Goal: Transaction & Acquisition: Purchase product/service

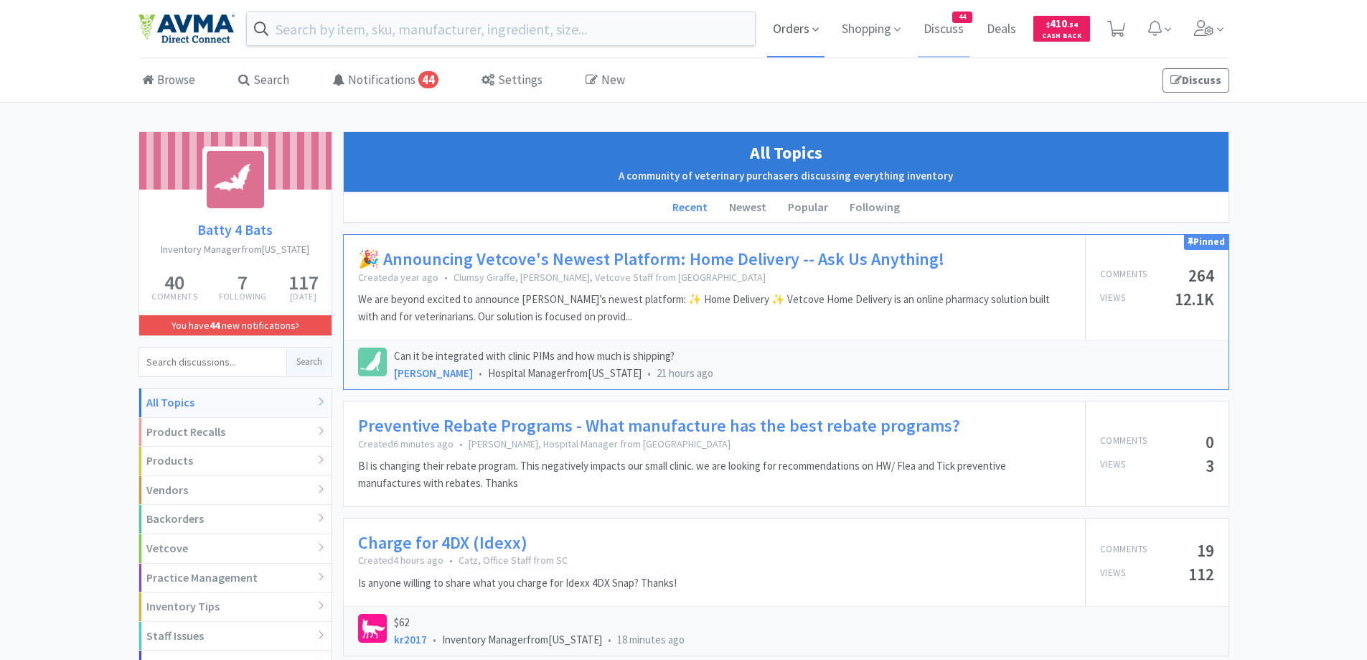
click at [797, 35] on span "Orders" at bounding box center [795, 28] width 57 height 57
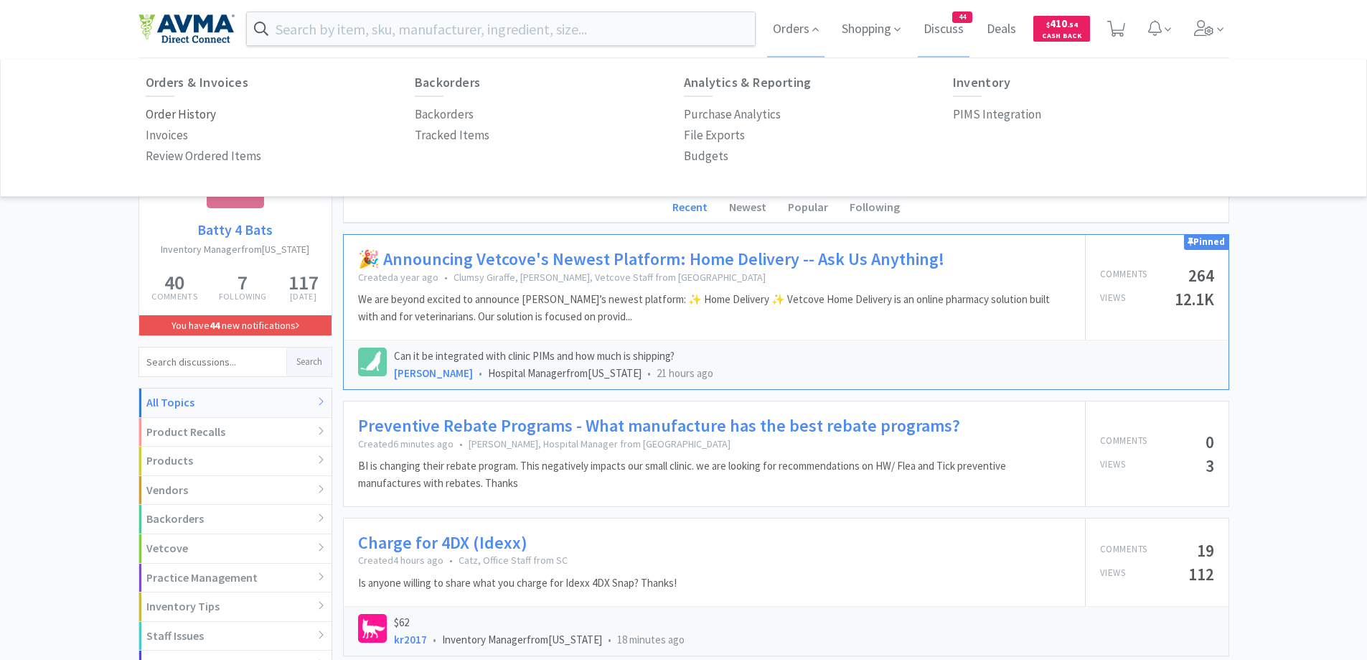
click at [180, 113] on p "Order History" at bounding box center [181, 114] width 70 height 19
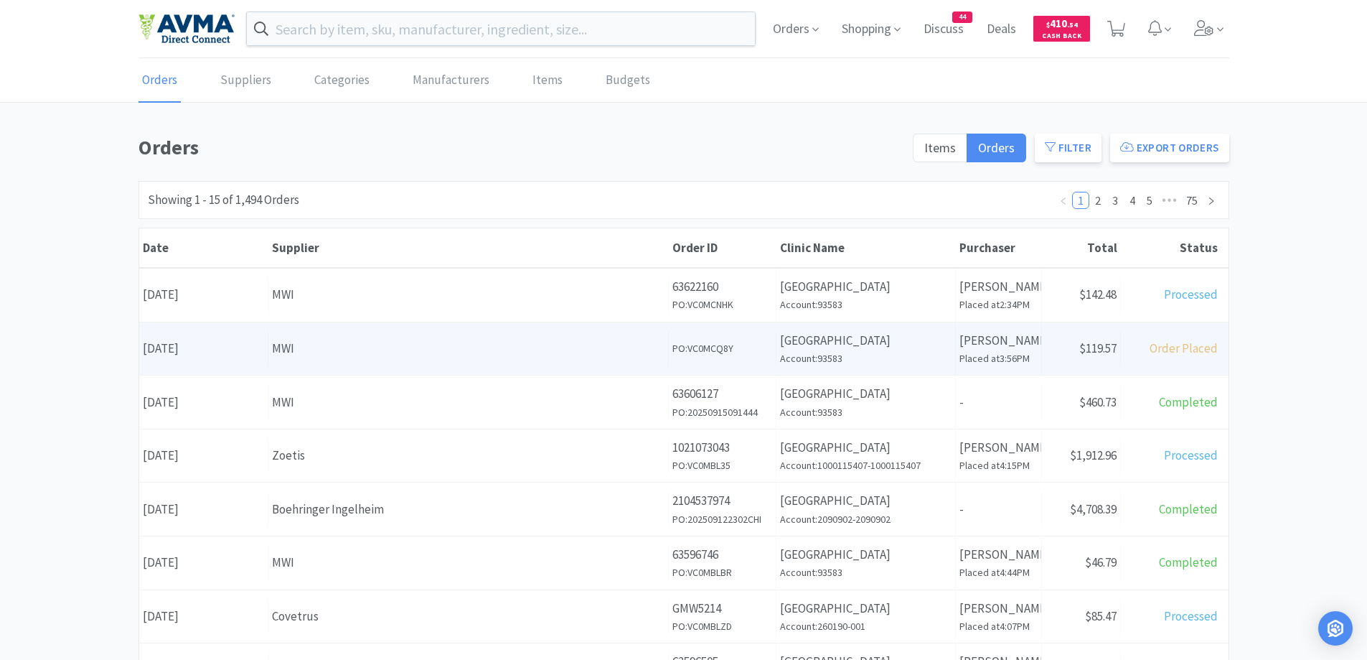
scroll to position [144, 0]
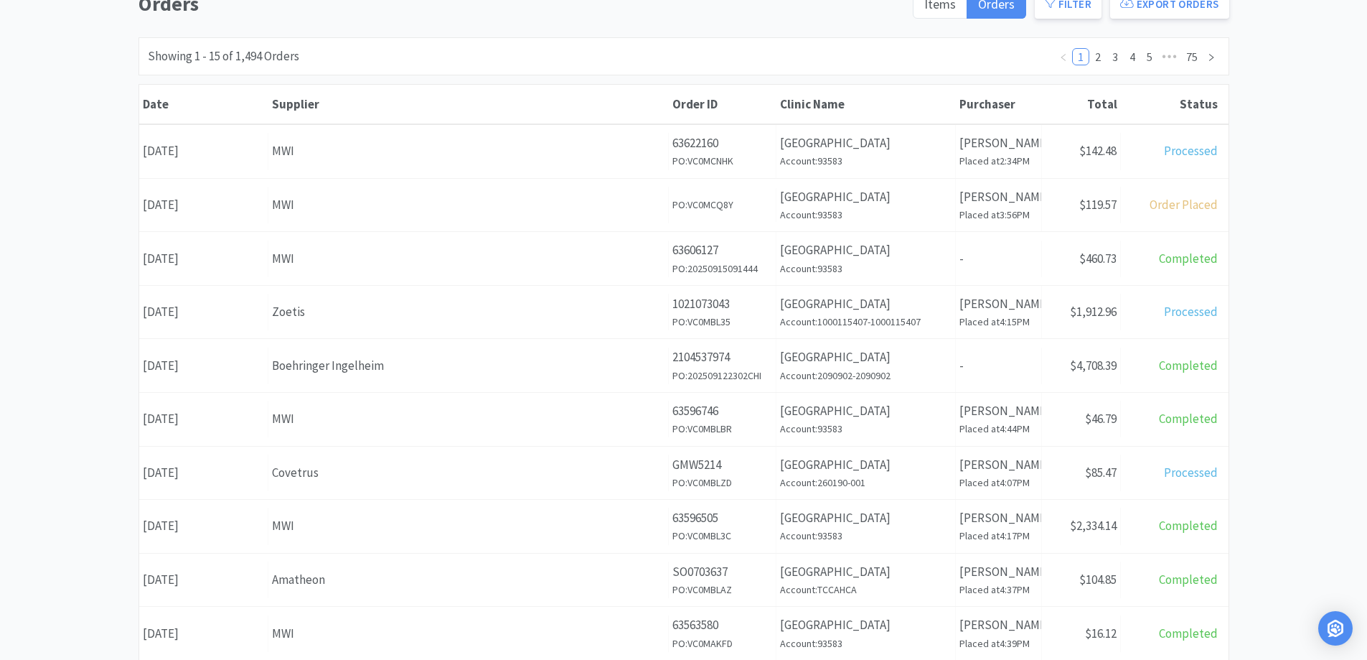
click at [420, 323] on div "Supplier Zoetis" at bounding box center [468, 312] width 400 height 37
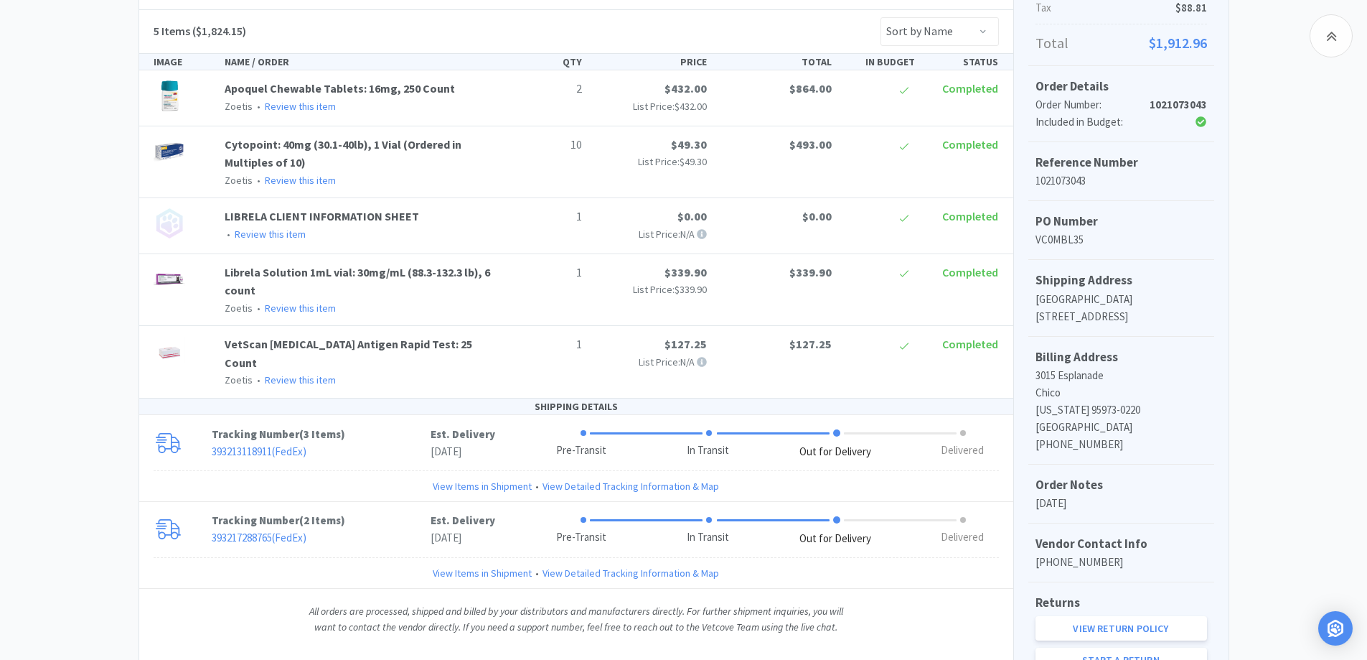
scroll to position [356, 0]
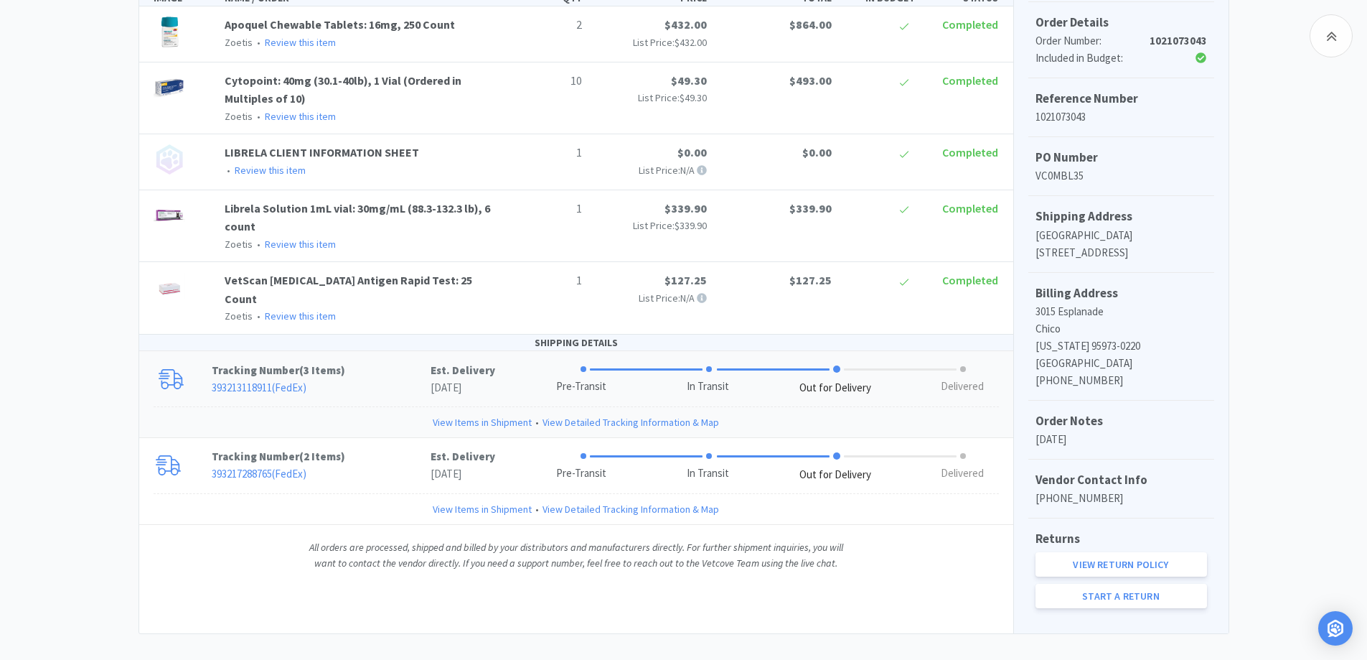
click at [386, 362] on p "Tracking Number ( 3 Items )" at bounding box center [321, 370] width 219 height 17
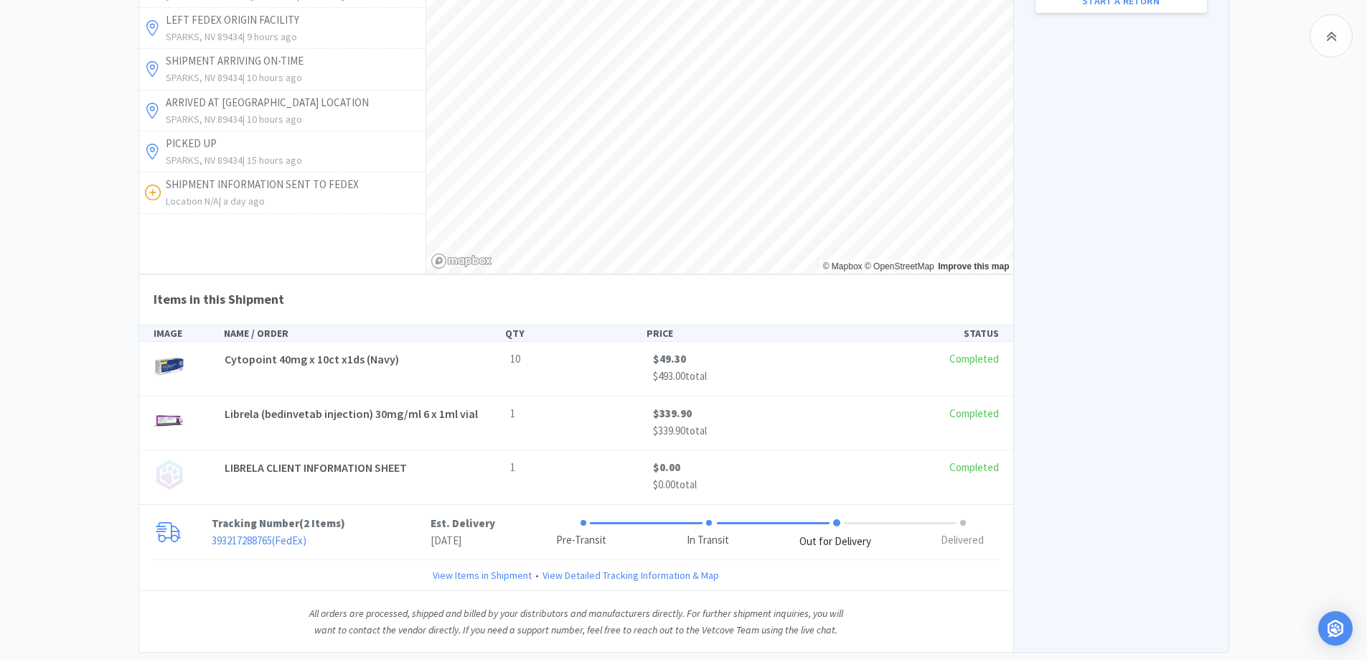
scroll to position [970, 0]
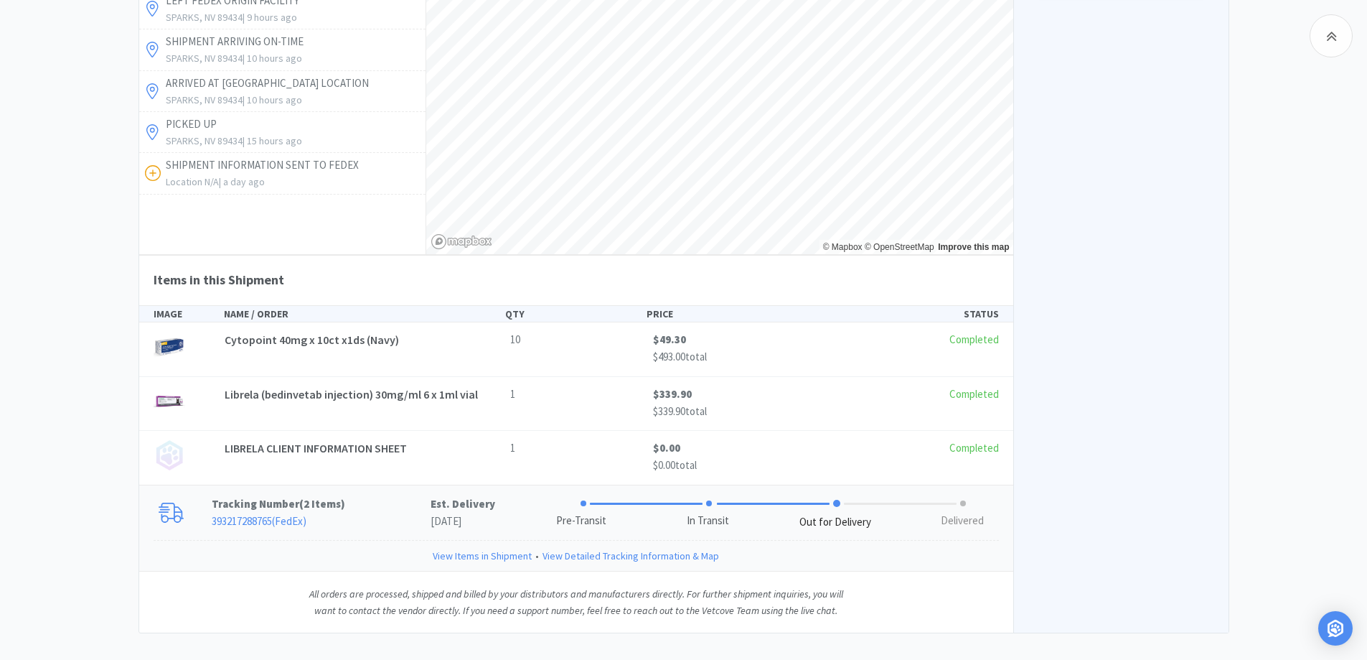
click at [355, 512] on p "393217288765 ( FedEx )" at bounding box center [321, 520] width 219 height 17
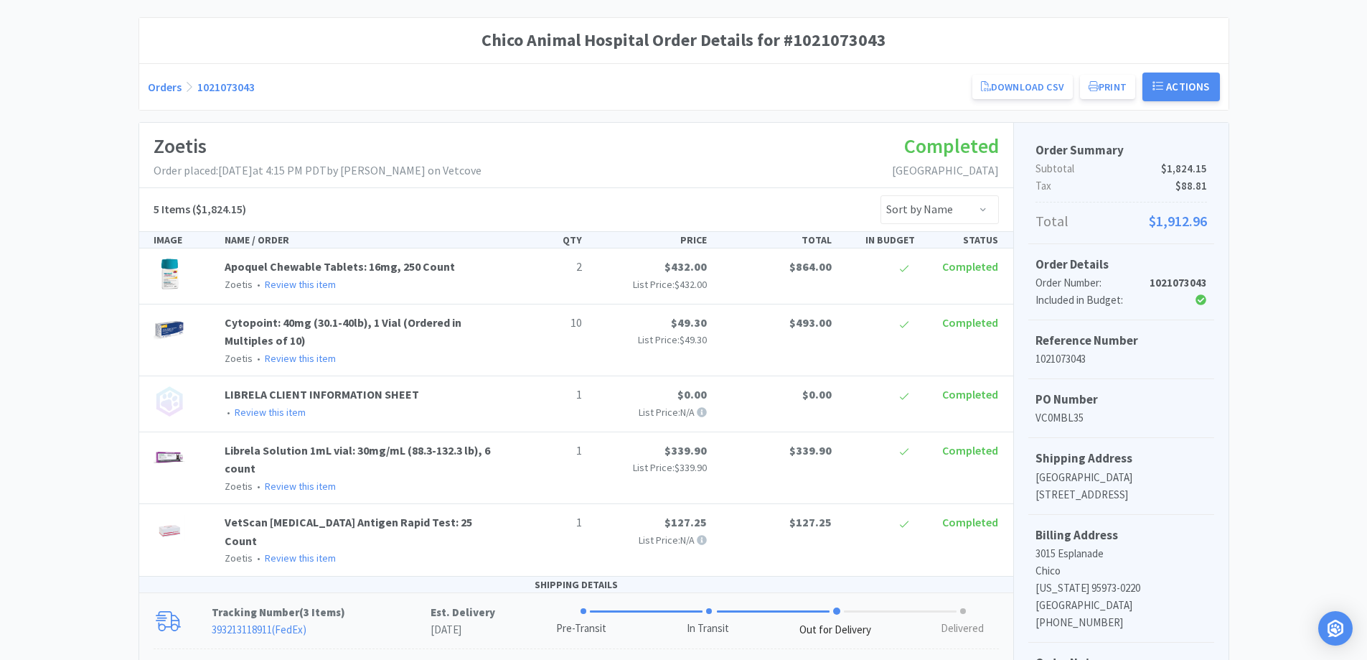
scroll to position [0, 0]
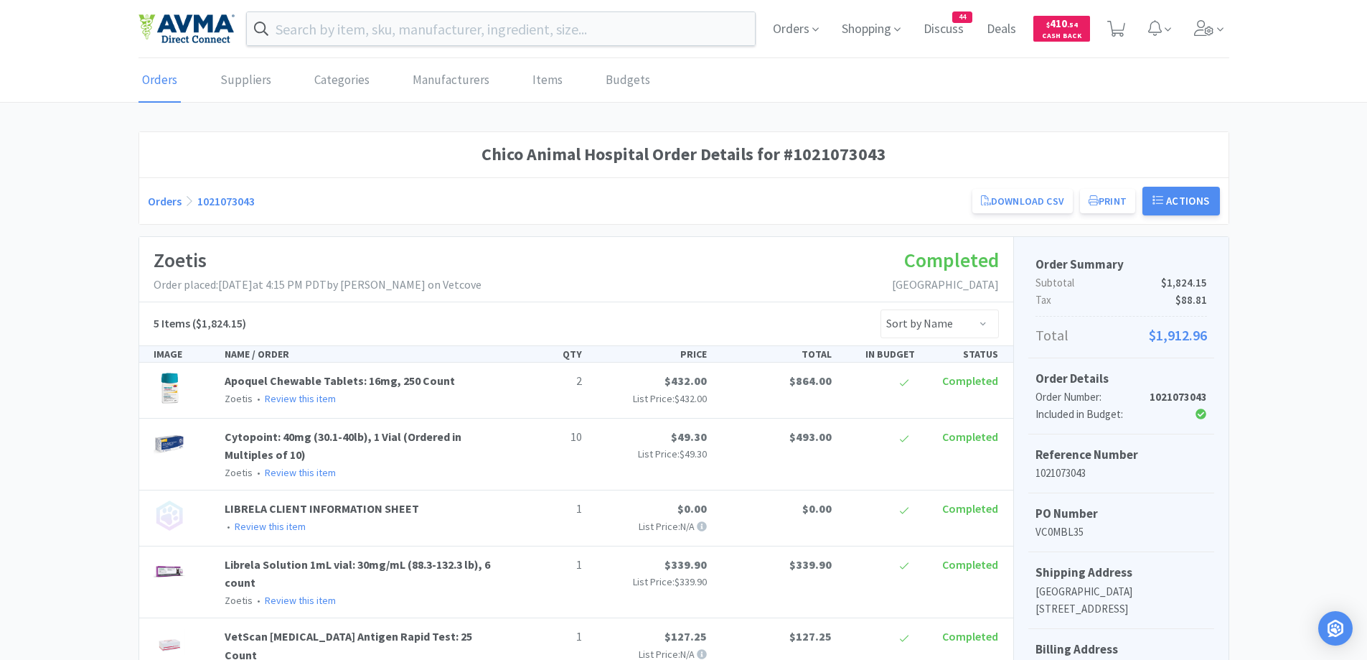
click at [149, 196] on link "Orders" at bounding box center [165, 201] width 34 height 14
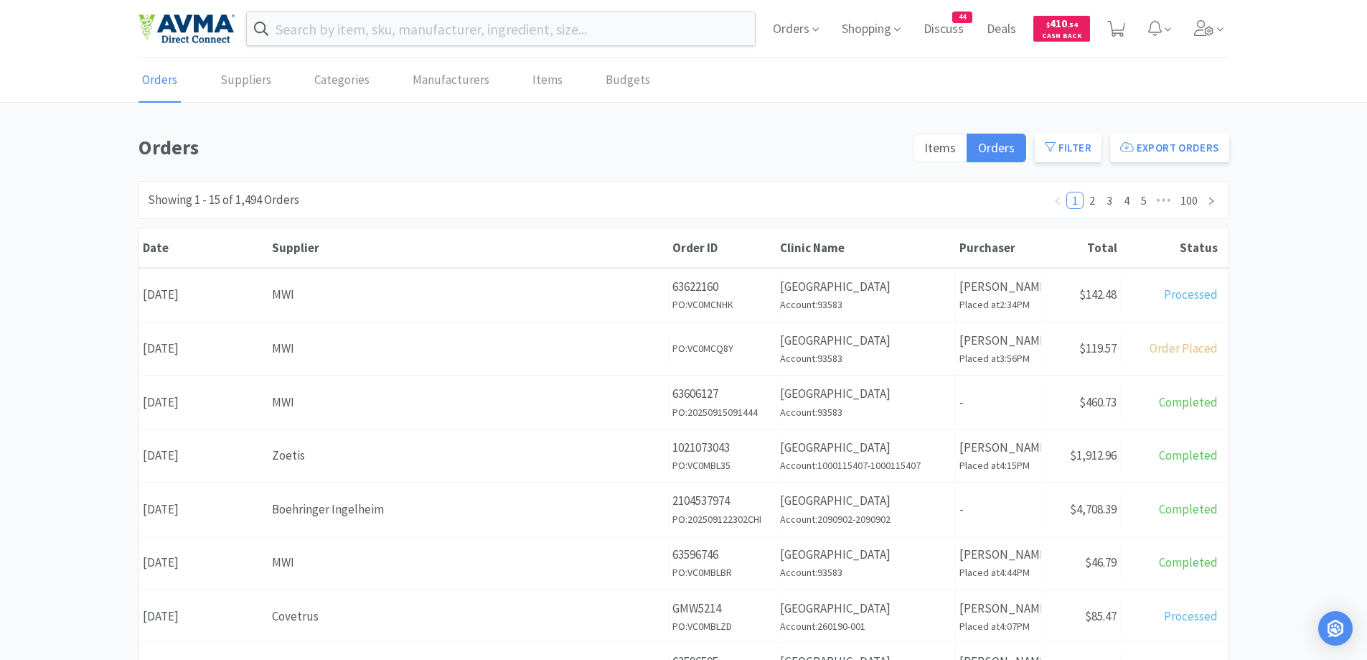
click at [83, 187] on div "Orders Items Orders Filter Export Orders Filters Filter Suppliers All Suppliers…" at bounding box center [683, 626] width 1367 height 990
click at [1235, 369] on div "Orders Items Orders Filter Export Orders Filters Filter Suppliers All Suppliers…" at bounding box center [683, 626] width 1367 height 990
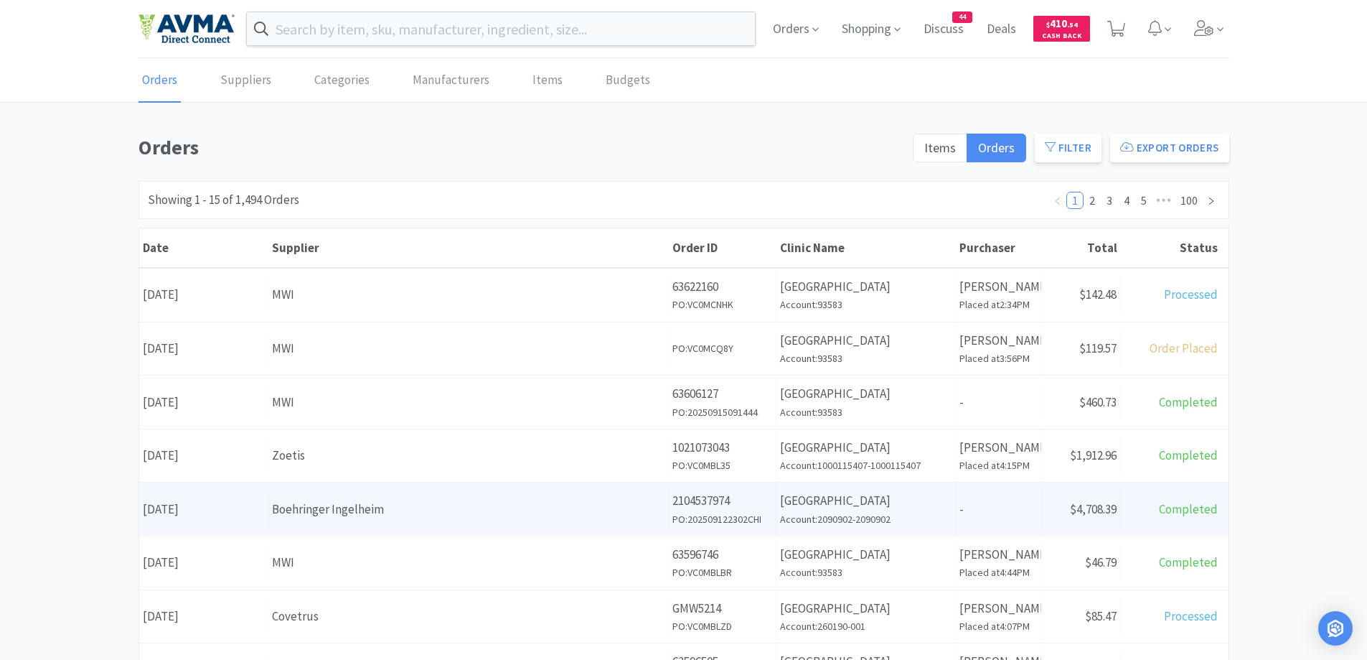
click at [499, 497] on div "Supplier Boehringer Ingelheim" at bounding box center [468, 509] width 400 height 37
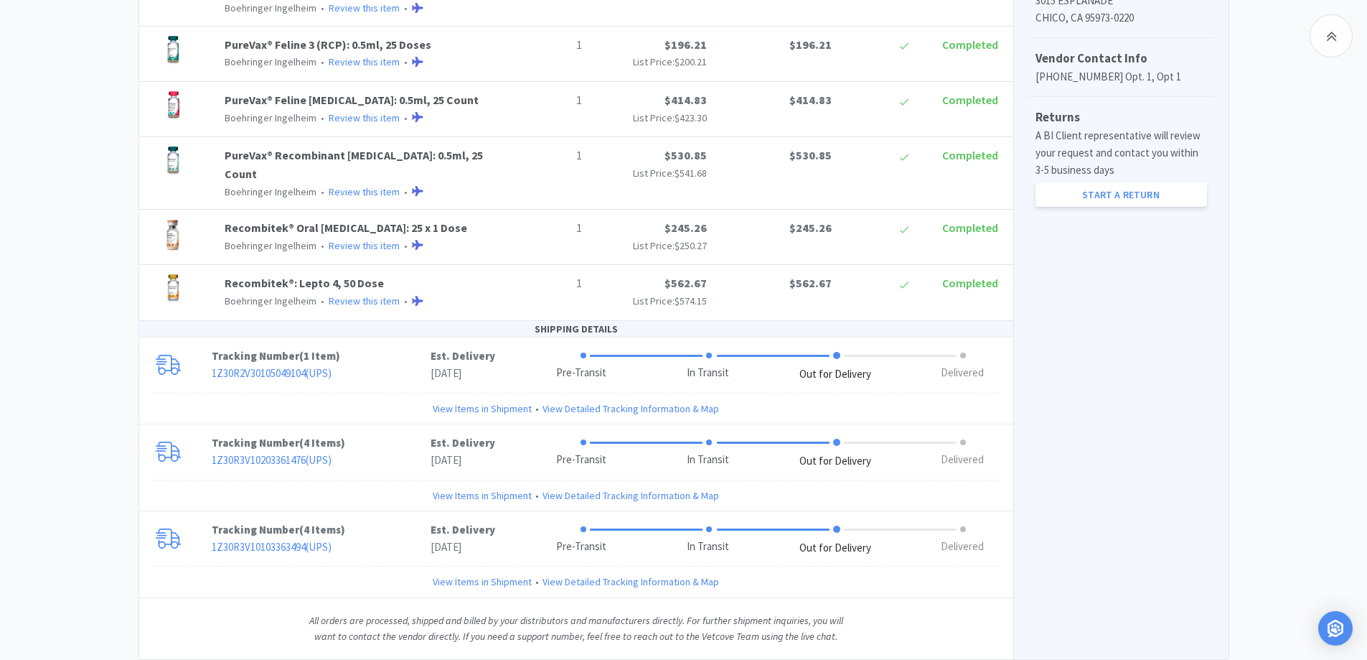
scroll to position [651, 0]
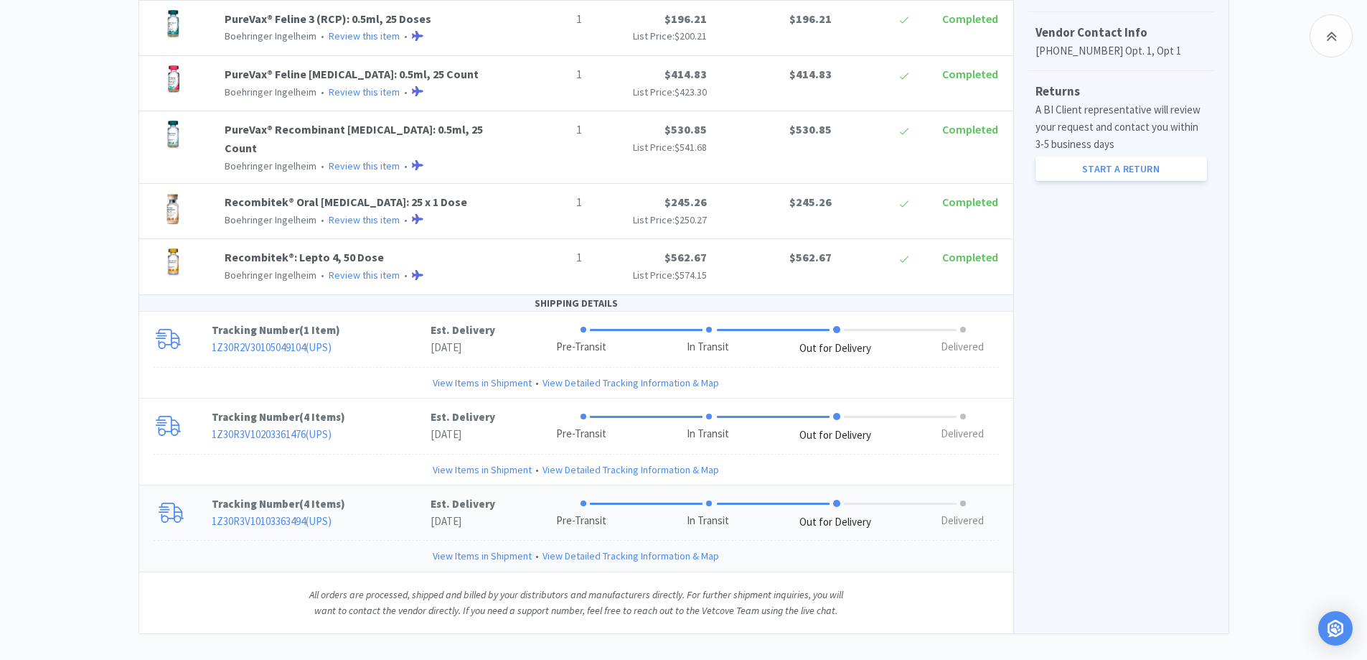
click at [382, 512] on p "1Z30R3V10103363494 ( UPS )" at bounding box center [321, 520] width 219 height 17
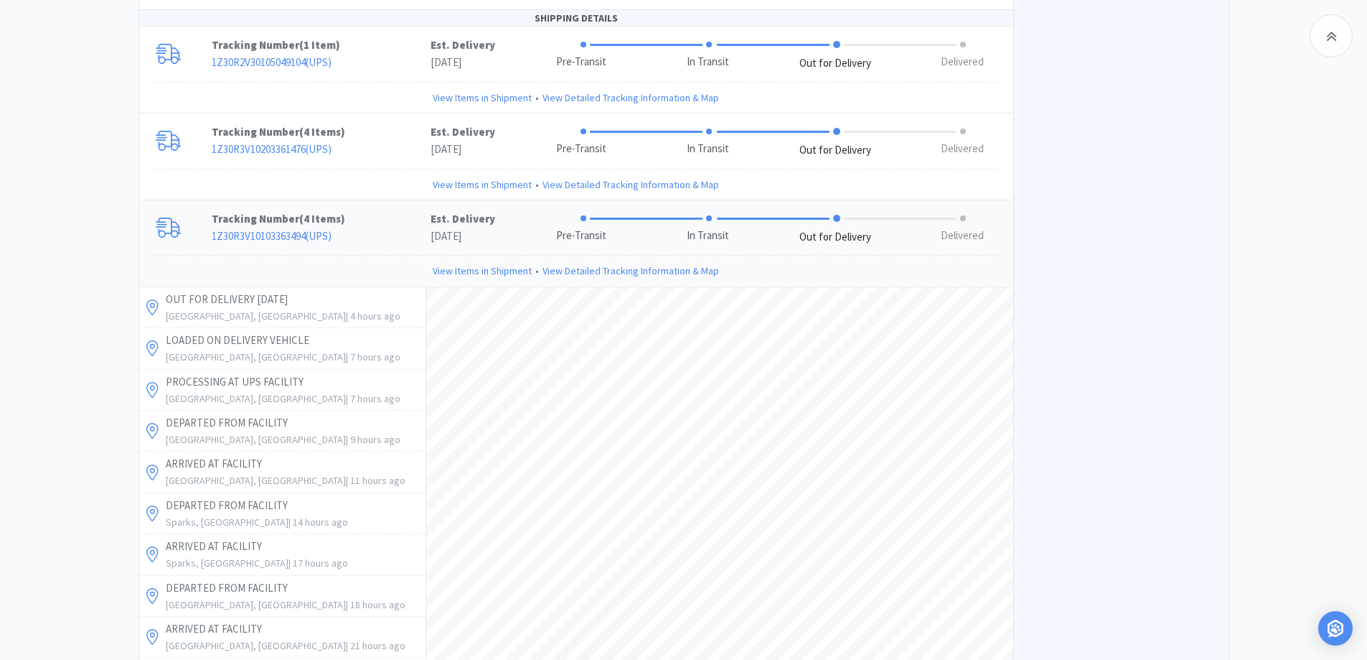
scroll to position [649, 0]
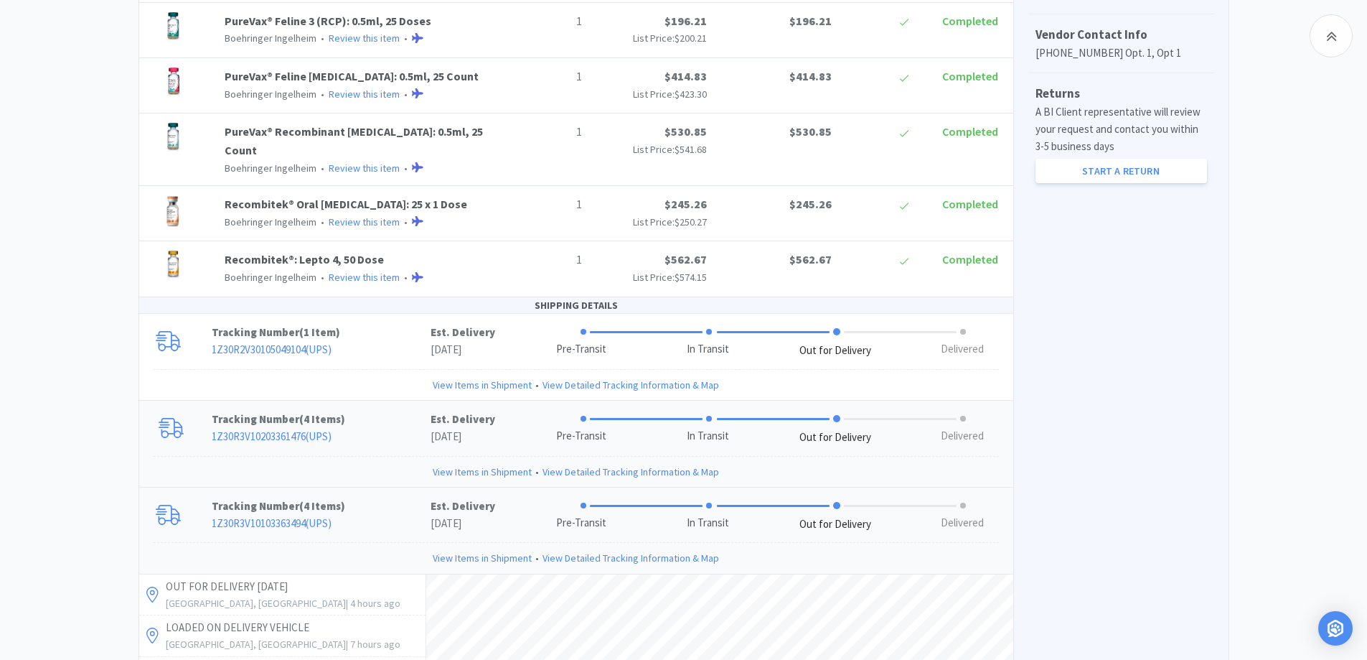
drag, startPoint x: 388, startPoint y: 410, endPoint x: 423, endPoint y: 394, distance: 39.2
click at [388, 410] on p "Tracking Number ( 4 Items )" at bounding box center [321, 418] width 219 height 17
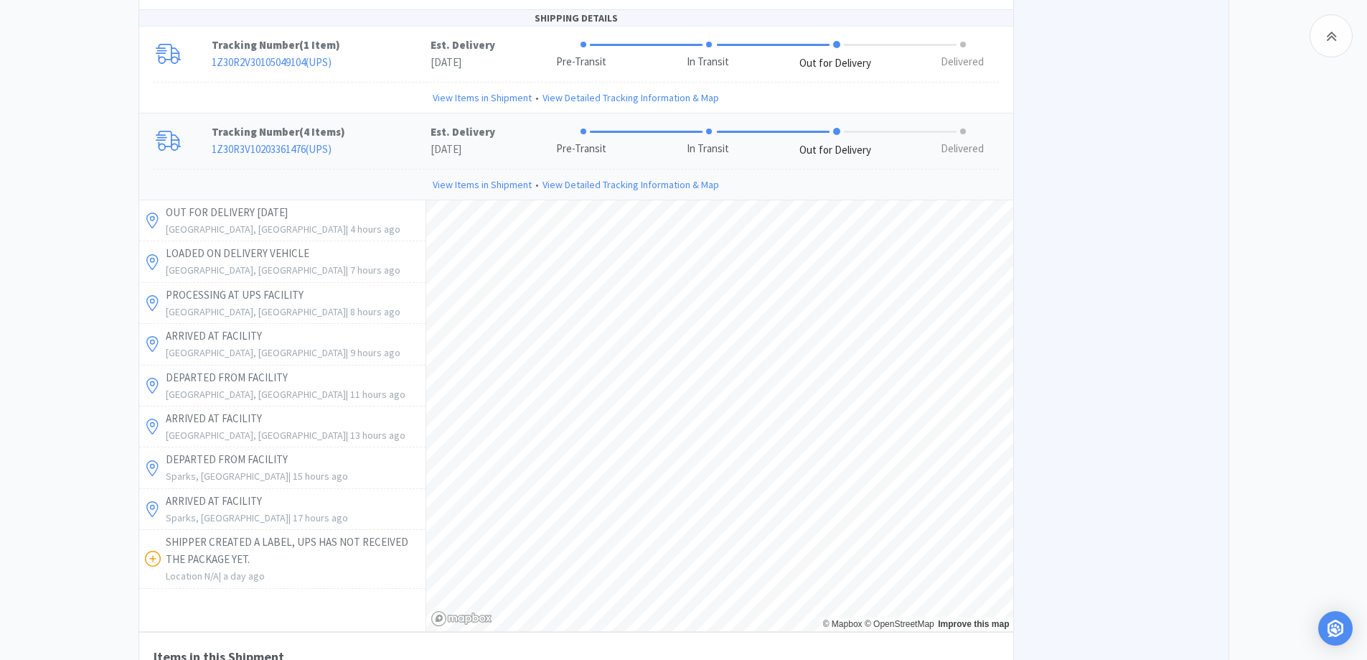
scroll to position [792, 0]
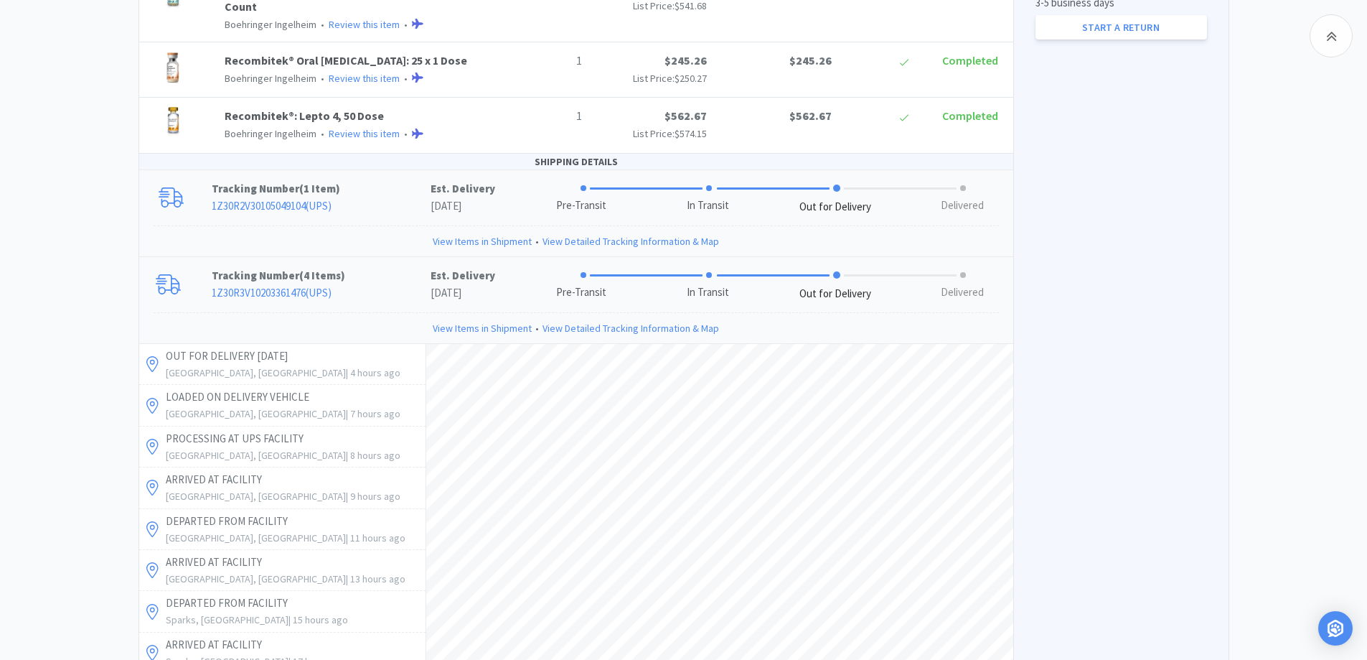
click at [395, 197] on p "1Z30R2V30105049104 ( UPS )" at bounding box center [321, 205] width 219 height 17
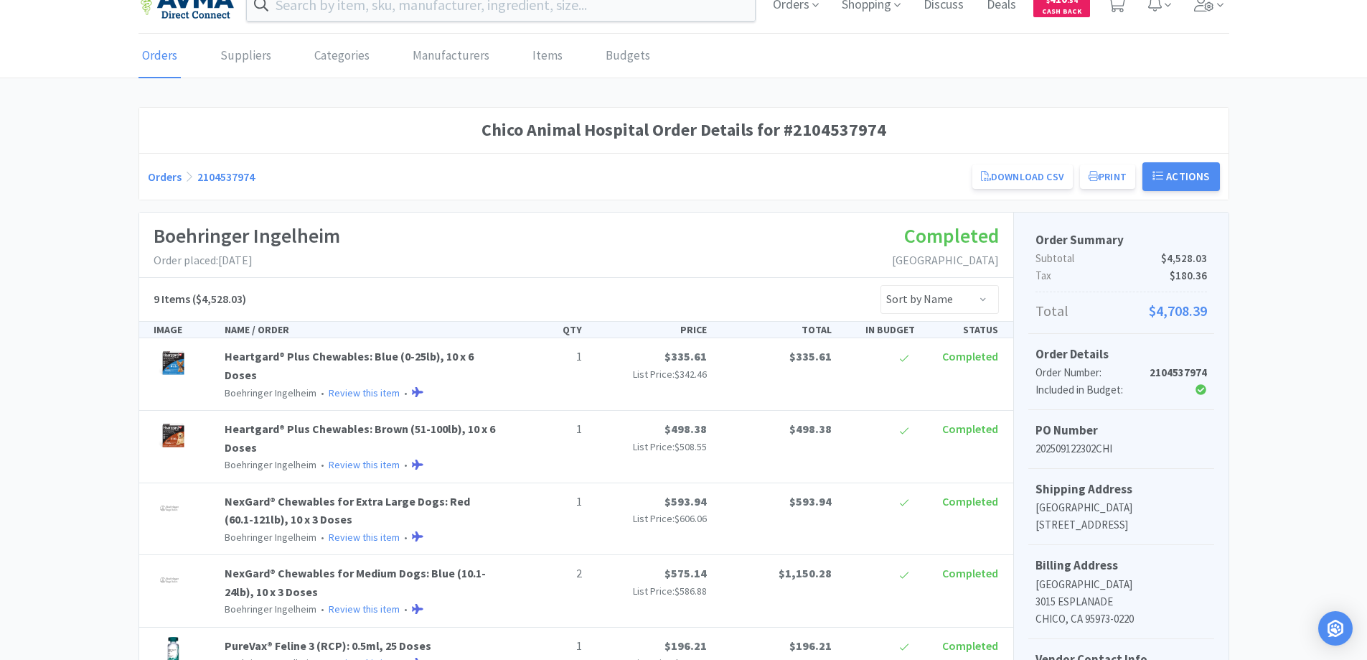
scroll to position [0, 0]
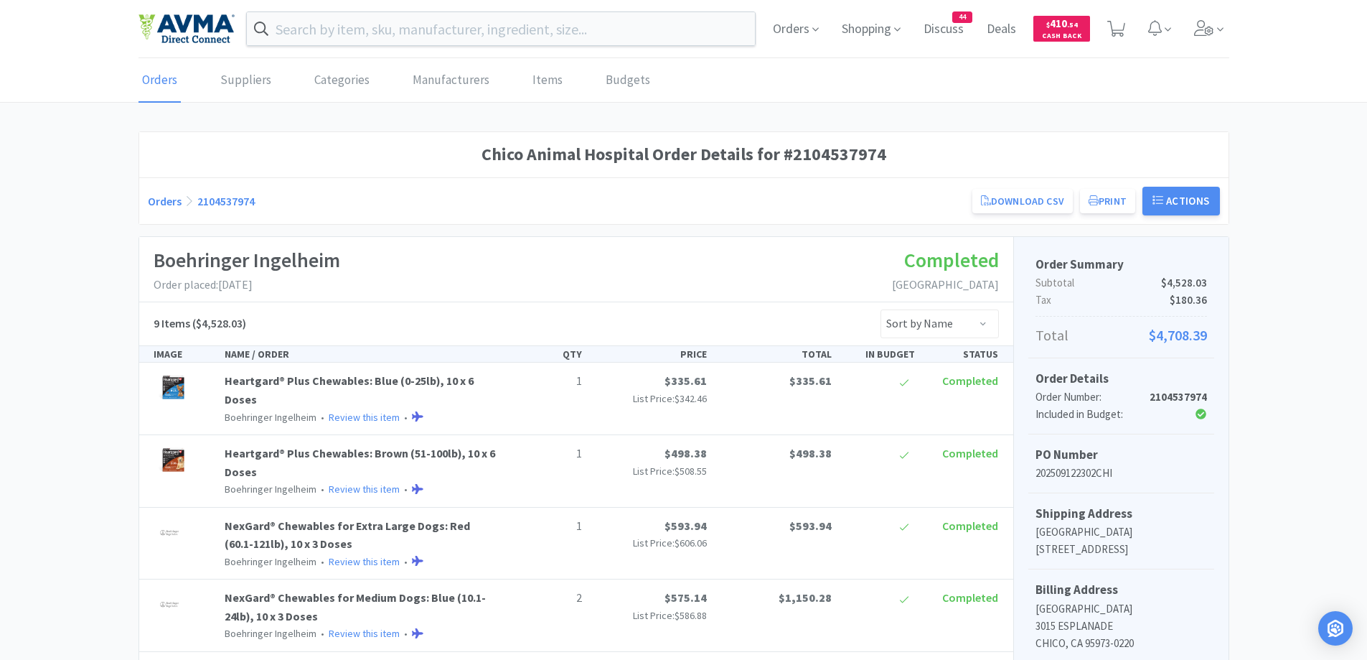
drag, startPoint x: 160, startPoint y: 204, endPoint x: 131, endPoint y: 140, distance: 70.3
click at [160, 204] on link "Orders" at bounding box center [165, 201] width 34 height 14
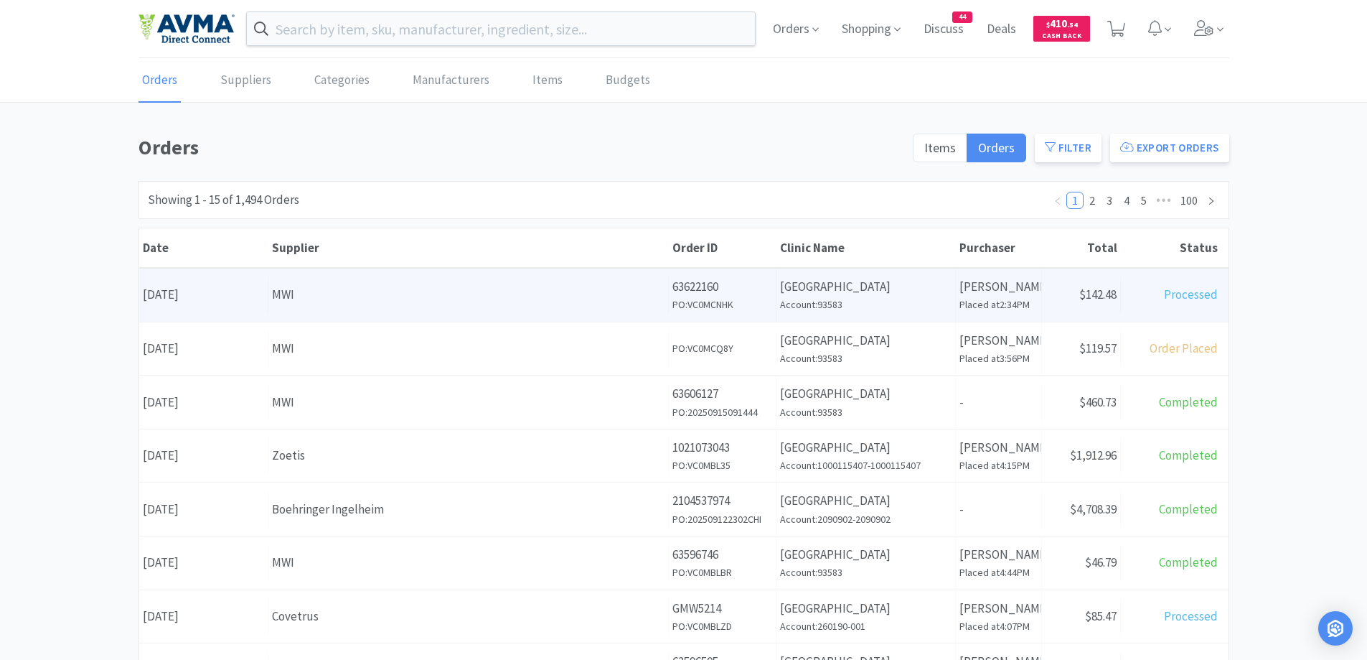
click at [474, 311] on div "Supplier MWI" at bounding box center [468, 294] width 400 height 37
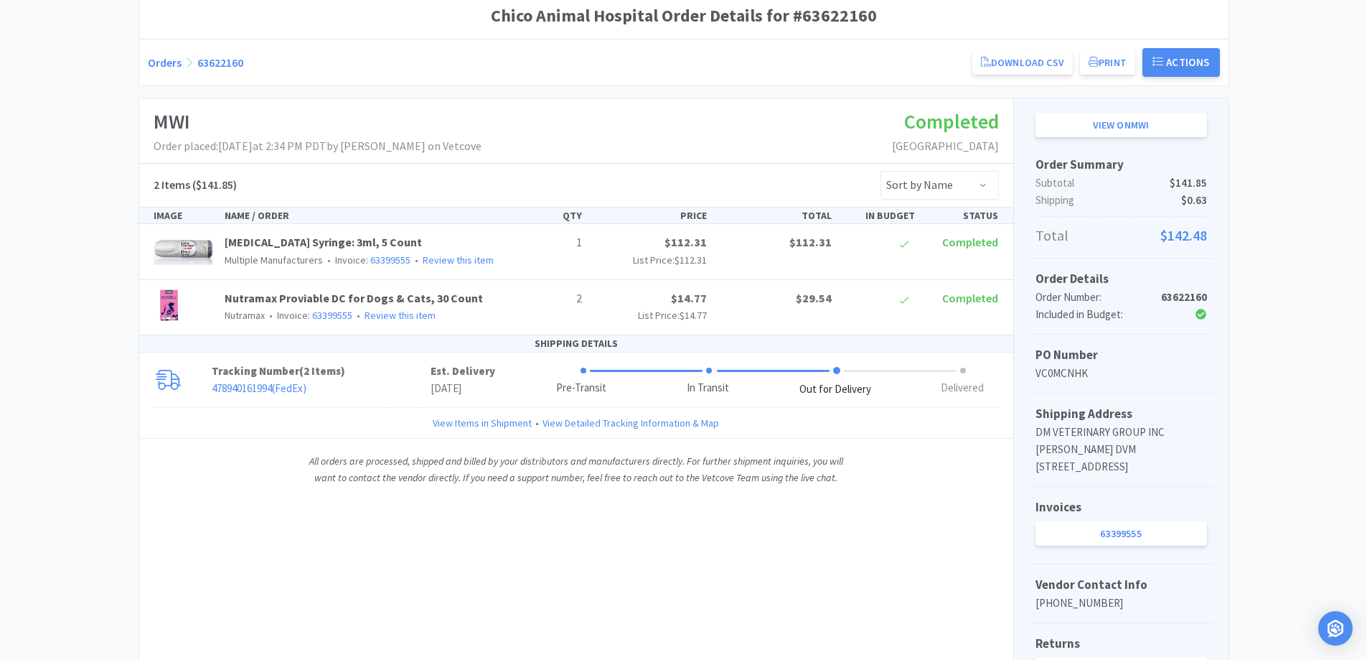
scroll to position [278, 0]
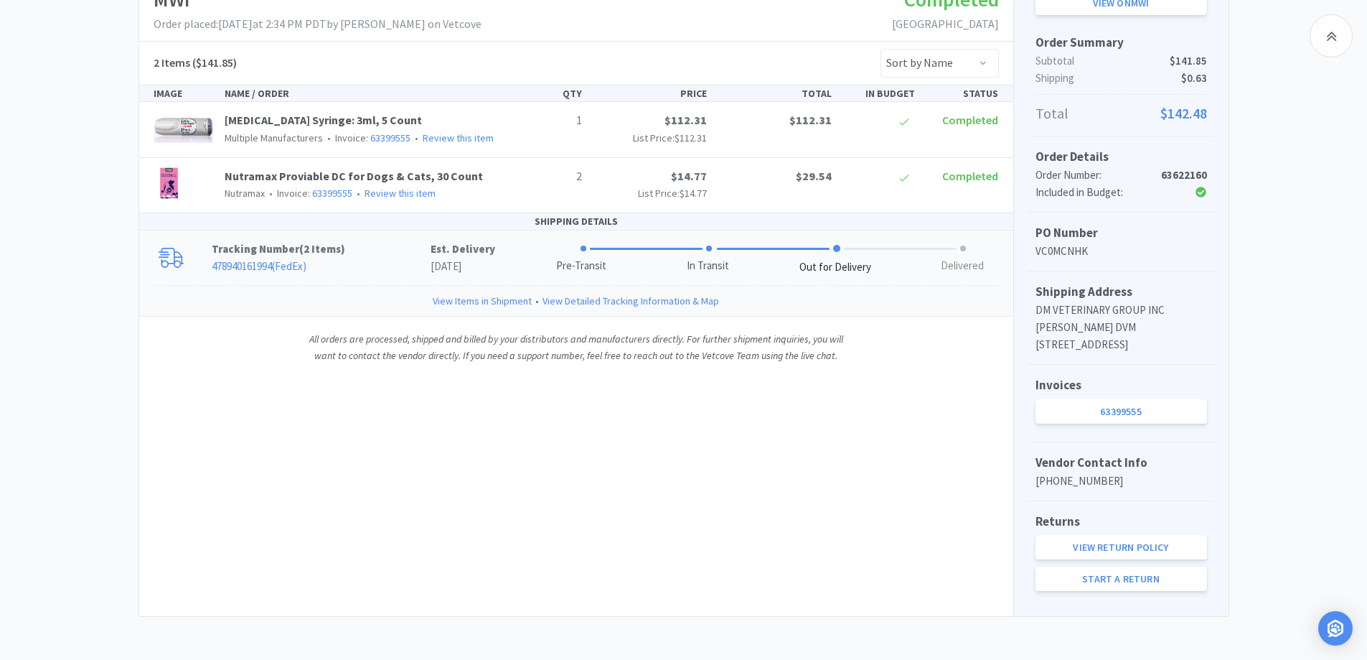
click at [403, 240] on p "Tracking Number ( 2 Items )" at bounding box center [321, 248] width 219 height 17
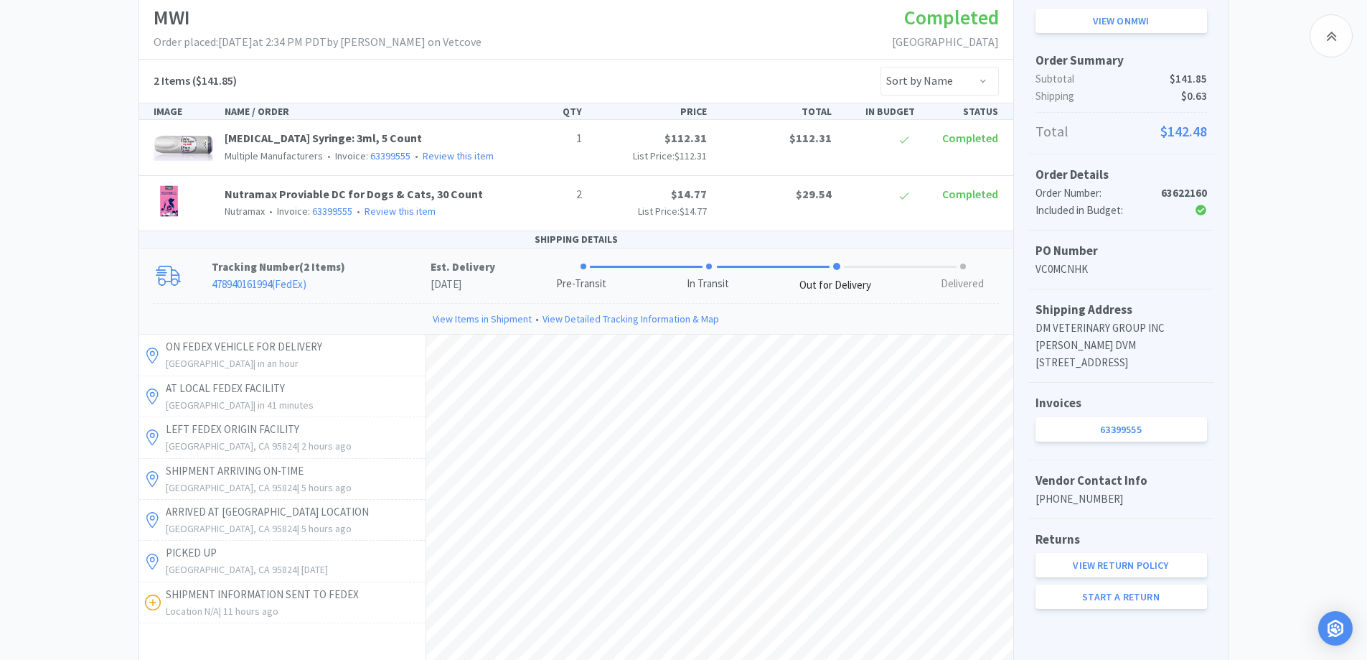
scroll to position [134, 0]
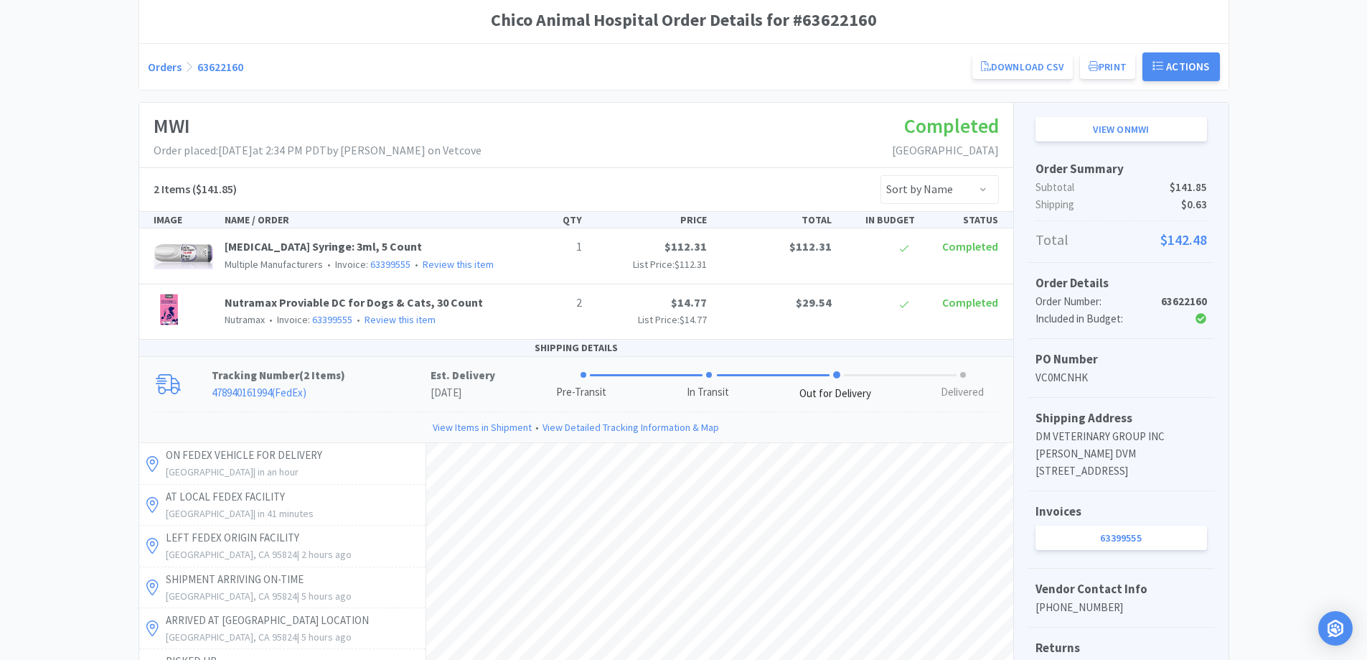
click at [169, 67] on link "Orders" at bounding box center [165, 67] width 34 height 14
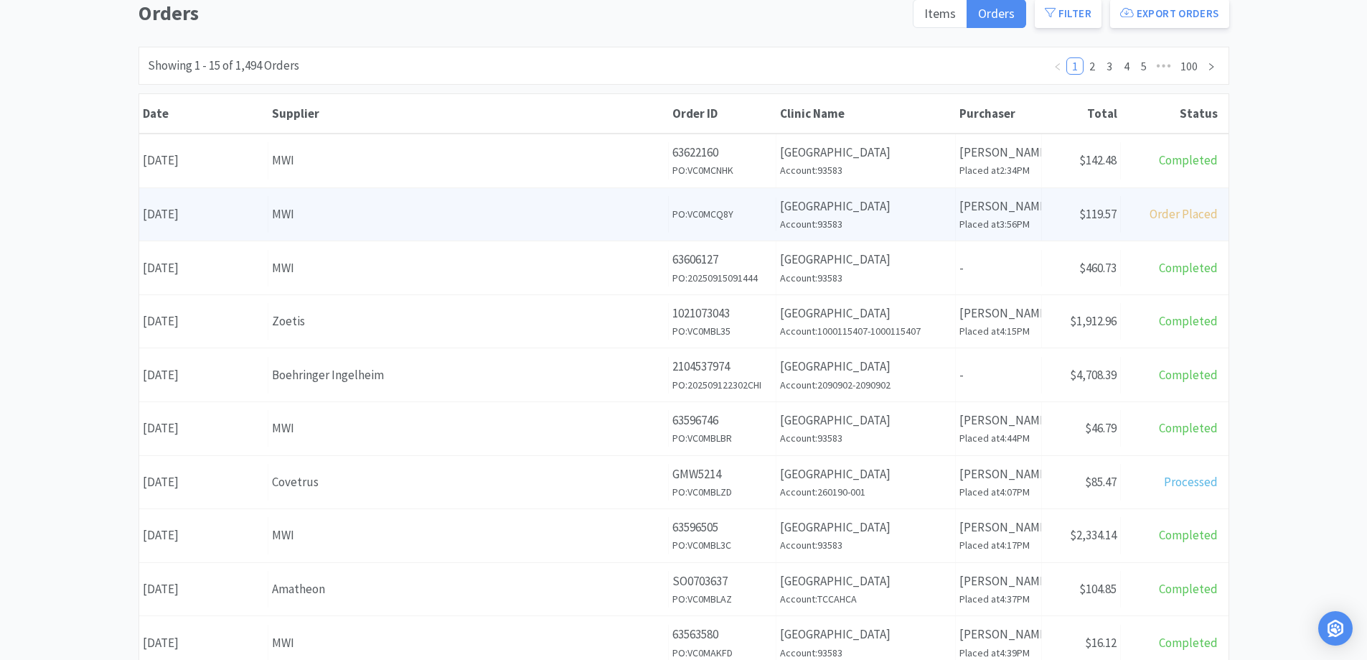
click at [334, 218] on div "MWI" at bounding box center [468, 214] width 393 height 19
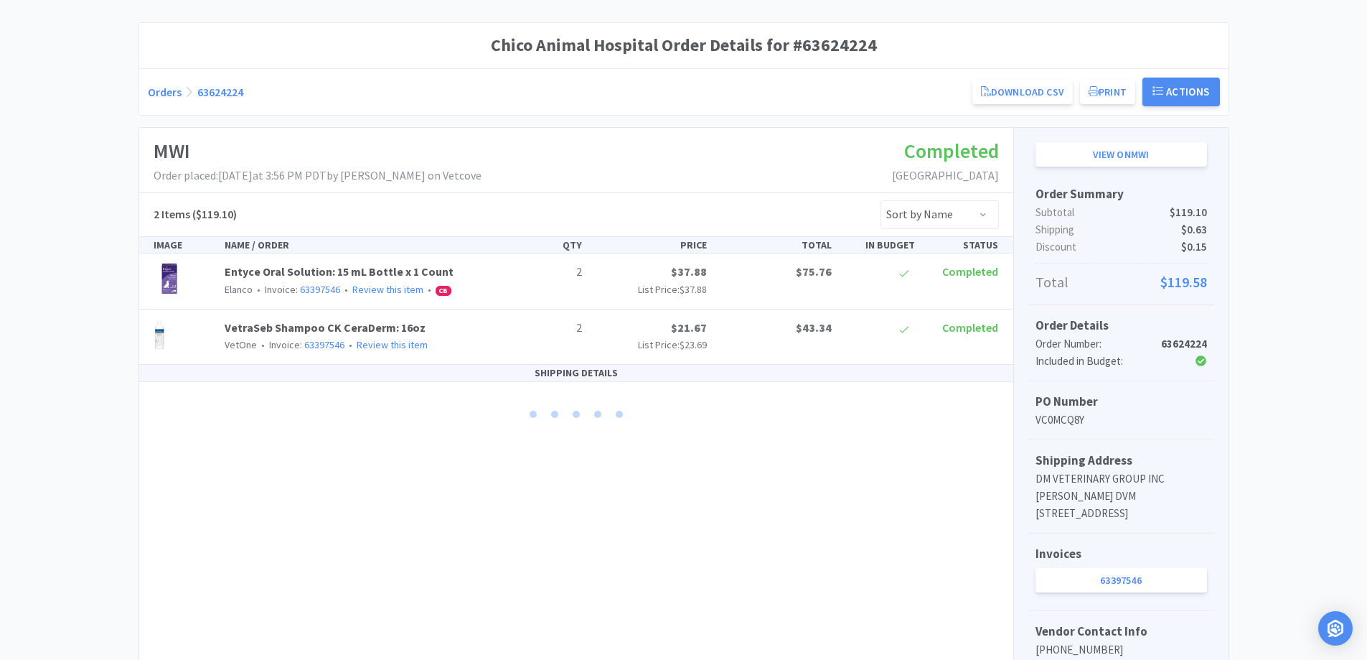
scroll to position [144, 0]
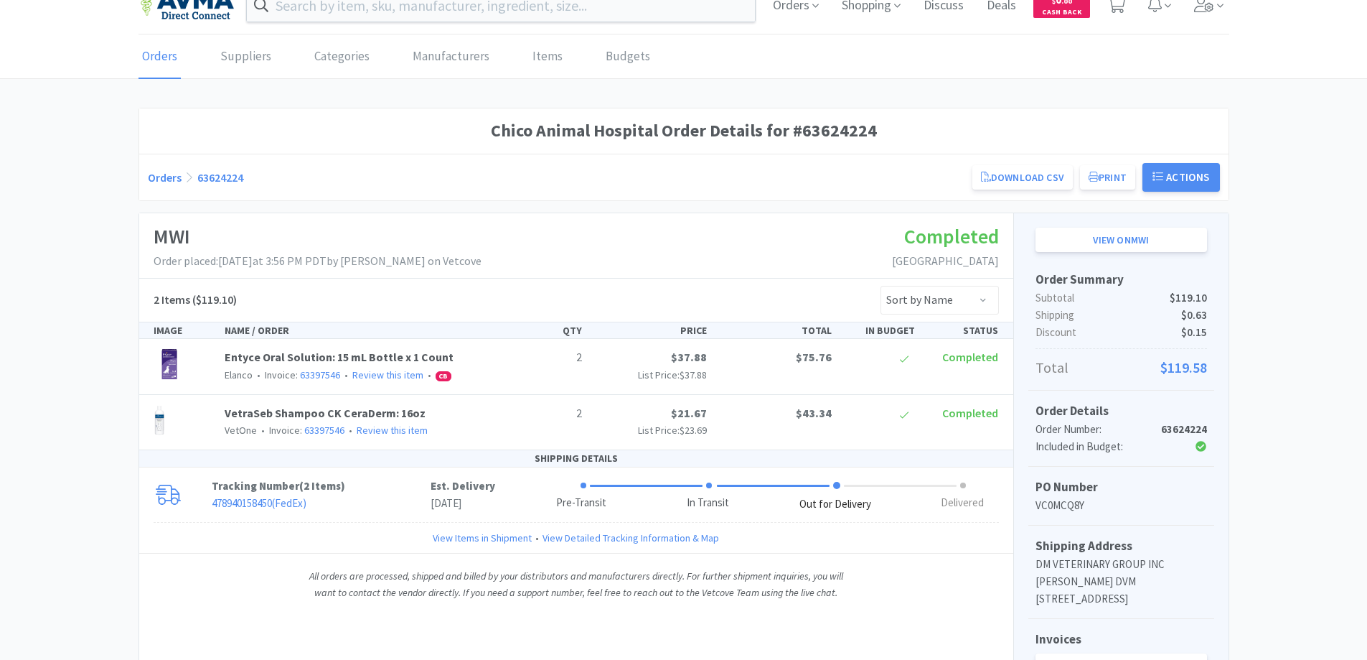
scroll to position [287, 0]
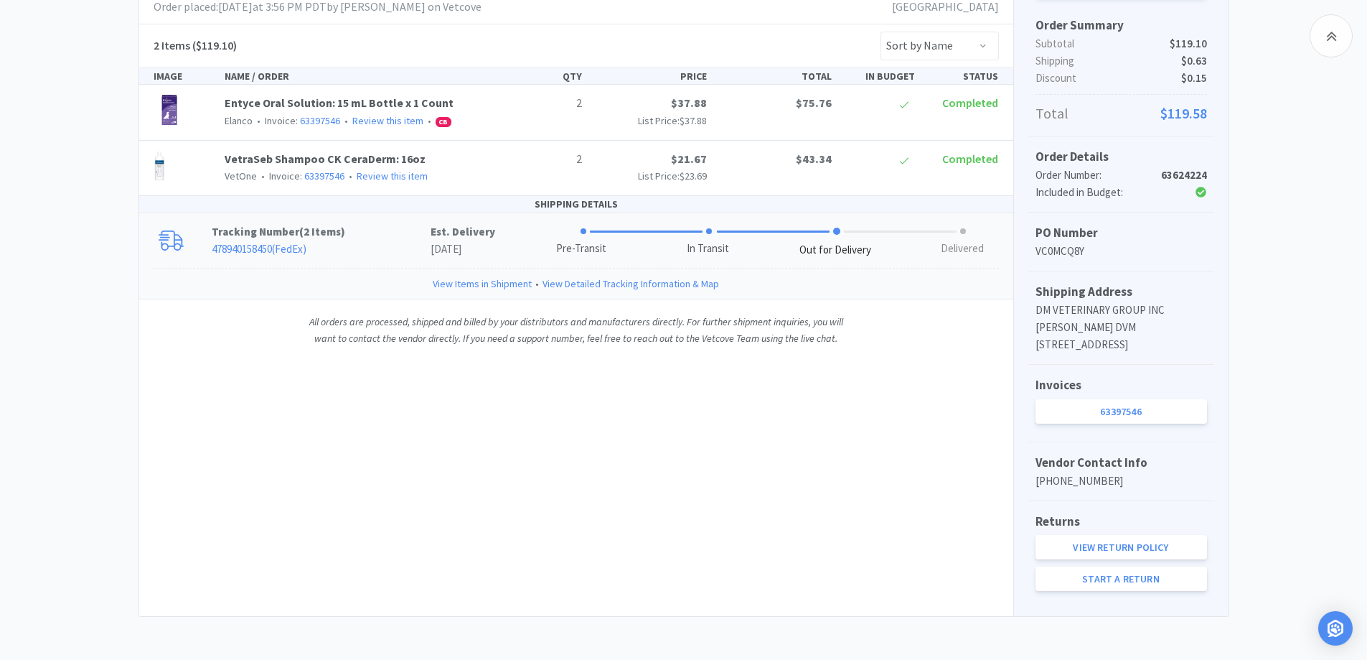
click at [359, 240] on p "478940158450 ( FedEx )" at bounding box center [321, 248] width 219 height 17
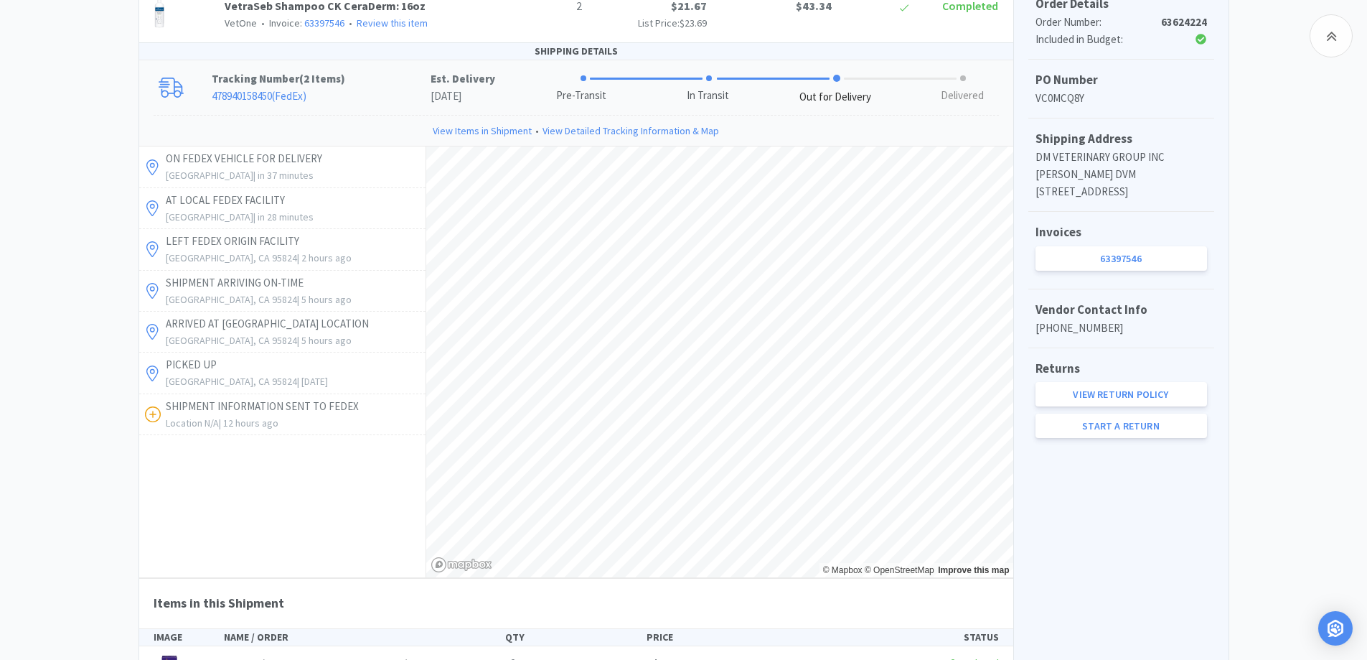
scroll to position [0, 0]
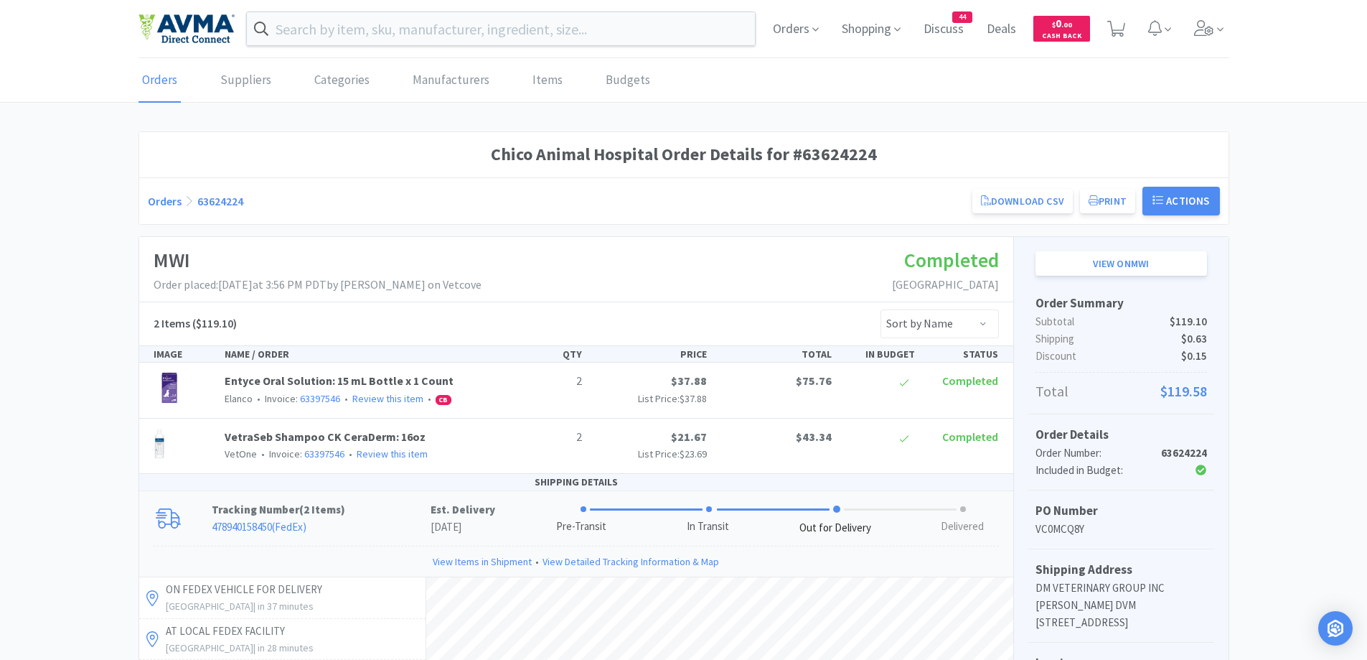
click at [153, 196] on link "Orders" at bounding box center [165, 201] width 34 height 14
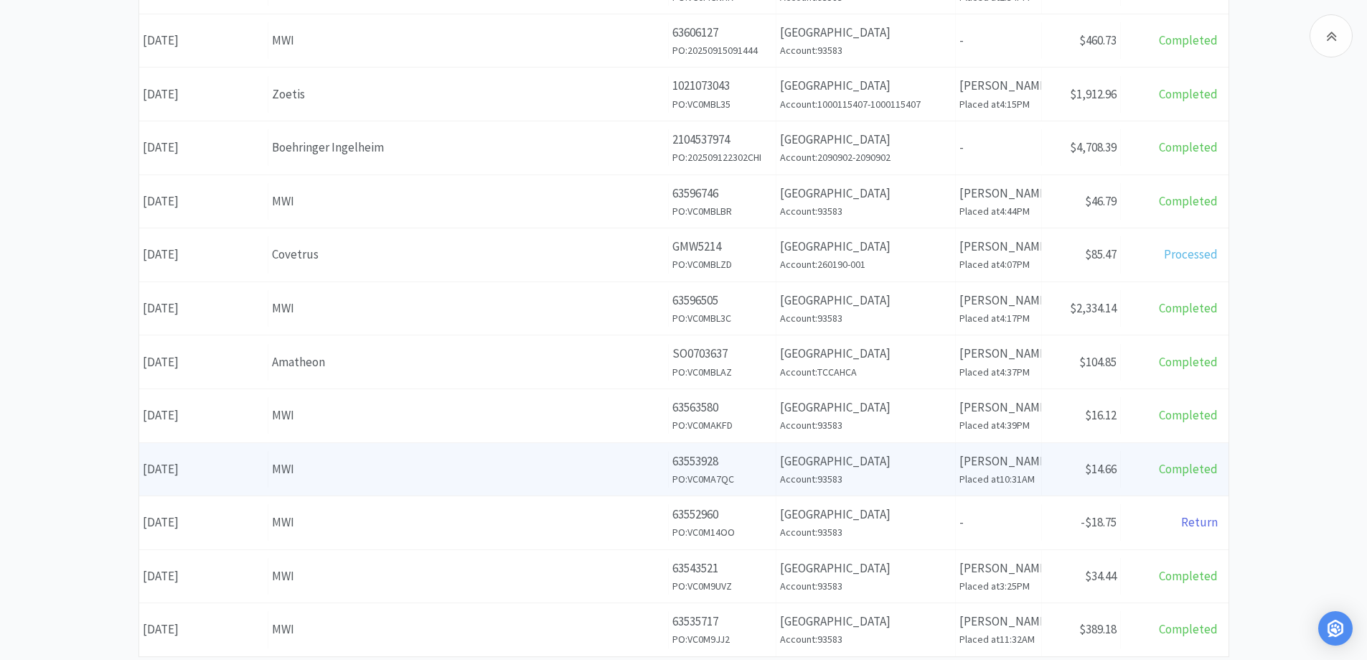
scroll to position [431, 0]
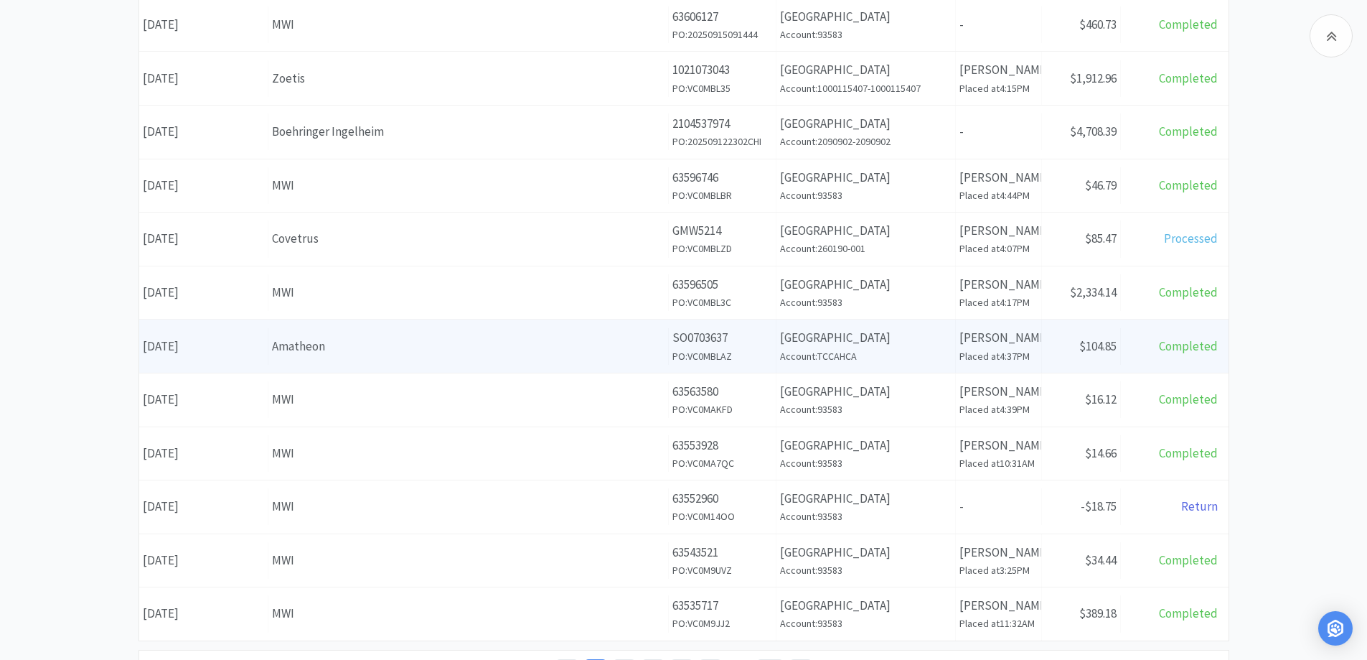
click at [413, 362] on div "Supplier Amatheon" at bounding box center [468, 346] width 400 height 37
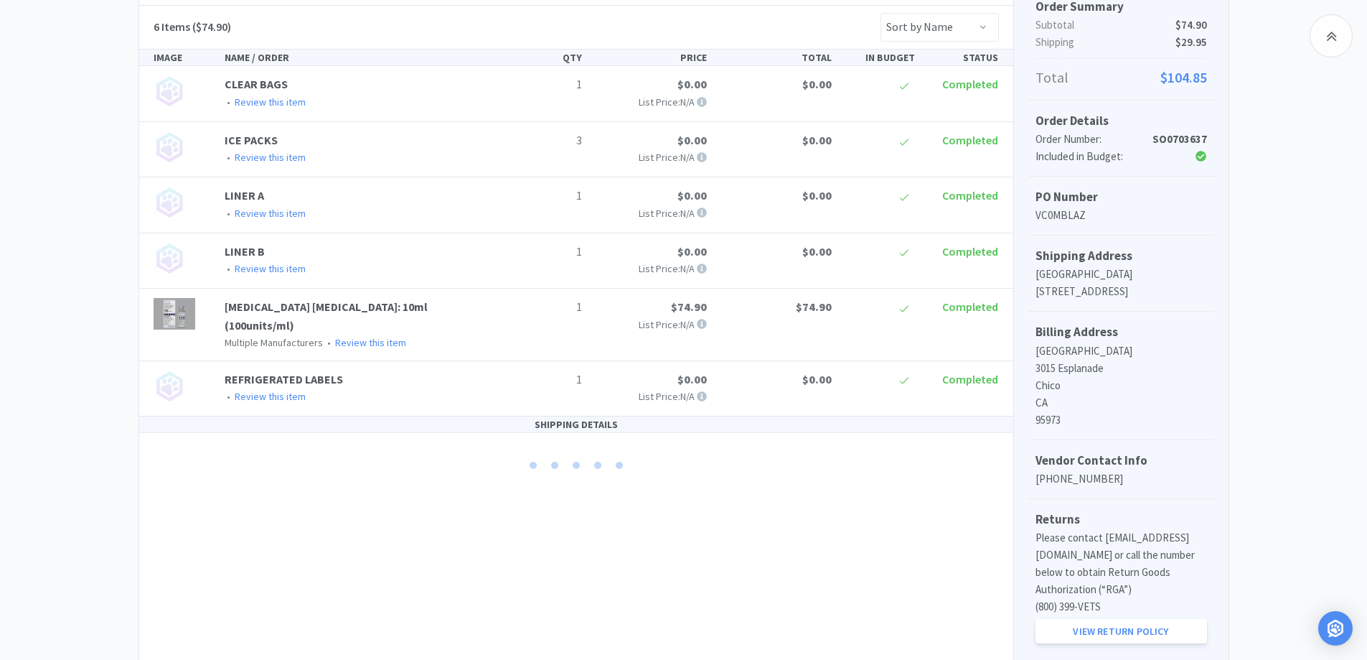
scroll to position [332, 0]
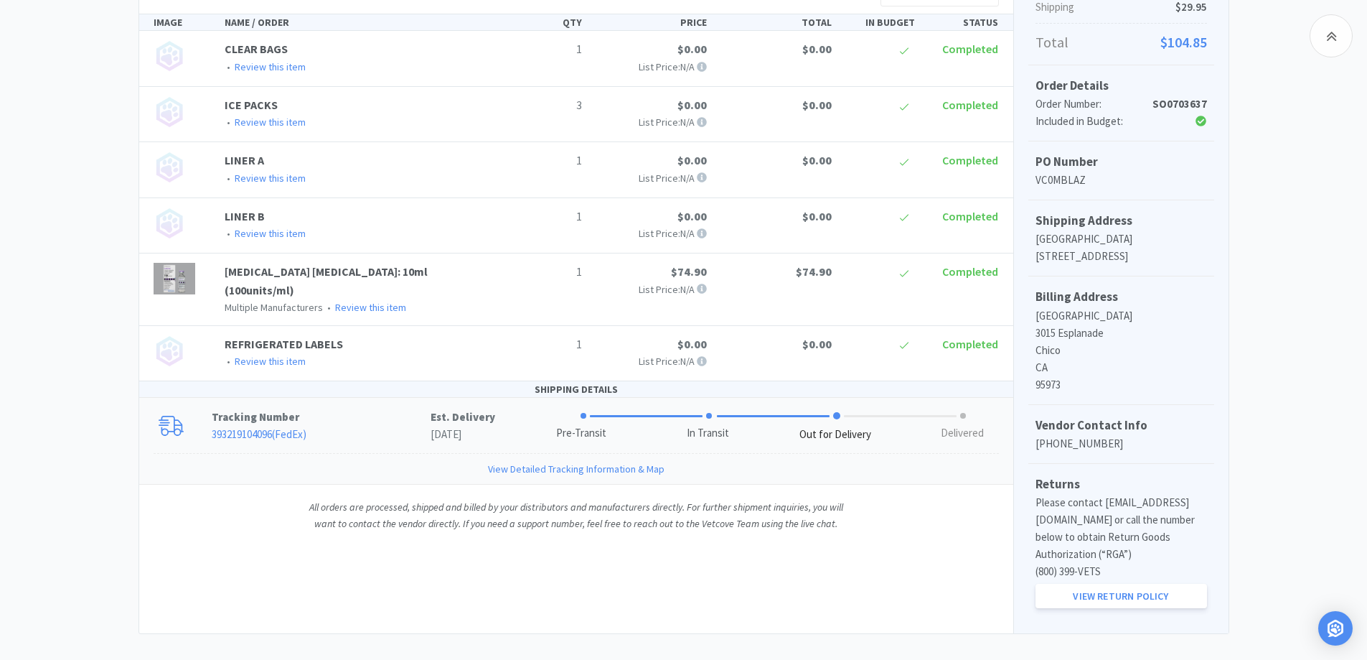
click at [385, 426] on p "393219104096 ( FedEx )" at bounding box center [321, 434] width 219 height 17
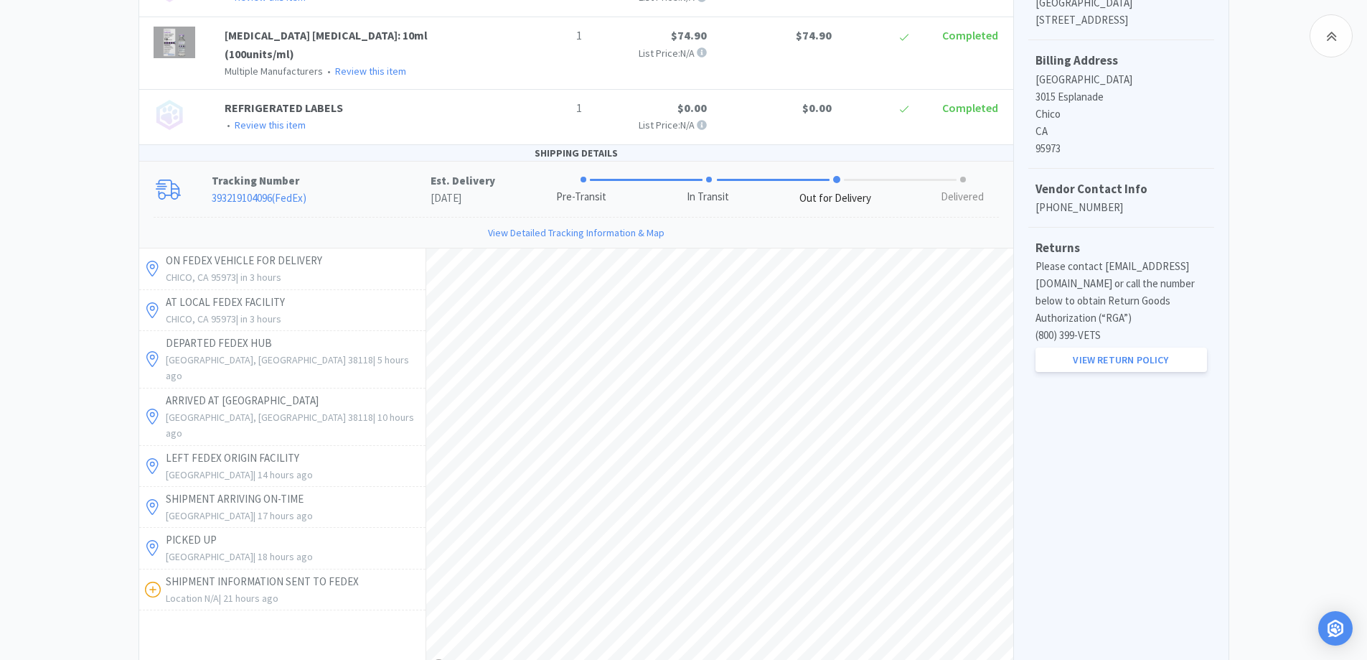
scroll to position [533, 0]
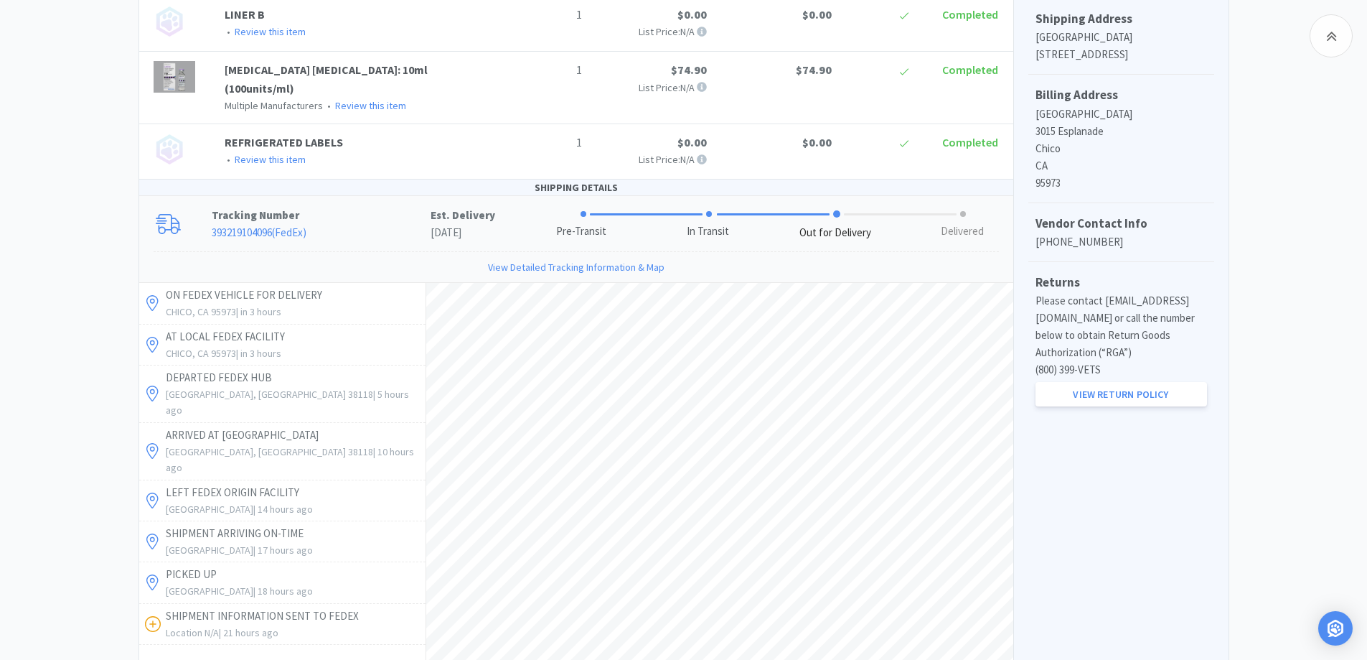
click at [105, 273] on div "Chico Animal Hospital Order Details for #SO0703637 Orders SO0703637 Download CS…" at bounding box center [683, 187] width 1367 height 1178
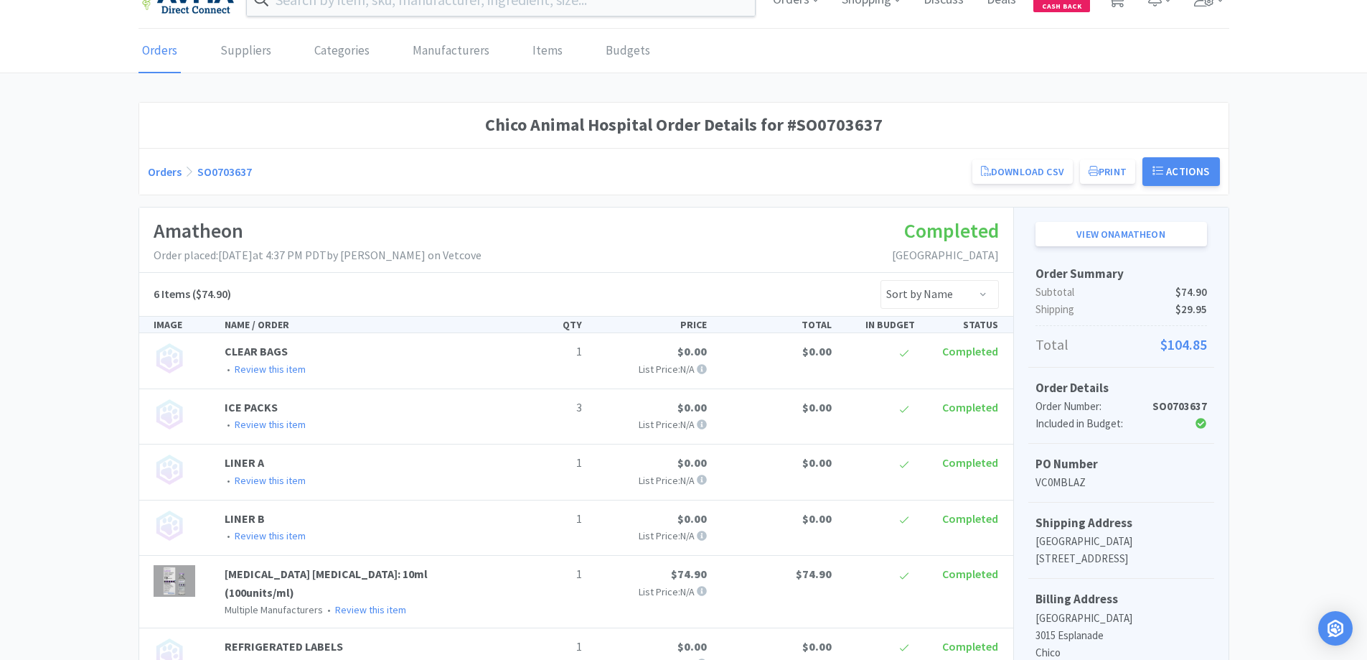
scroll to position [0, 0]
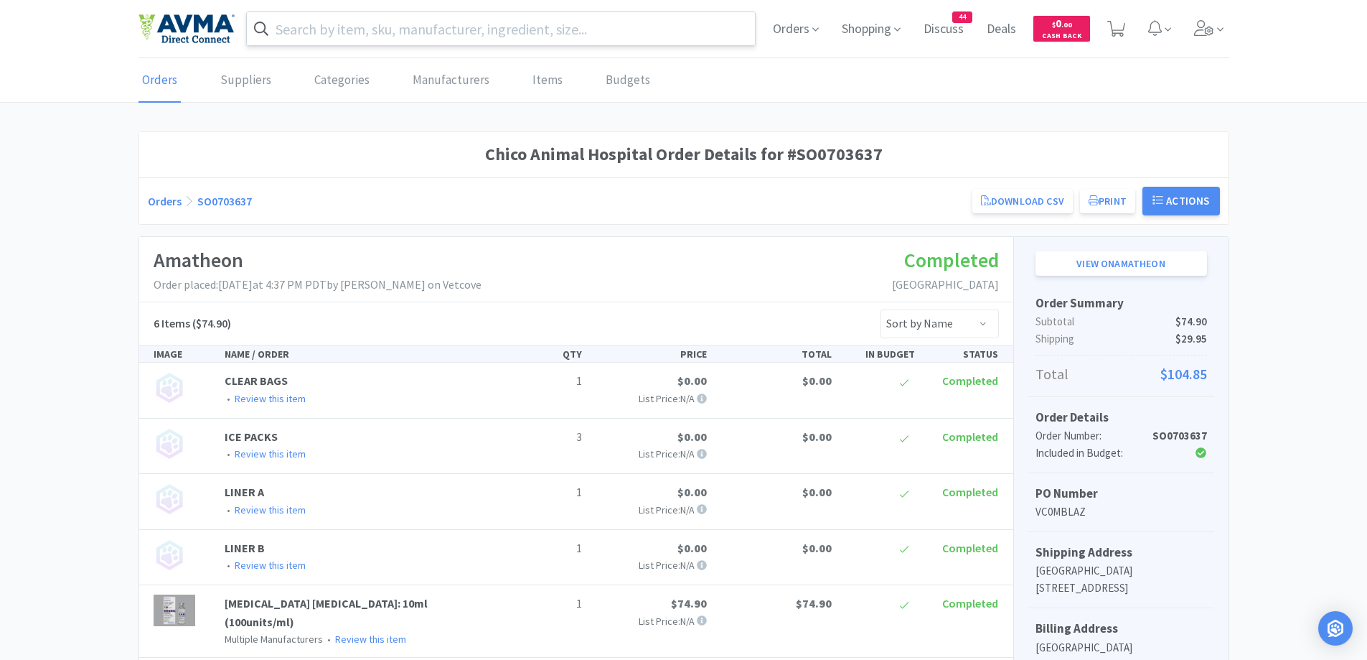
click at [331, 22] on input "text" at bounding box center [501, 28] width 509 height 33
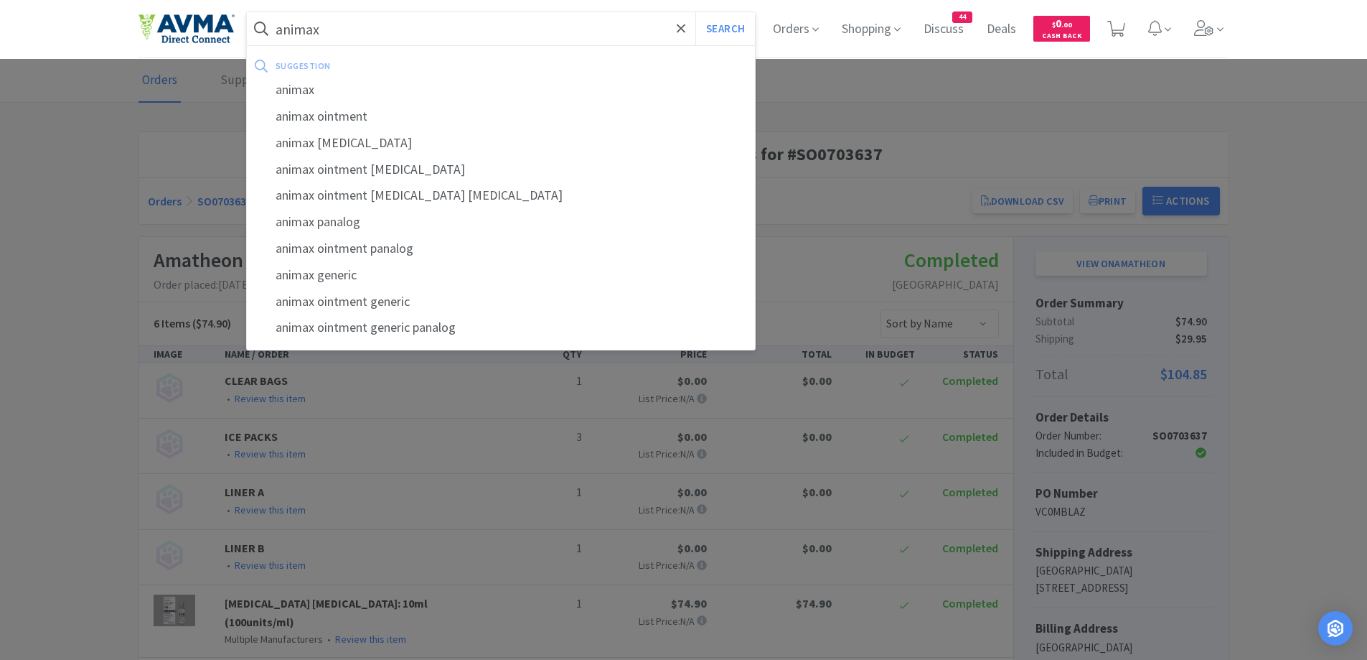
type input "animax"
click at [695, 12] on button "Search" at bounding box center [725, 28] width 60 height 33
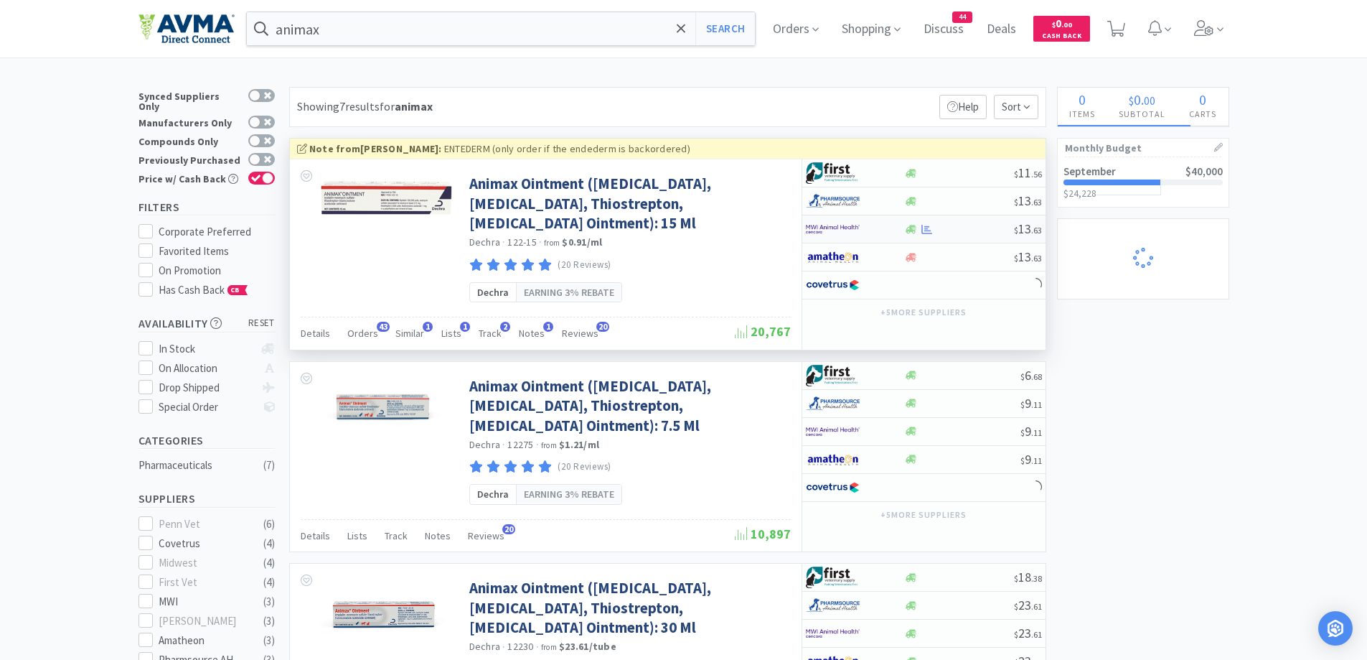
click at [893, 226] on div at bounding box center [855, 229] width 98 height 24
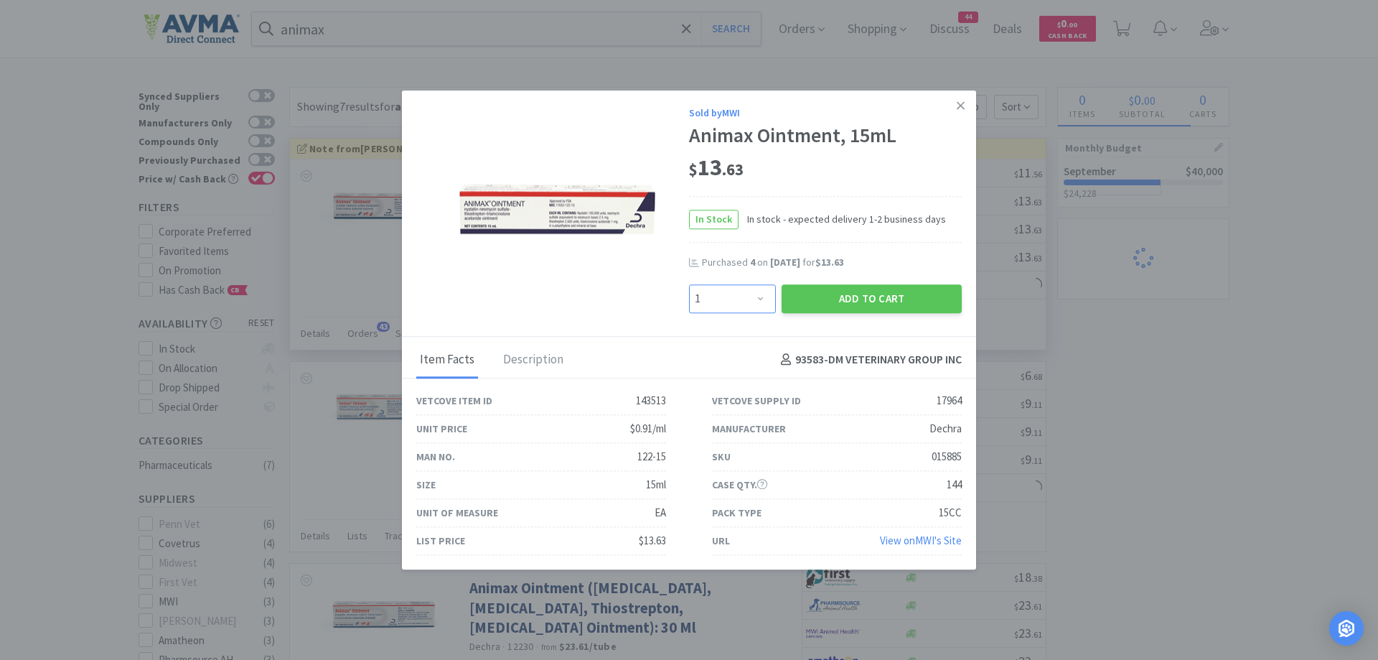
click at [749, 303] on select "Enter Quantity 1 2 3 4 5 6 7 8 9 10 11 12 13 14 15 16 17 18 19 20 Enter Quantity" at bounding box center [732, 298] width 87 height 29
drag, startPoint x: 769, startPoint y: 296, endPoint x: 769, endPoint y: 288, distance: 7.9
click at [769, 296] on select "Enter Quantity 1 2 3 4 5 6 7 8 9 10 11 12 13 14 15 16 17 18 19 20 Enter Quantity" at bounding box center [732, 298] width 87 height 29
select select "4"
click at [689, 284] on select "Enter Quantity 1 2 3 4 5 6 7 8 9 10 11 12 13 14 15 16 17 18 19 20 Enter Quantity" at bounding box center [732, 298] width 87 height 29
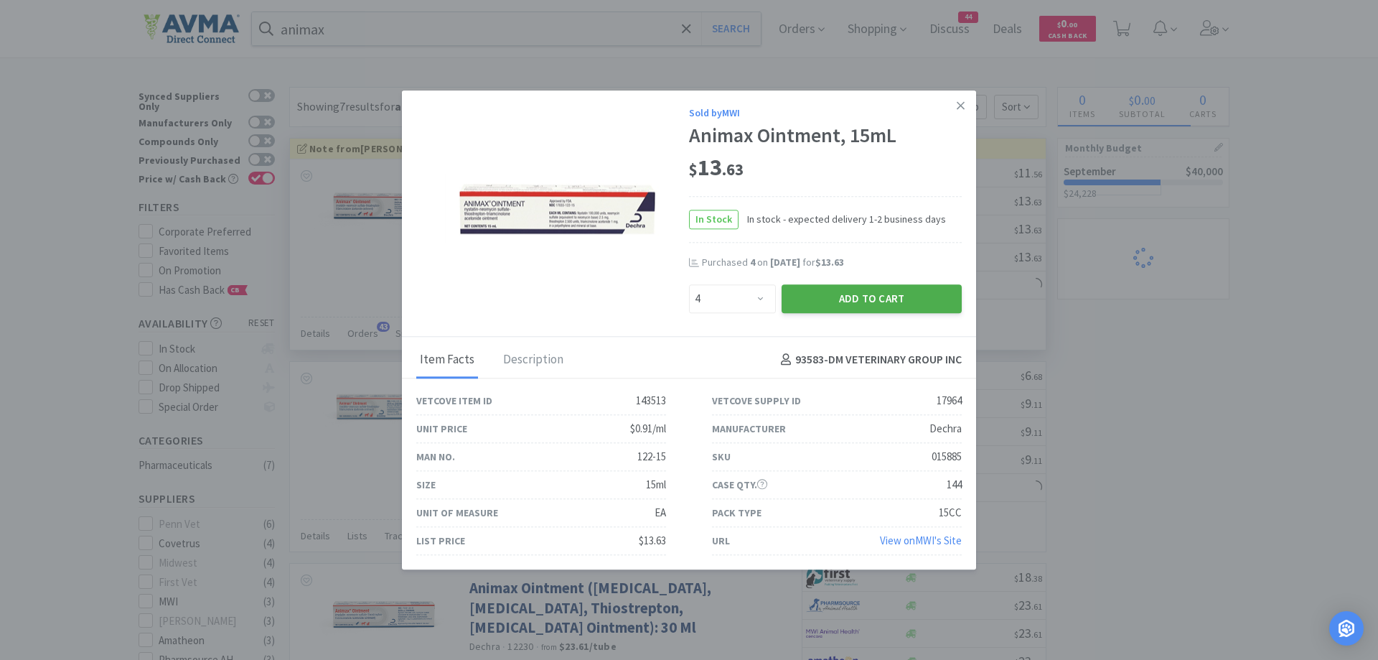
click at [898, 305] on button "Add to Cart" at bounding box center [872, 298] width 180 height 29
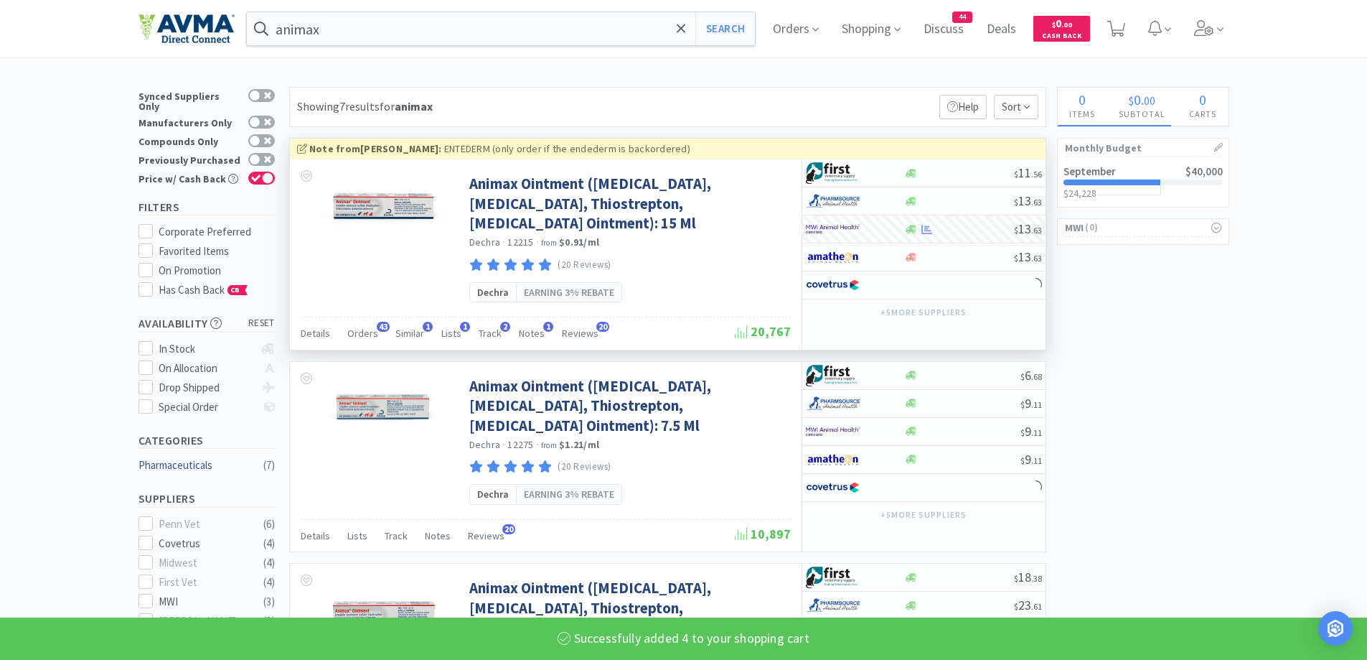
select select "4"
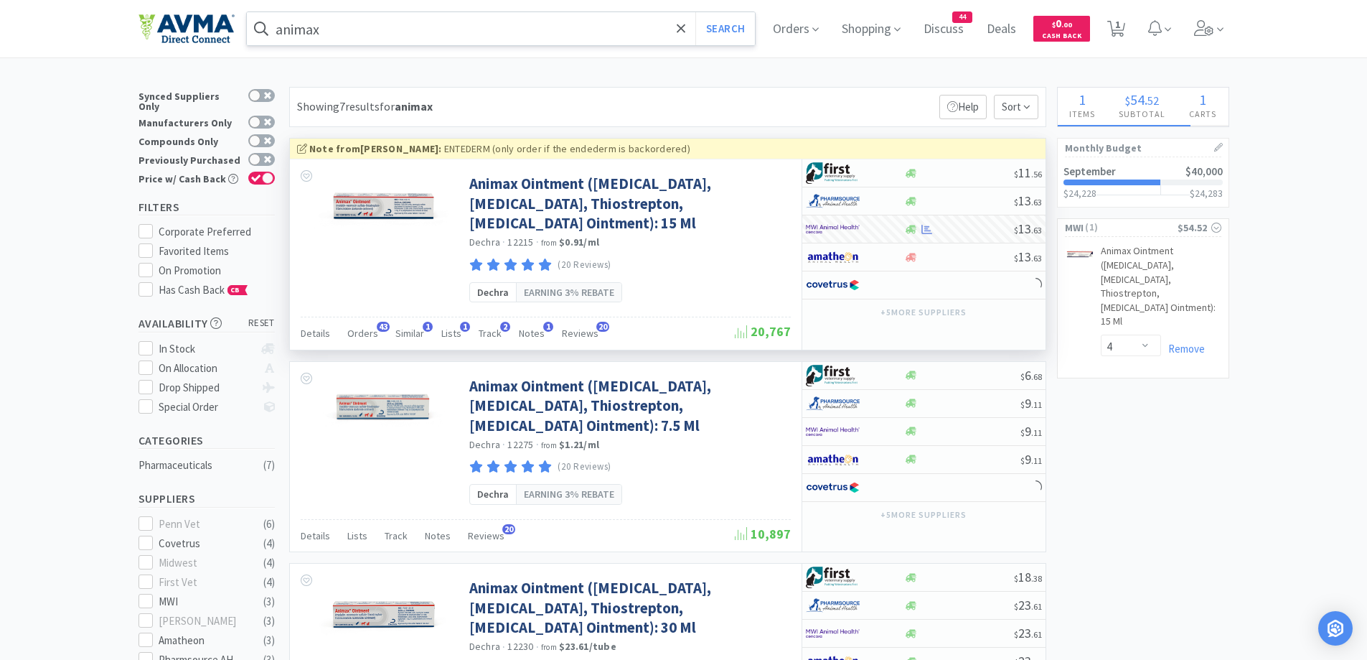
click at [383, 23] on input "animax" at bounding box center [501, 28] width 509 height 33
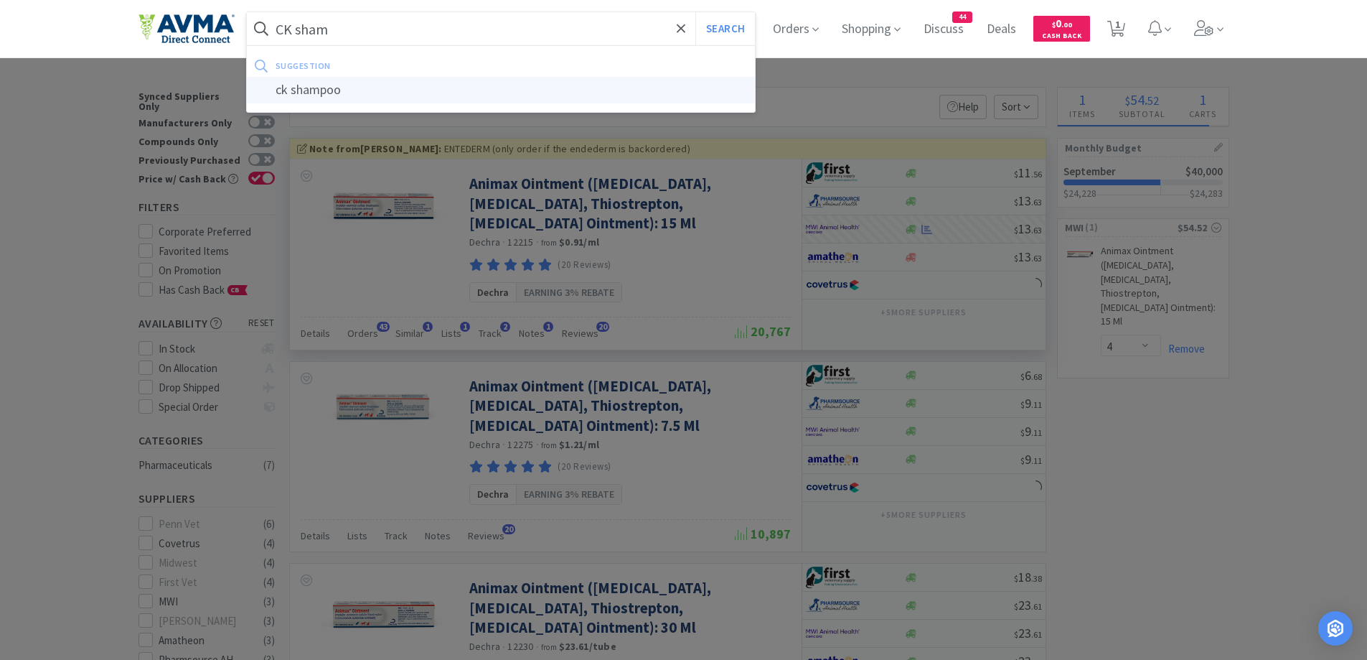
click at [306, 83] on div "ck shampoo" at bounding box center [501, 90] width 509 height 27
type input "ck shampoo"
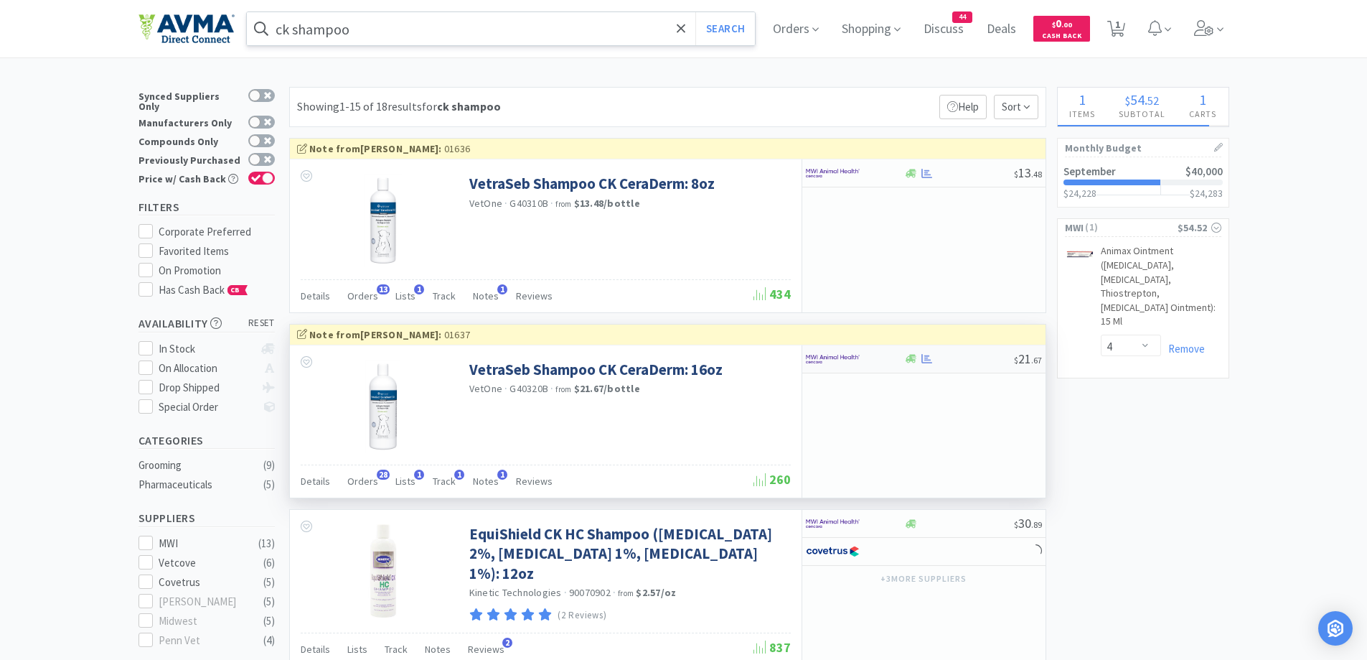
click at [888, 361] on div at bounding box center [855, 359] width 98 height 24
select select "1"
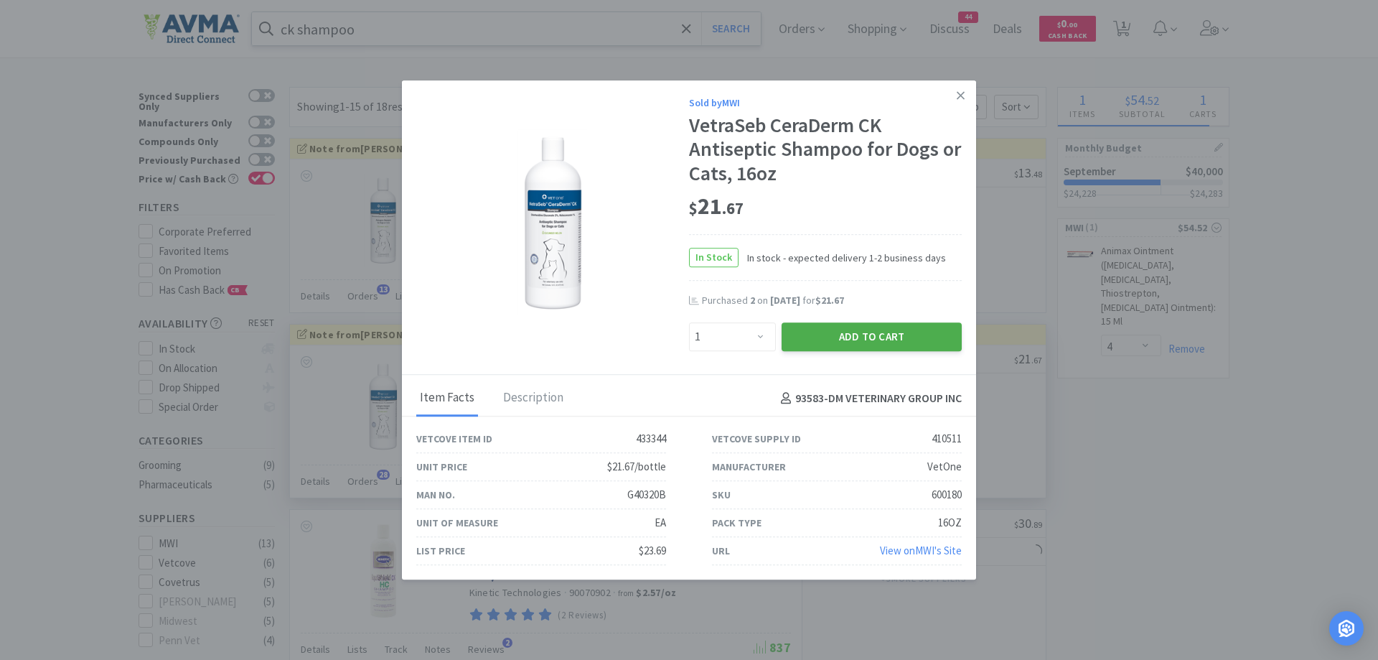
click at [833, 327] on button "Add to Cart" at bounding box center [872, 336] width 180 height 29
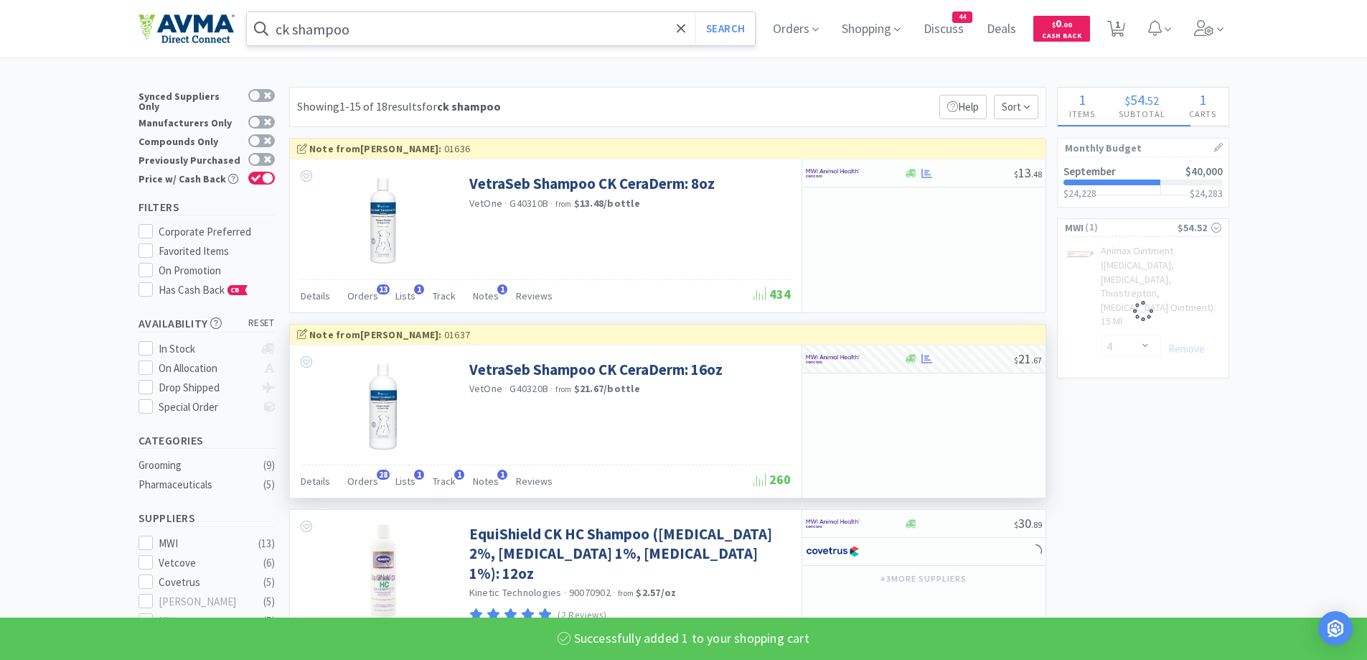
select select "1"
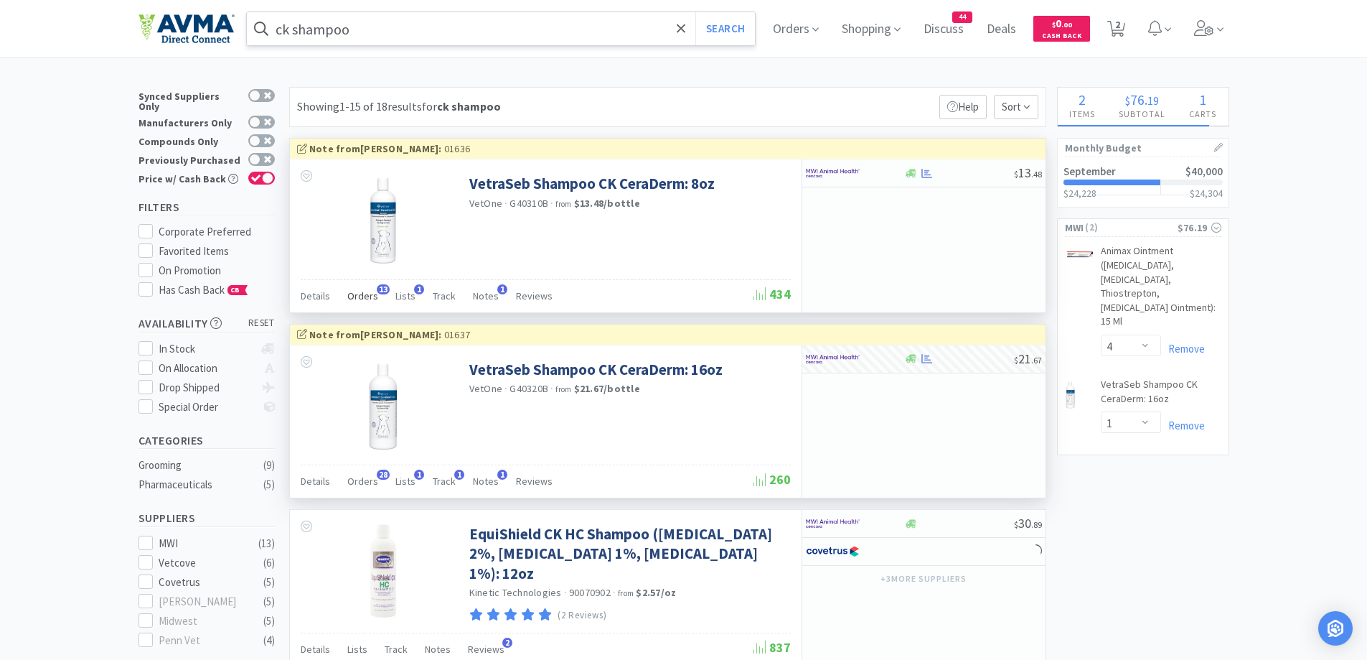
click at [352, 294] on span "Orders" at bounding box center [362, 295] width 31 height 13
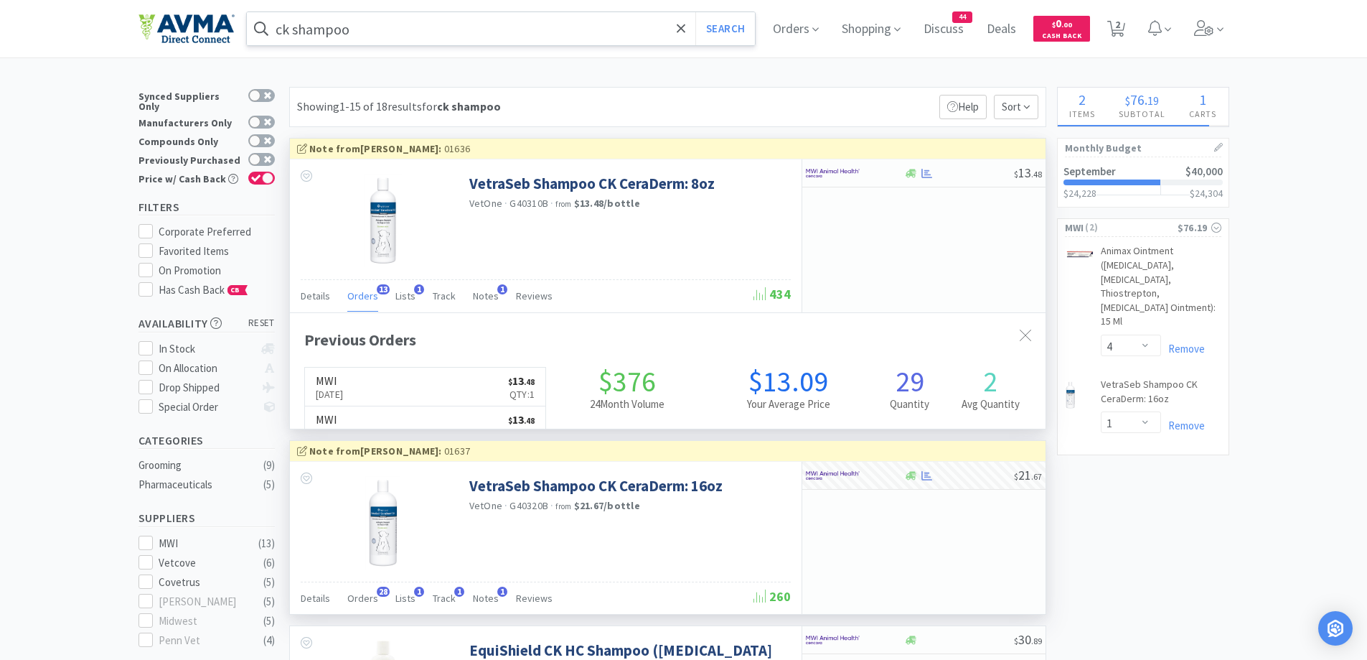
scroll to position [385, 756]
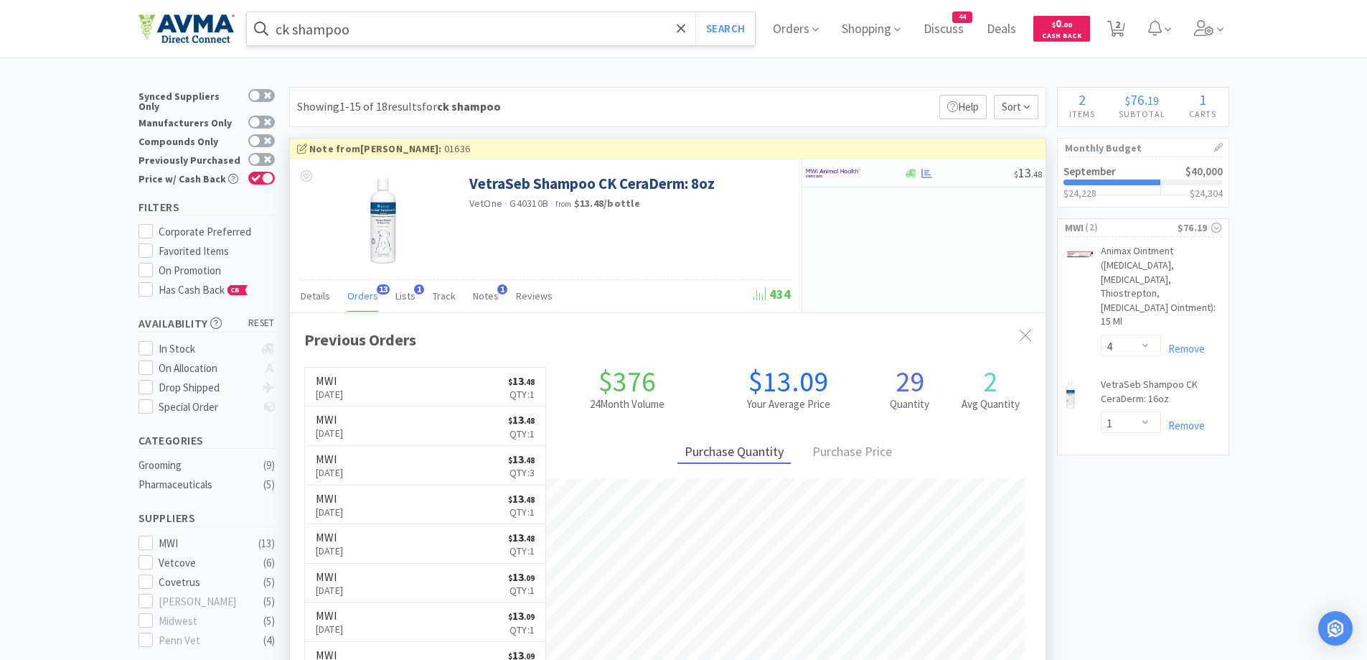
click at [847, 240] on div "$ 13 . 48" at bounding box center [924, 235] width 244 height 152
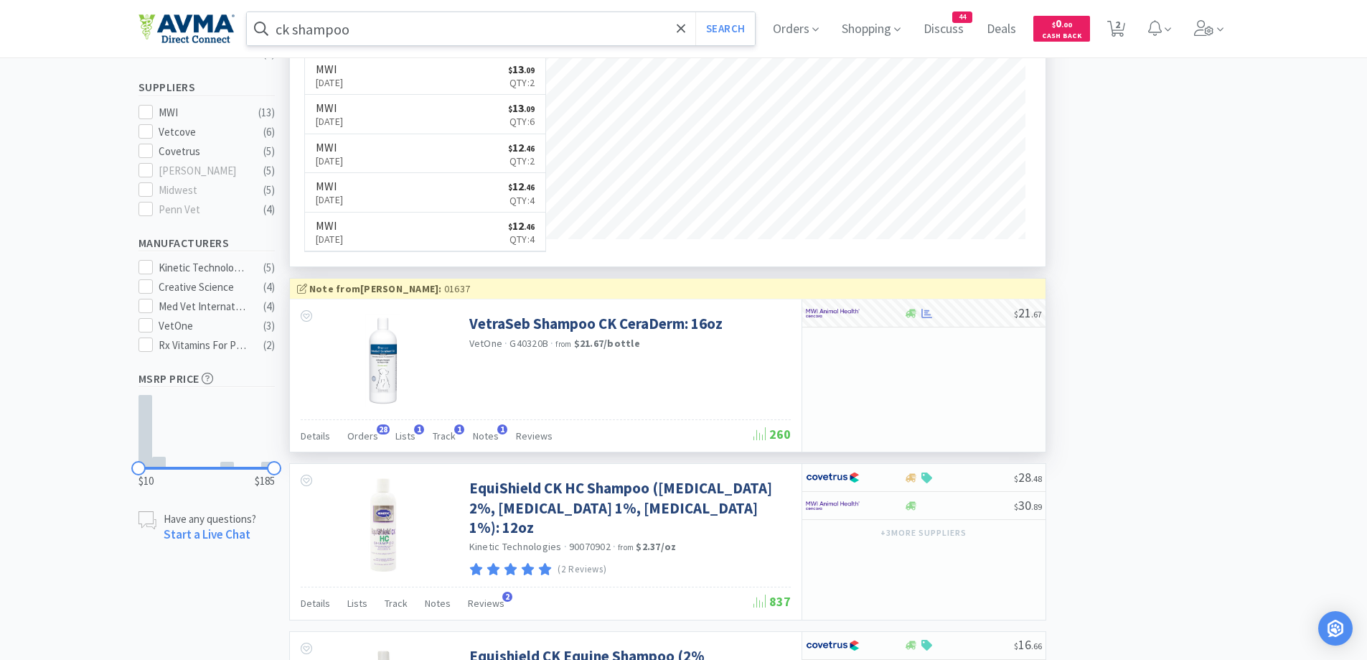
scroll to position [144, 0]
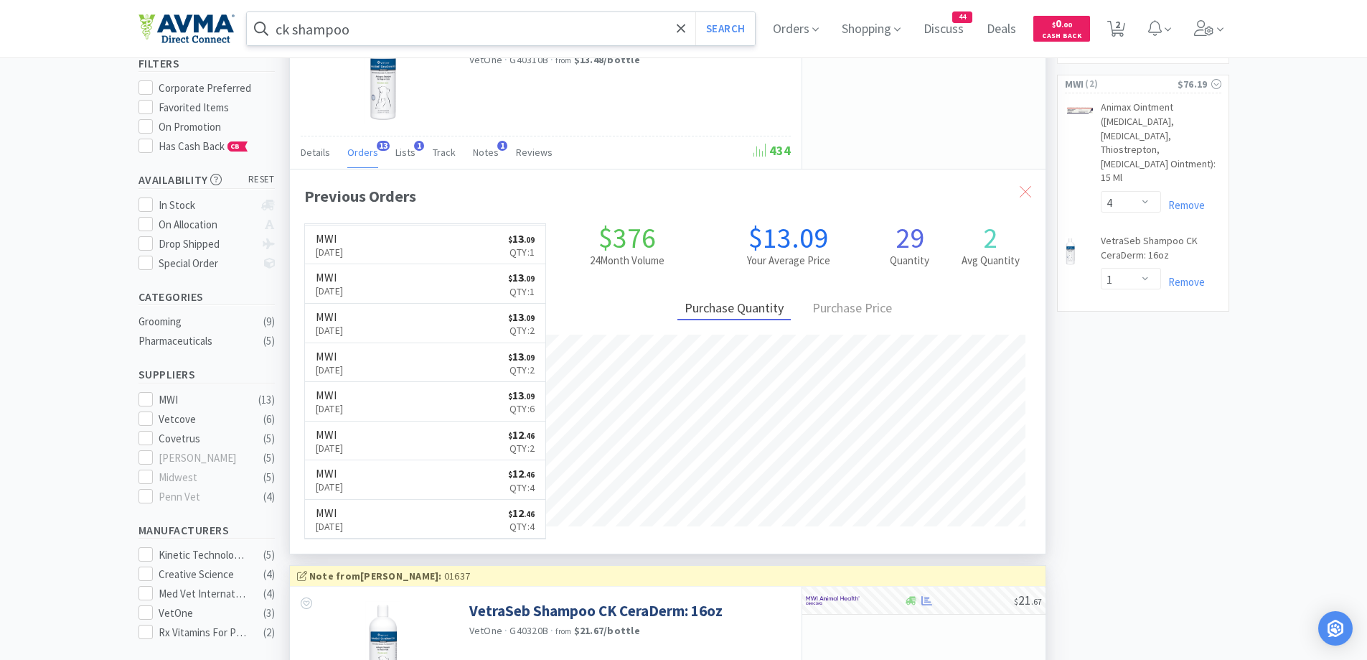
click at [1022, 188] on icon at bounding box center [1025, 191] width 11 height 11
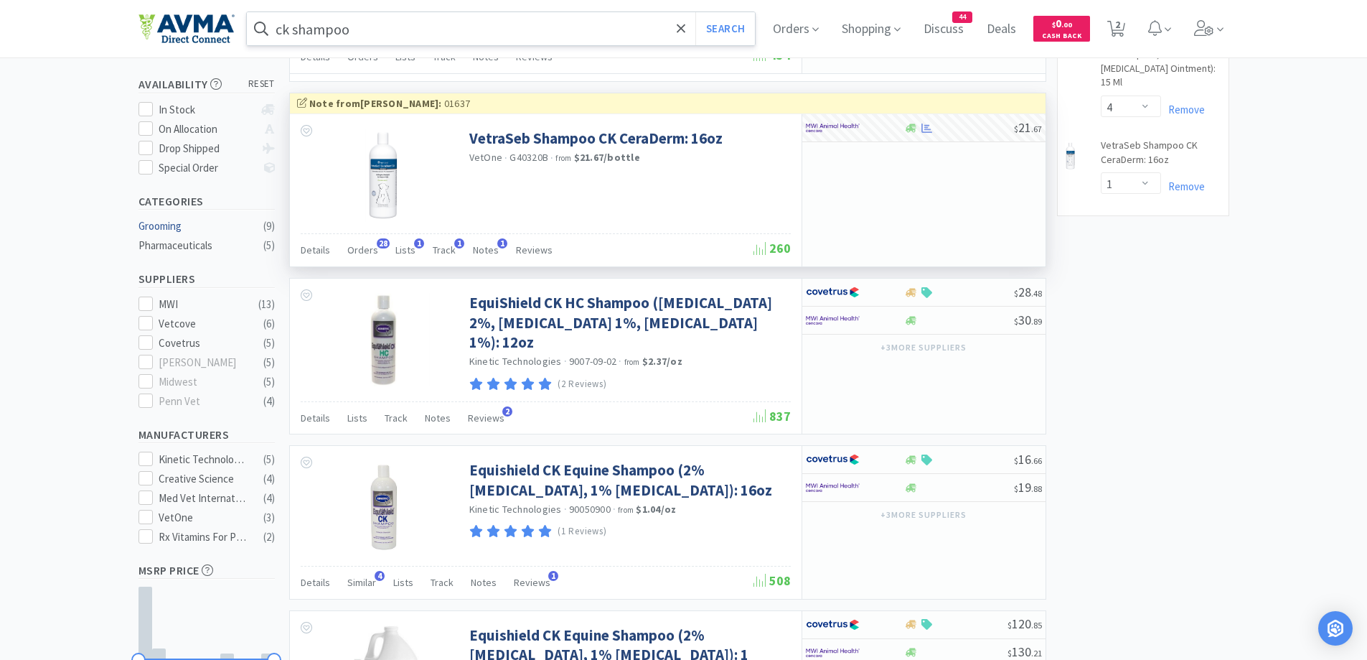
scroll to position [287, 0]
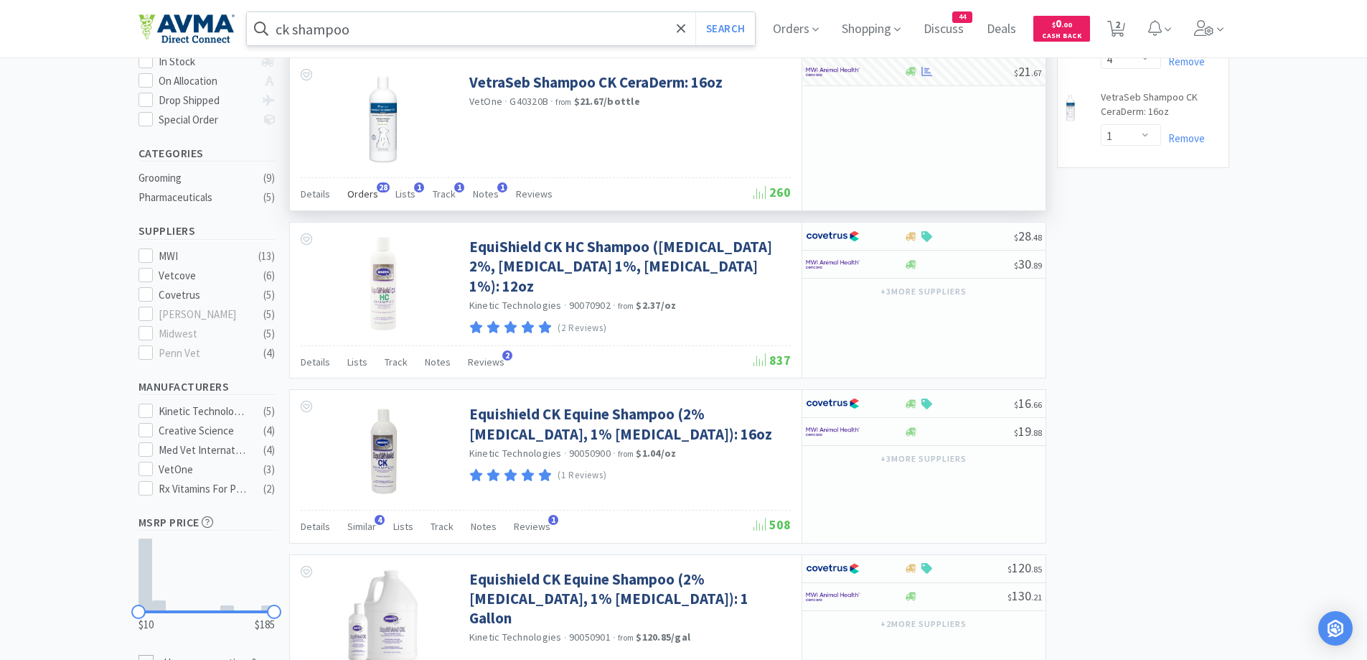
click at [366, 193] on span "Orders" at bounding box center [362, 193] width 31 height 13
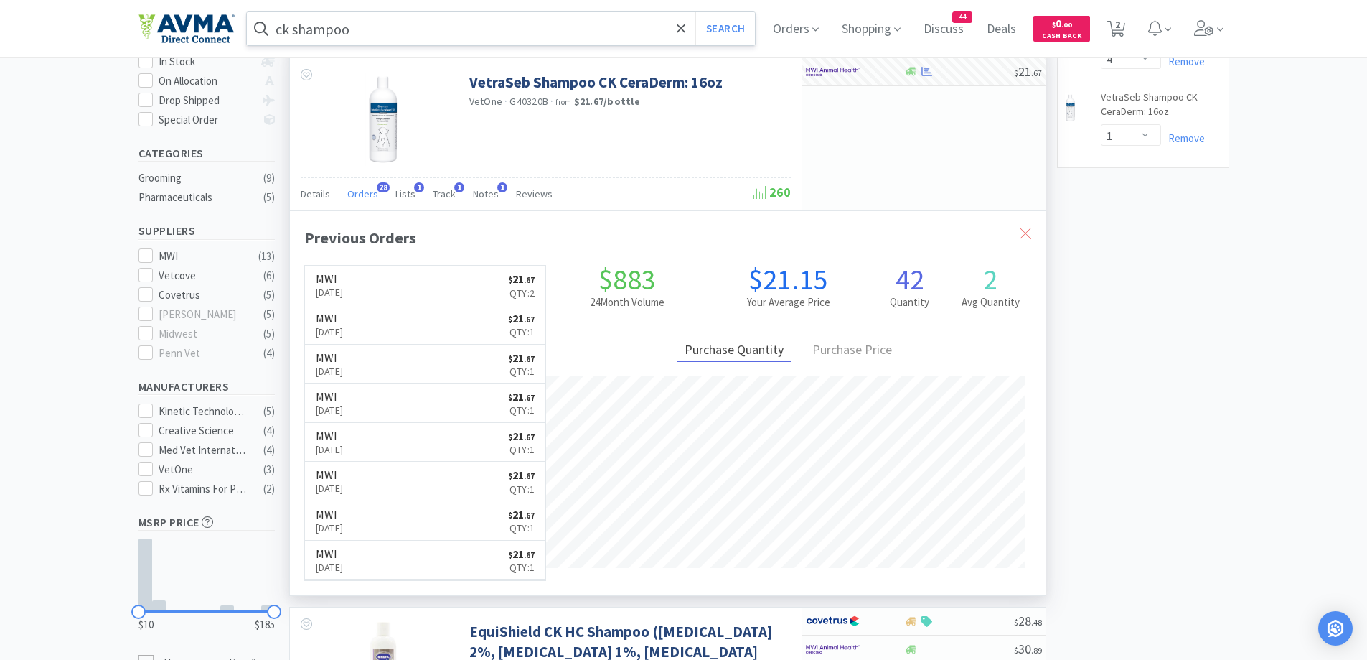
scroll to position [144, 0]
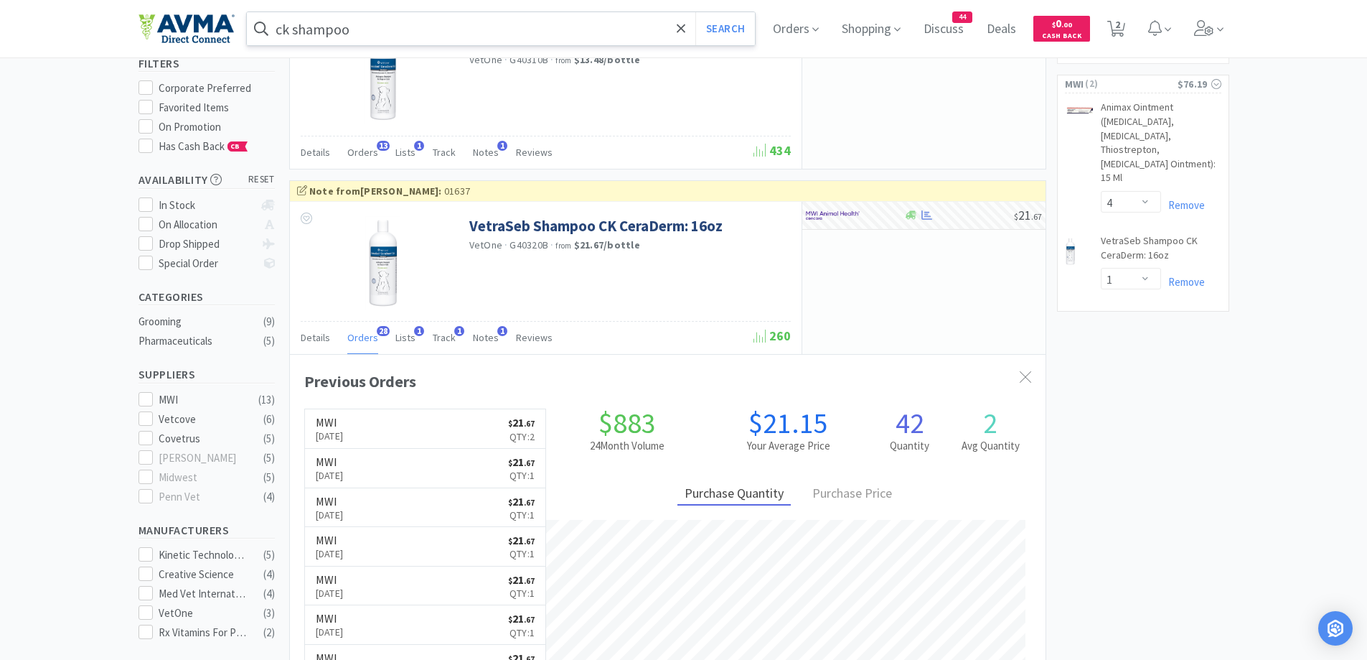
click at [401, 465] on link "MWI Sep 9th, 2025 $ 21 . 67 Qty: 1" at bounding box center [425, 468] width 241 height 39
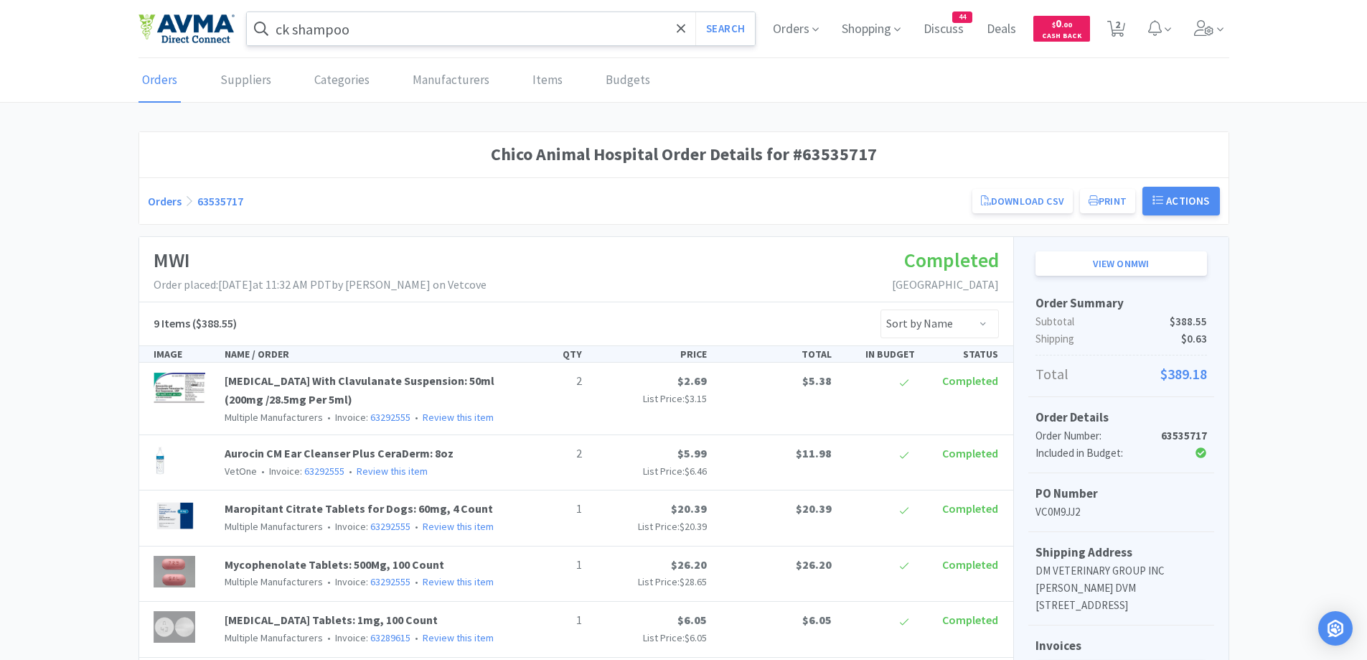
select select "4"
select select "1"
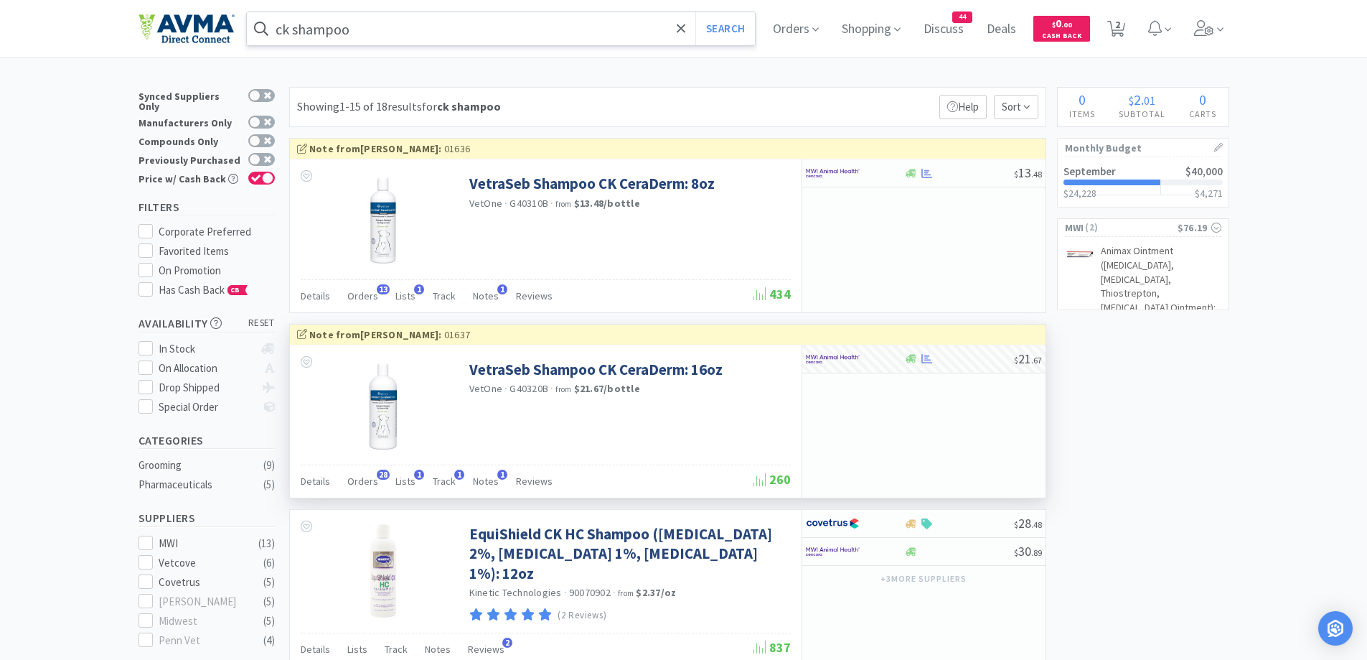
scroll to position [144, 0]
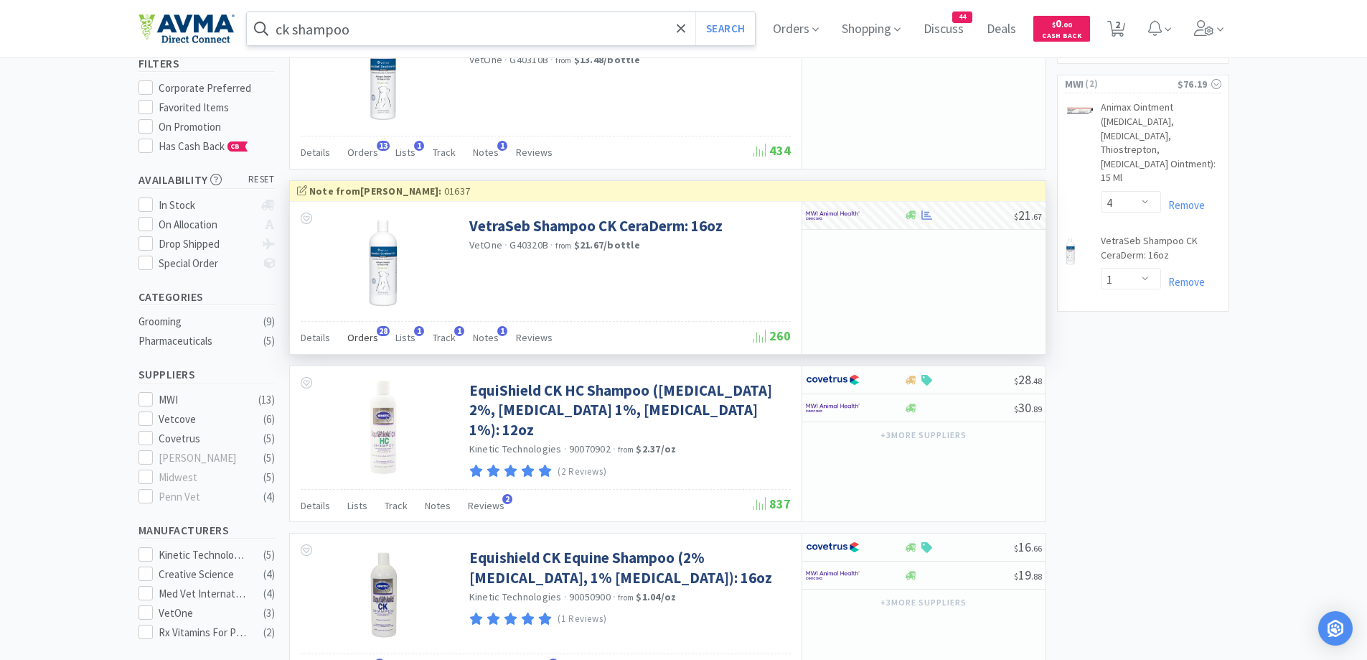
click at [362, 344] on span "Orders" at bounding box center [362, 337] width 31 height 13
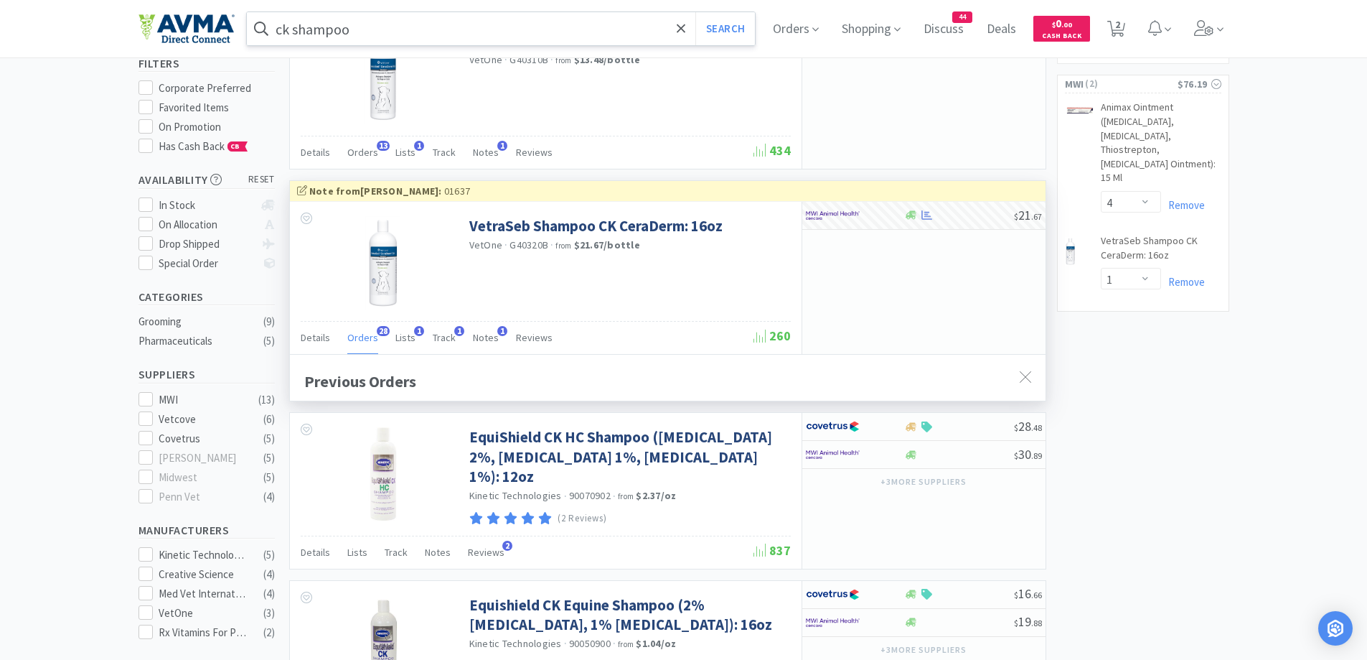
scroll to position [385, 756]
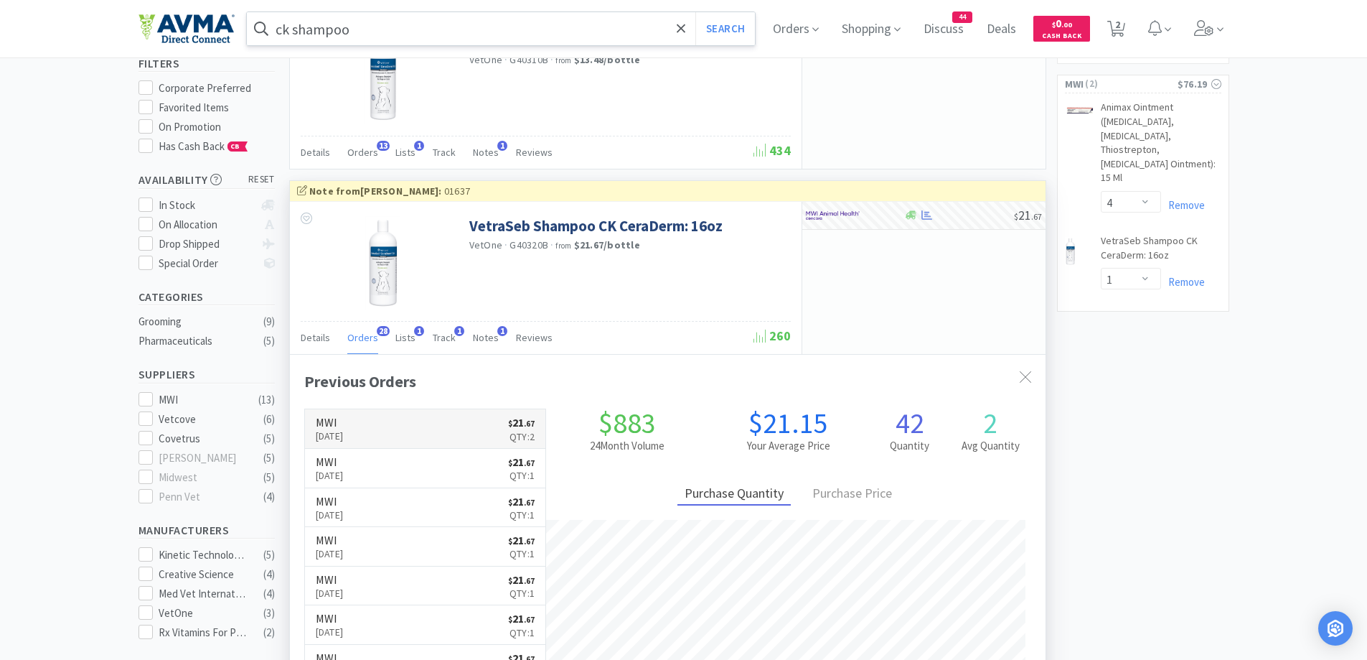
click at [405, 418] on link "MWI Sep 15th, 2025 $ 21 . 67 Qty: 2" at bounding box center [425, 428] width 241 height 39
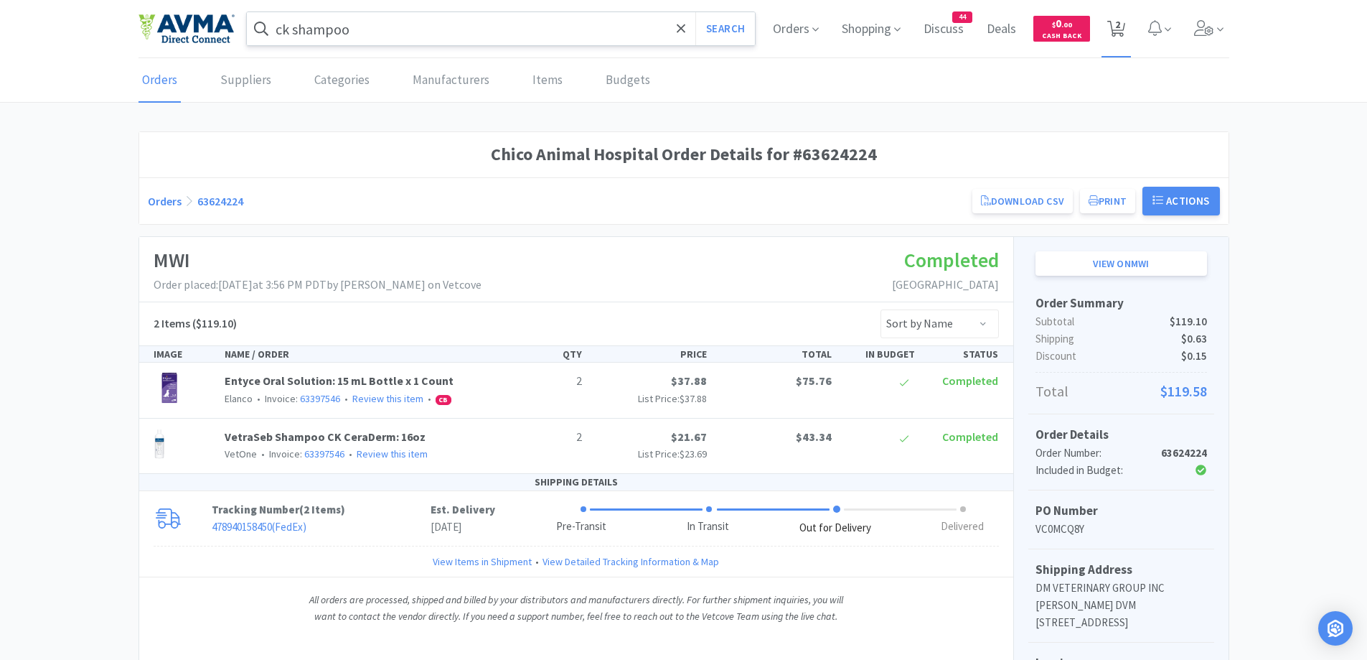
click at [1116, 37] on span "2" at bounding box center [1117, 24] width 5 height 57
select select "4"
select select "1"
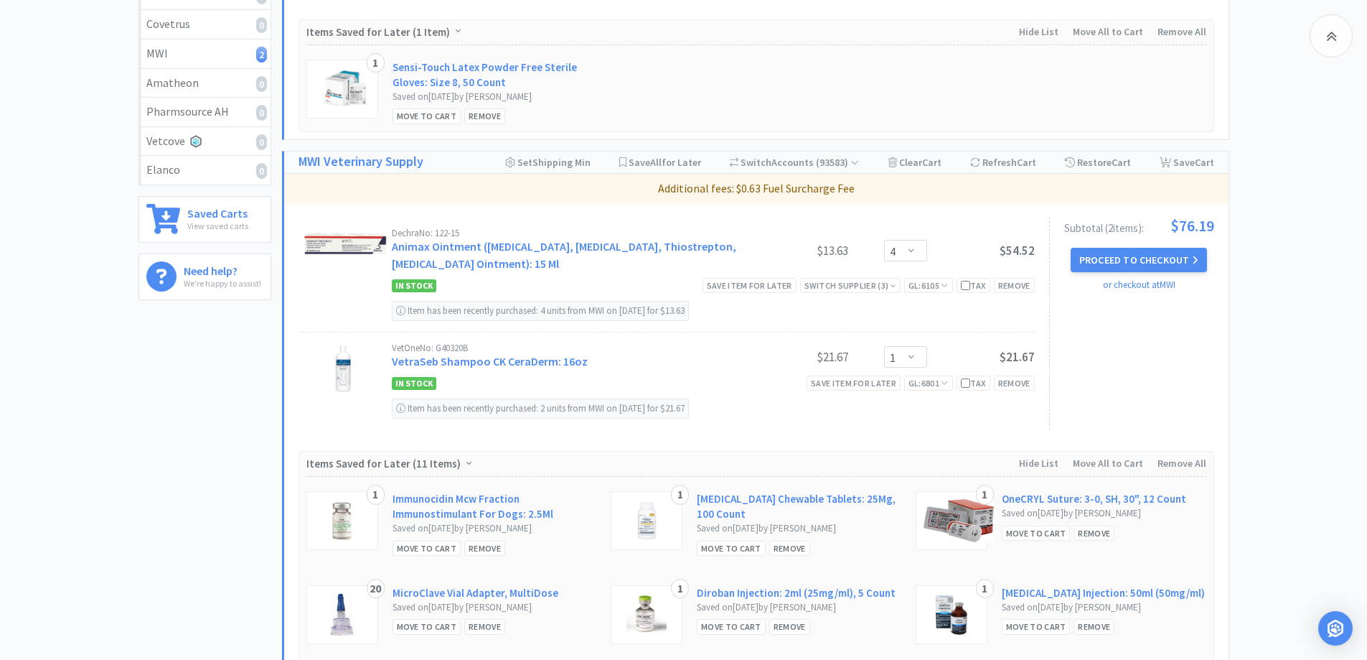
scroll to position [431, 0]
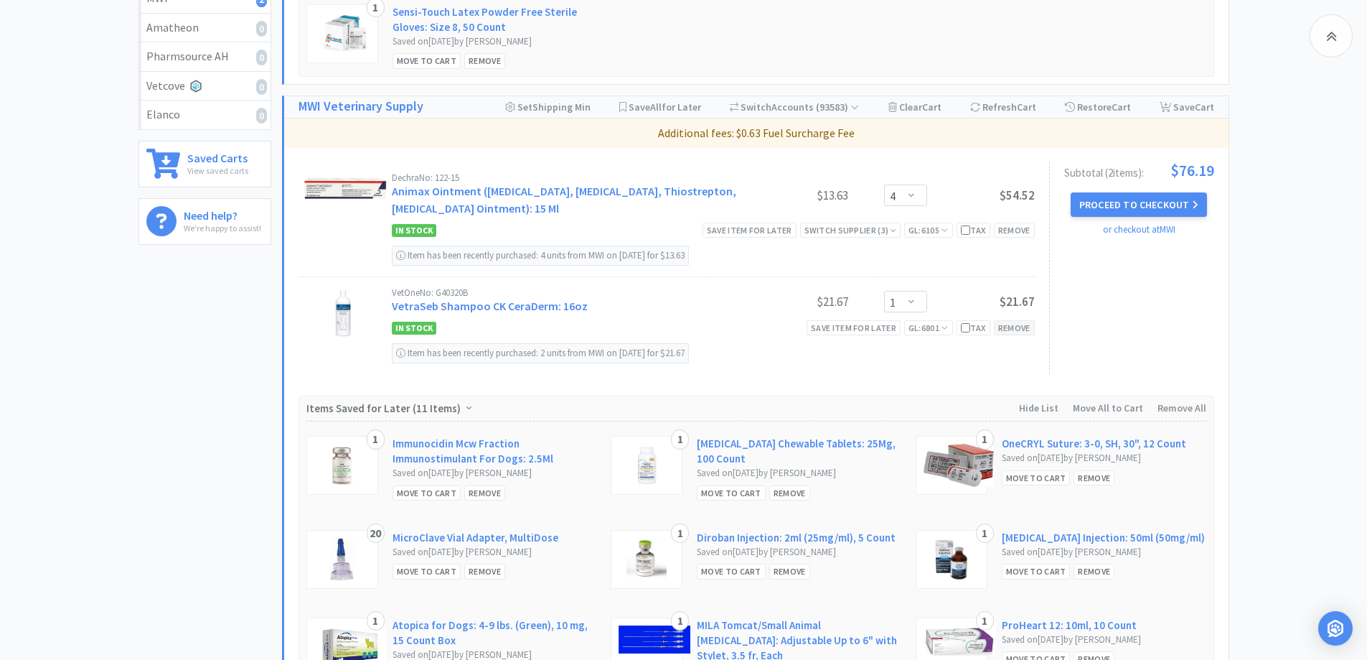
click at [1011, 332] on div "Remove" at bounding box center [1014, 327] width 41 height 15
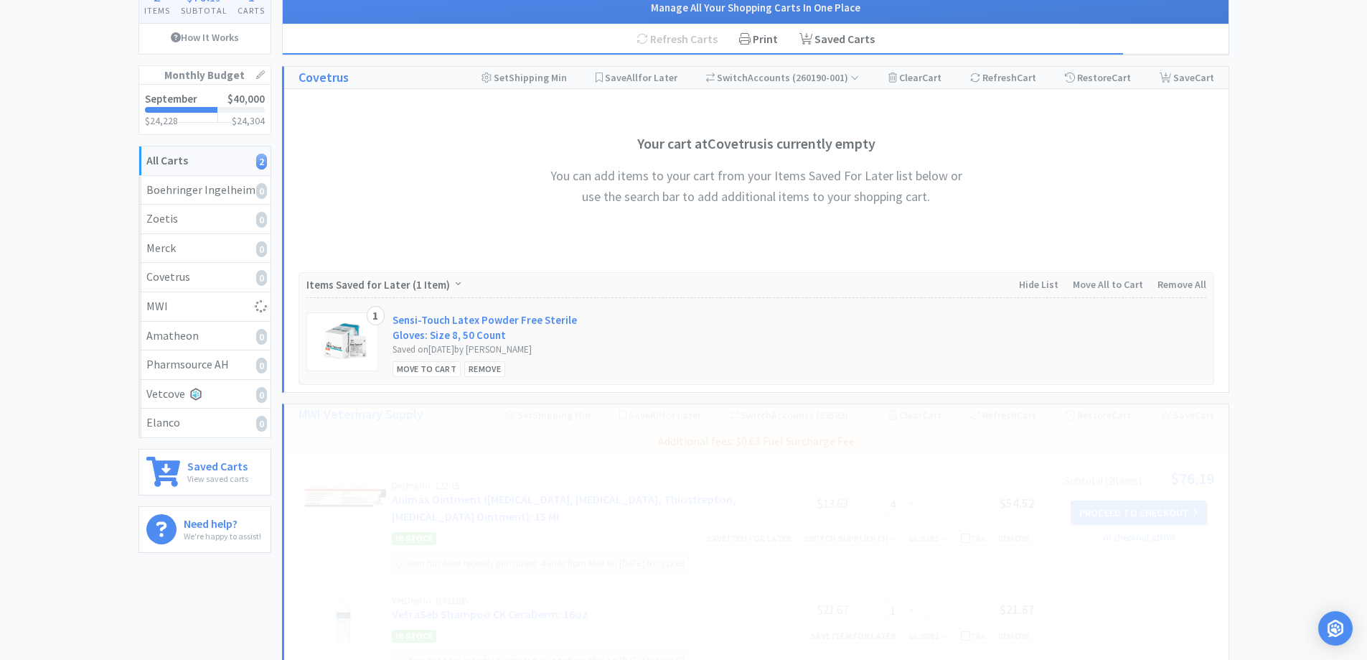
scroll to position [0, 0]
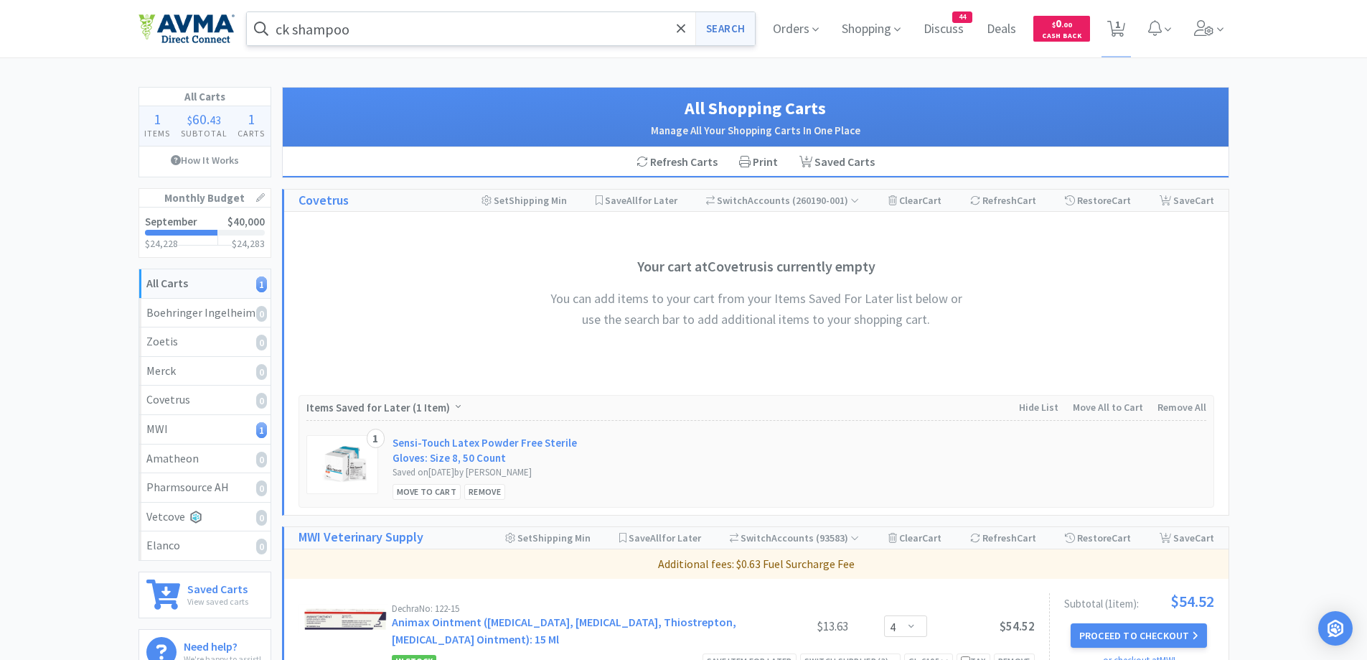
click at [738, 24] on button "Search" at bounding box center [725, 28] width 60 height 33
select select "4"
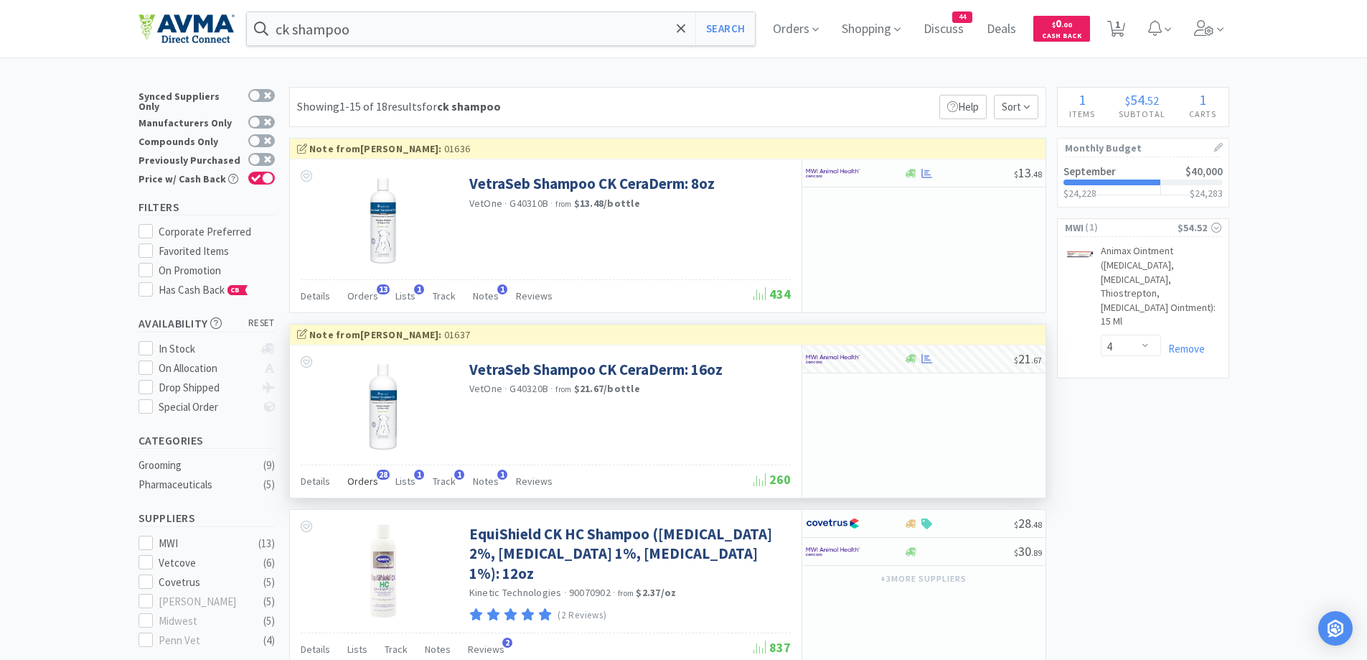
click at [371, 482] on span "Orders" at bounding box center [362, 480] width 31 height 13
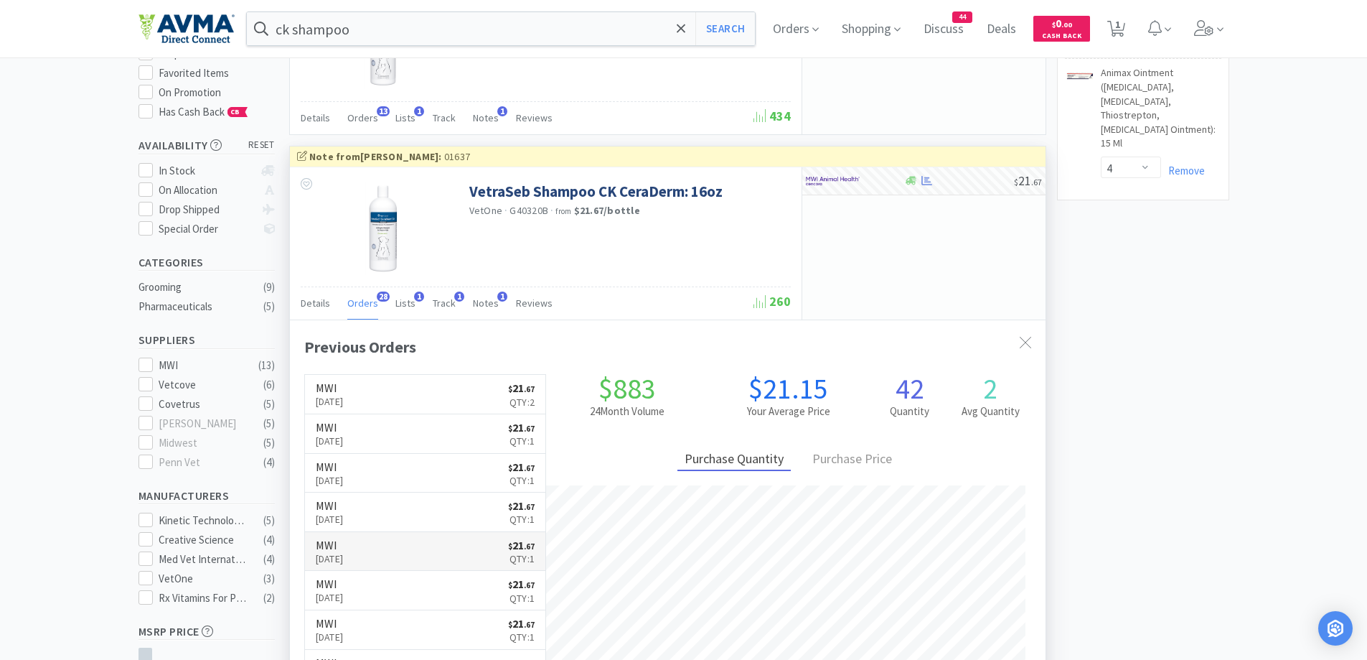
scroll to position [287, 0]
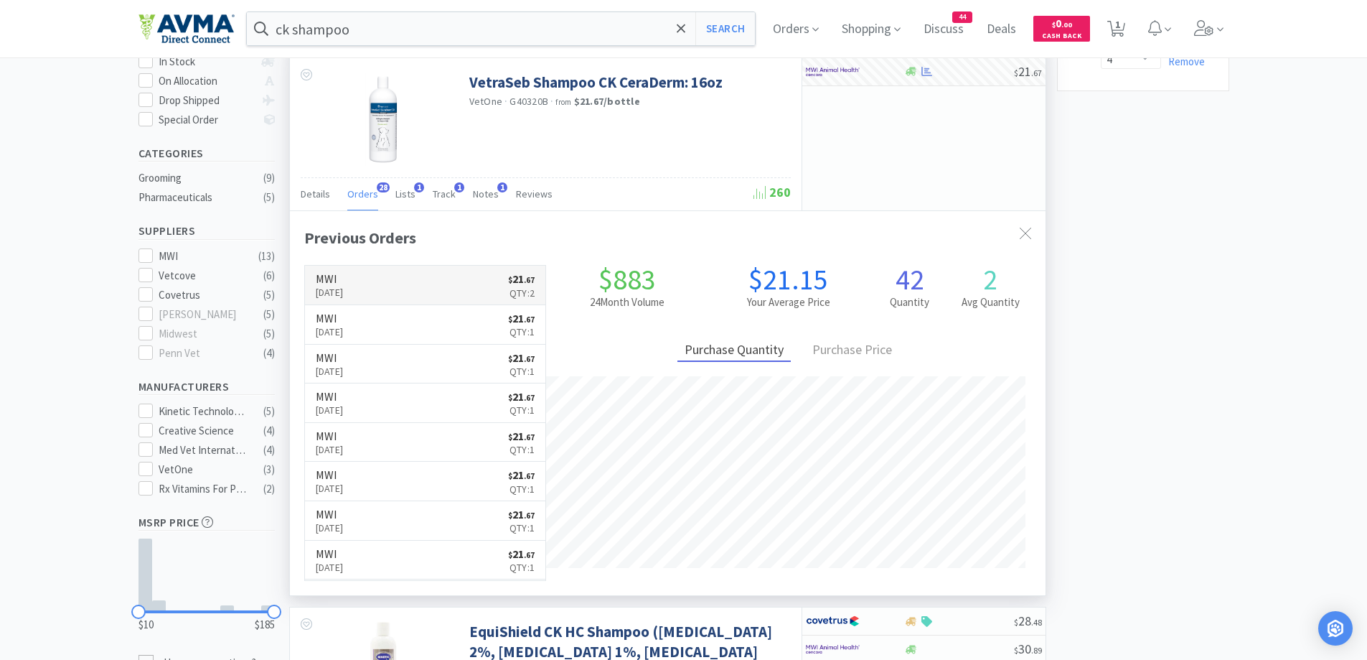
click at [418, 294] on link "MWI Sep 15th, 2025 $ 21 . 67 Qty: 2" at bounding box center [425, 285] width 241 height 39
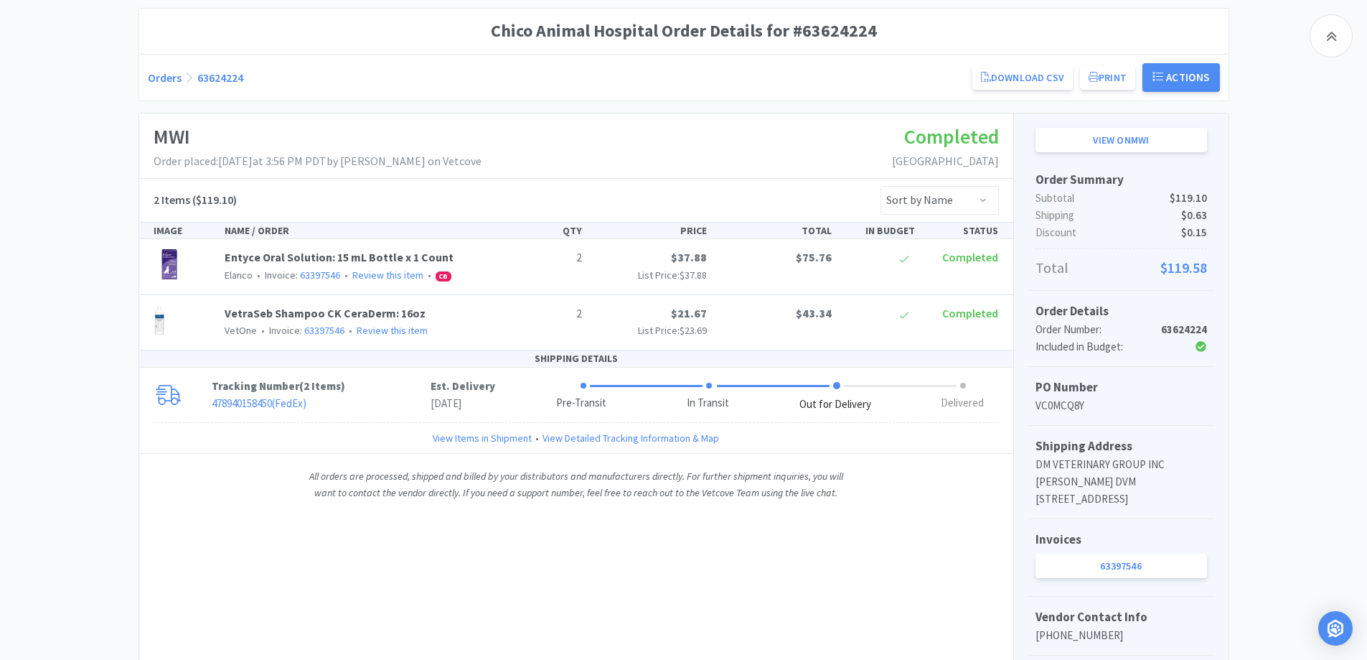
scroll to position [287, 0]
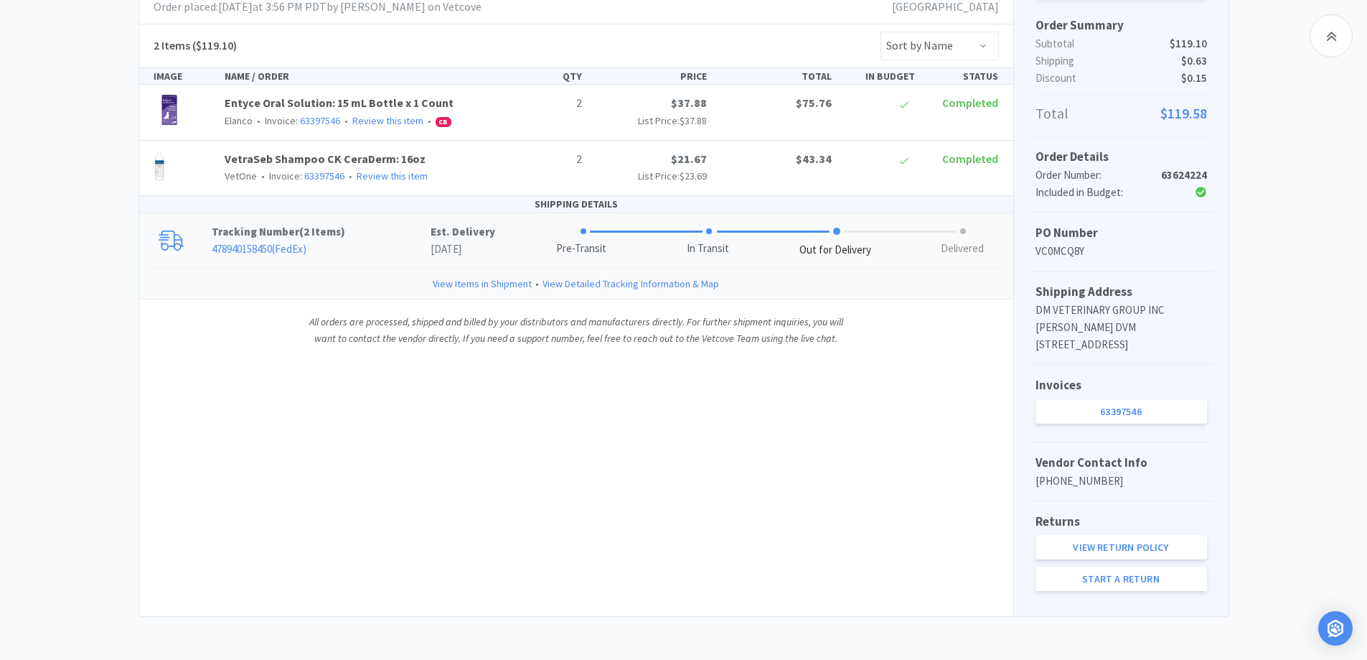
click at [349, 240] on p "478940158450 ( FedEx )" at bounding box center [321, 248] width 219 height 17
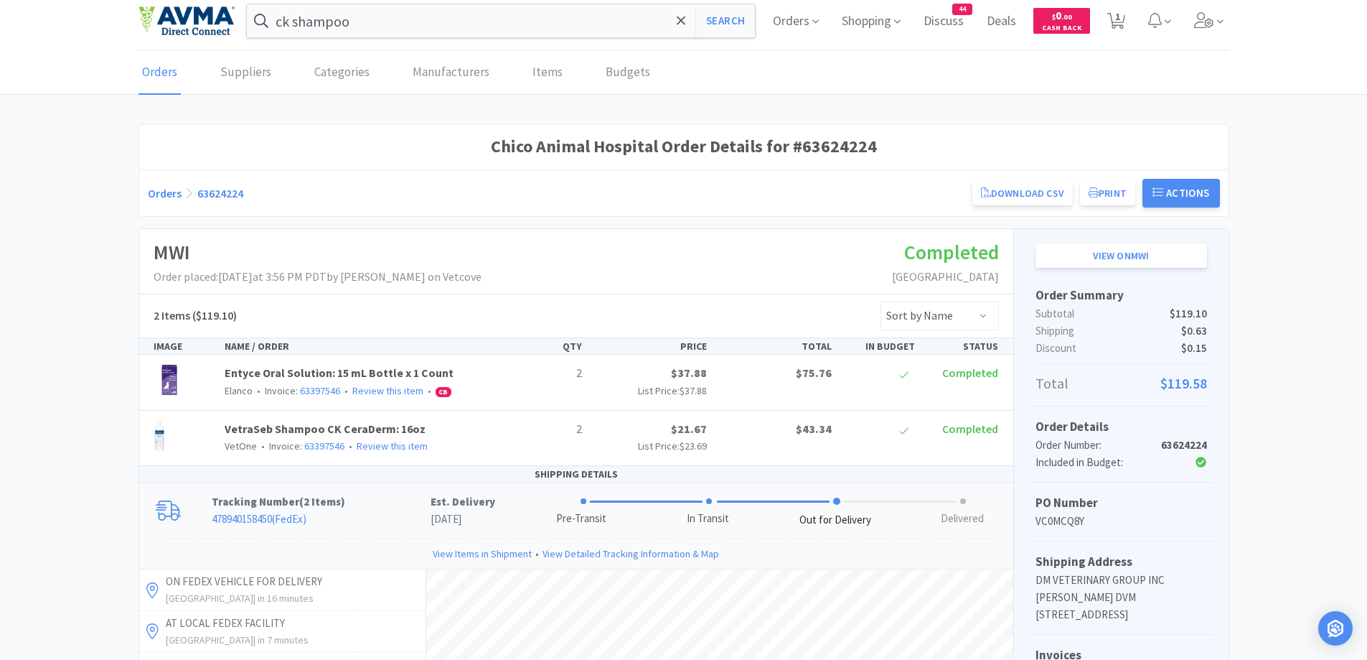
scroll to position [0, 0]
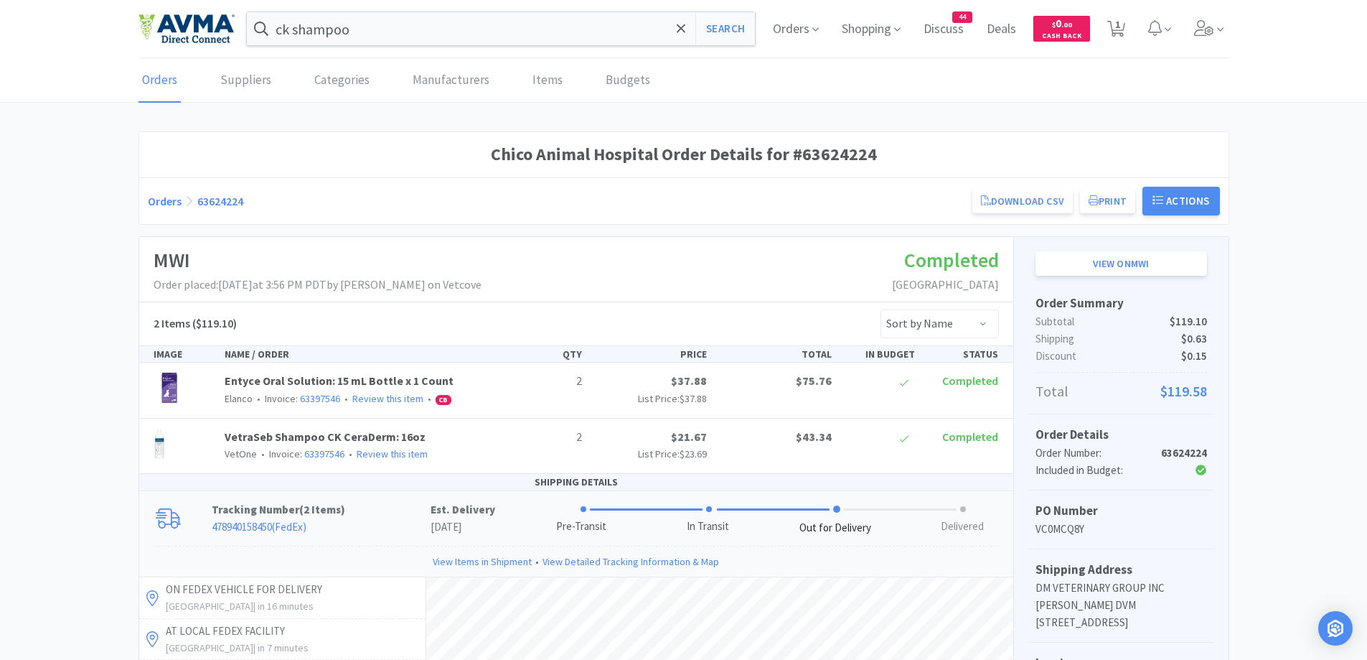
click at [155, 194] on link "Orders" at bounding box center [165, 201] width 34 height 14
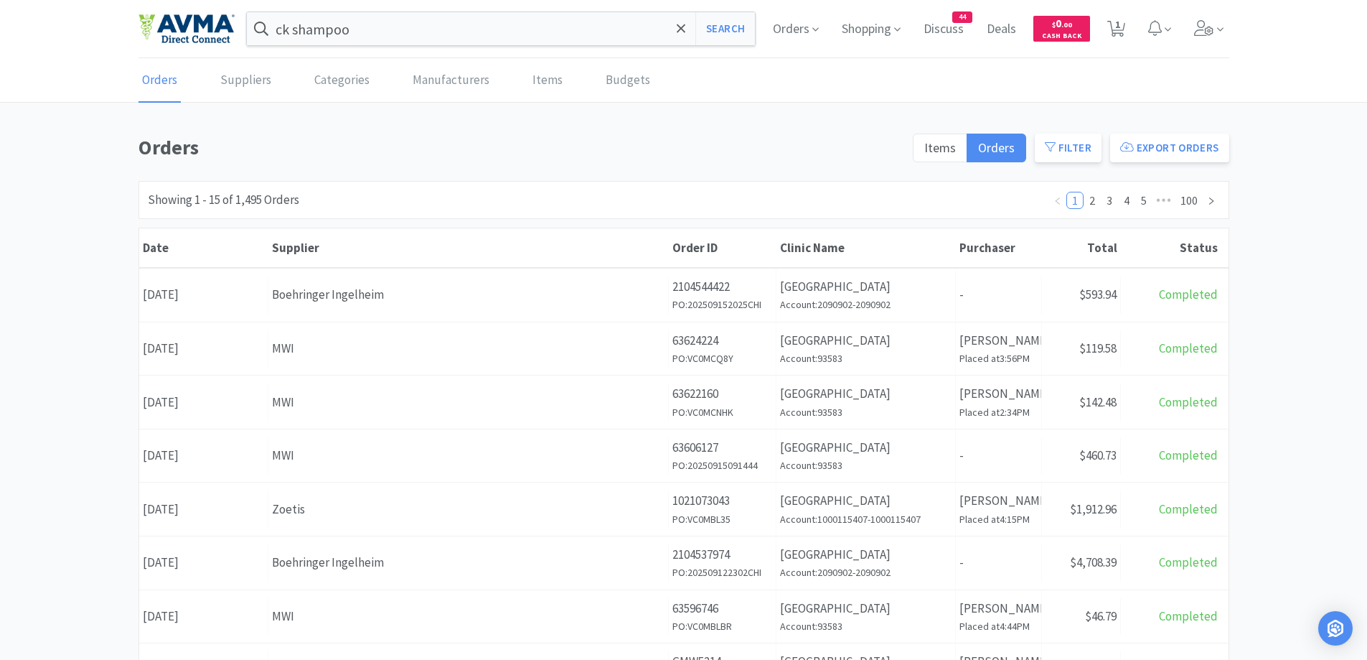
scroll to position [144, 0]
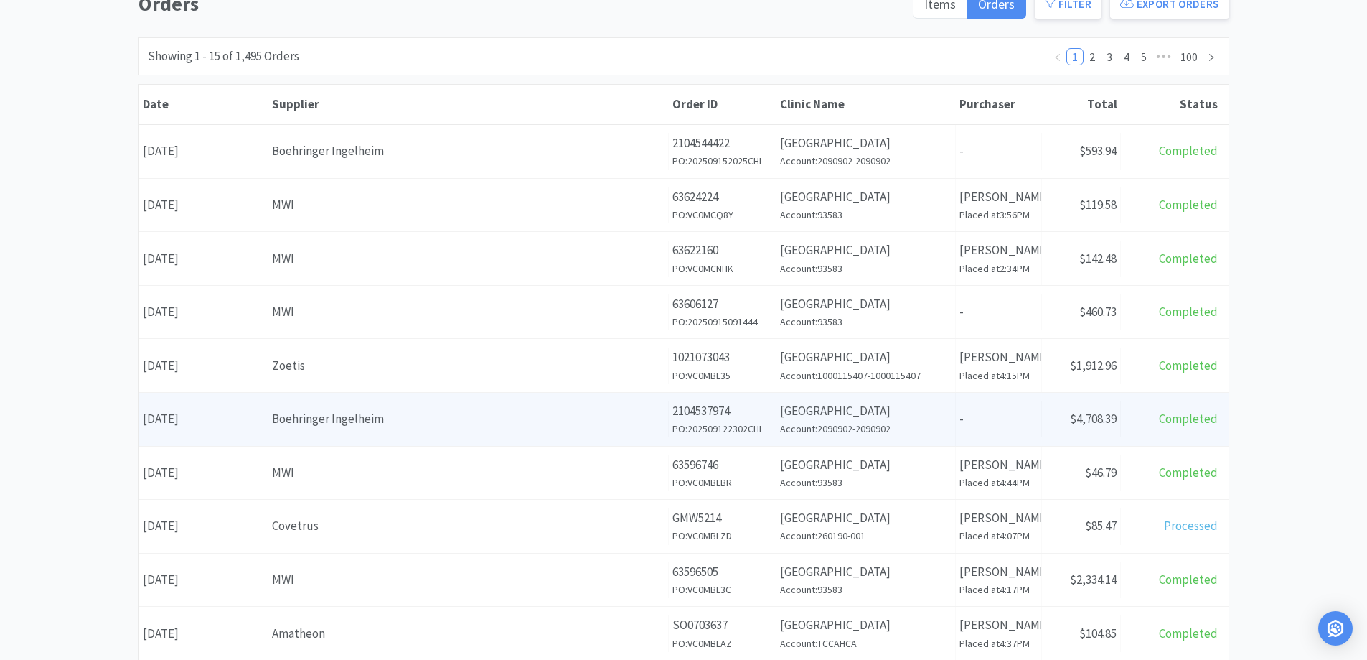
click at [452, 395] on div "Date September 12th, 2025 Supplier Boehringer Ingelheim Order ID 2104537974 PO:…" at bounding box center [683, 419] width 1089 height 53
click at [410, 408] on div "Supplier Boehringer Ingelheim" at bounding box center [468, 418] width 400 height 37
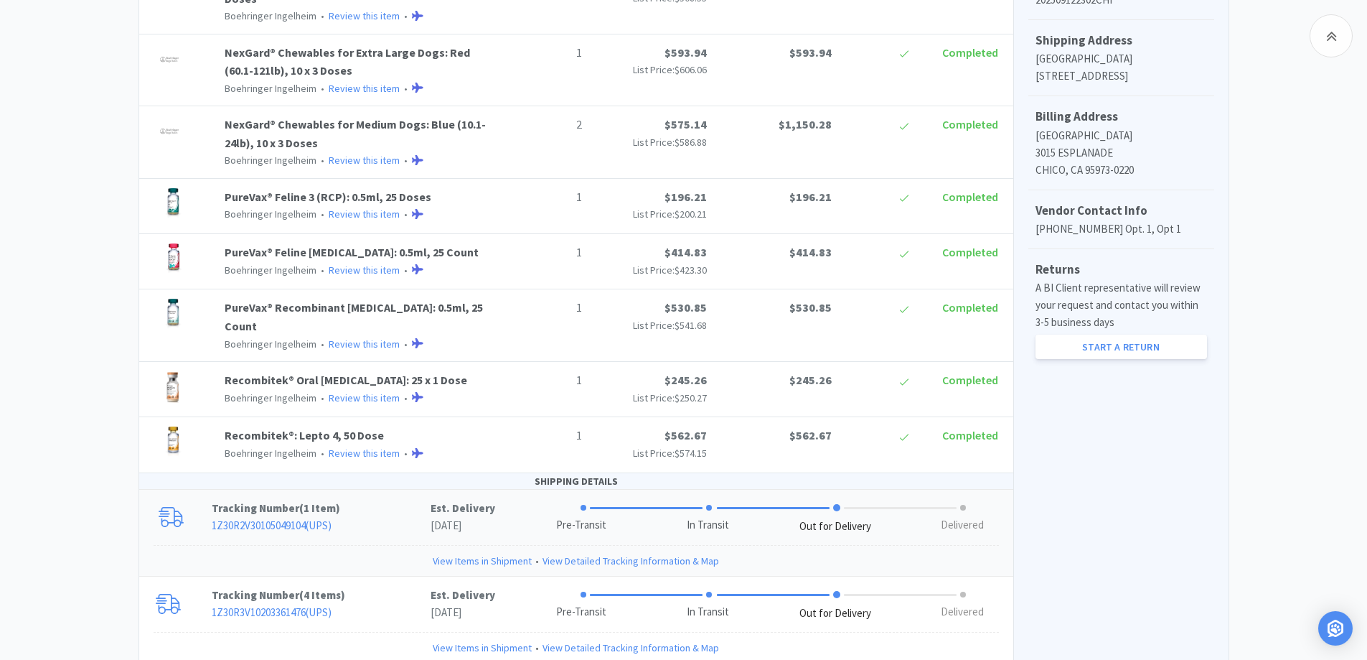
scroll to position [507, 0]
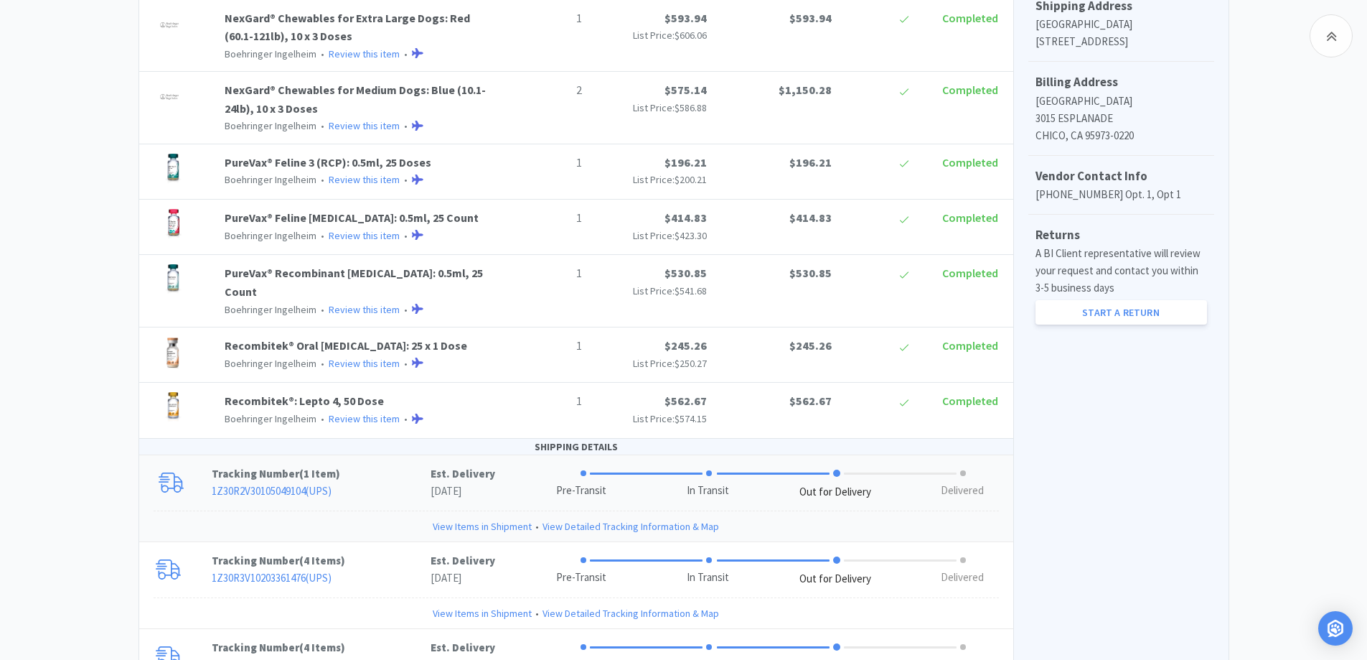
click at [437, 482] on p "[DATE]" at bounding box center [463, 490] width 65 height 17
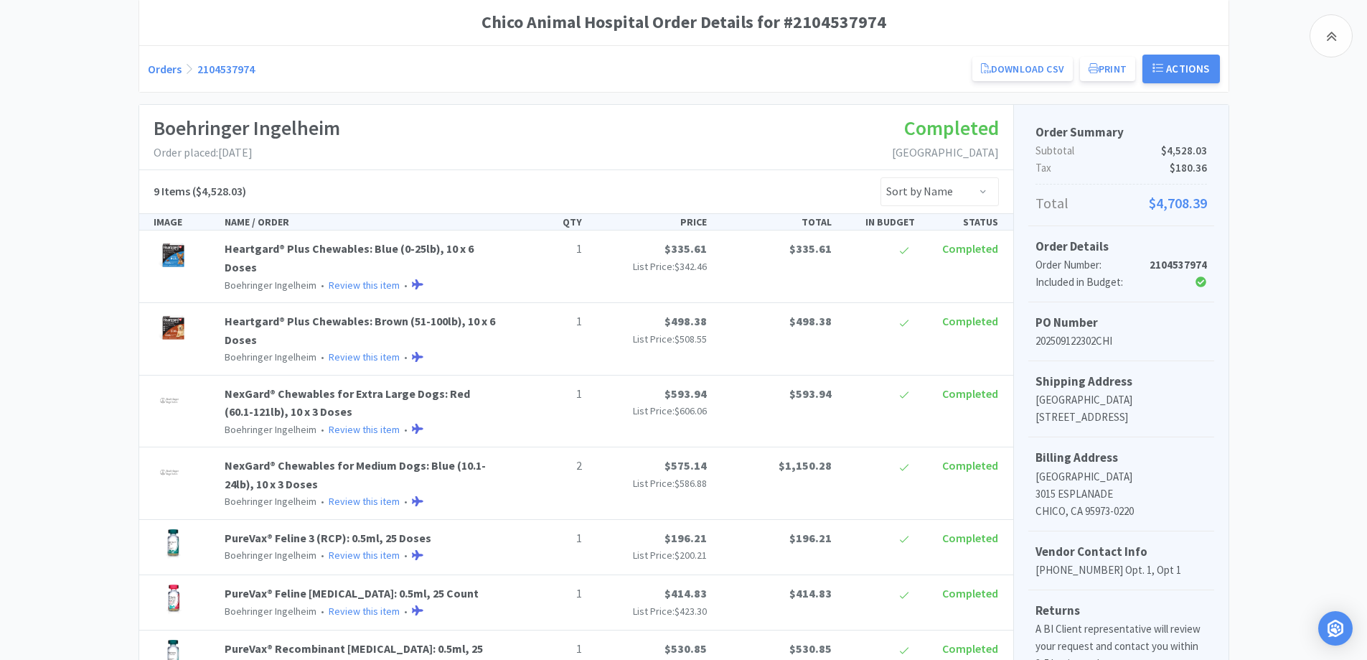
scroll to position [77, 0]
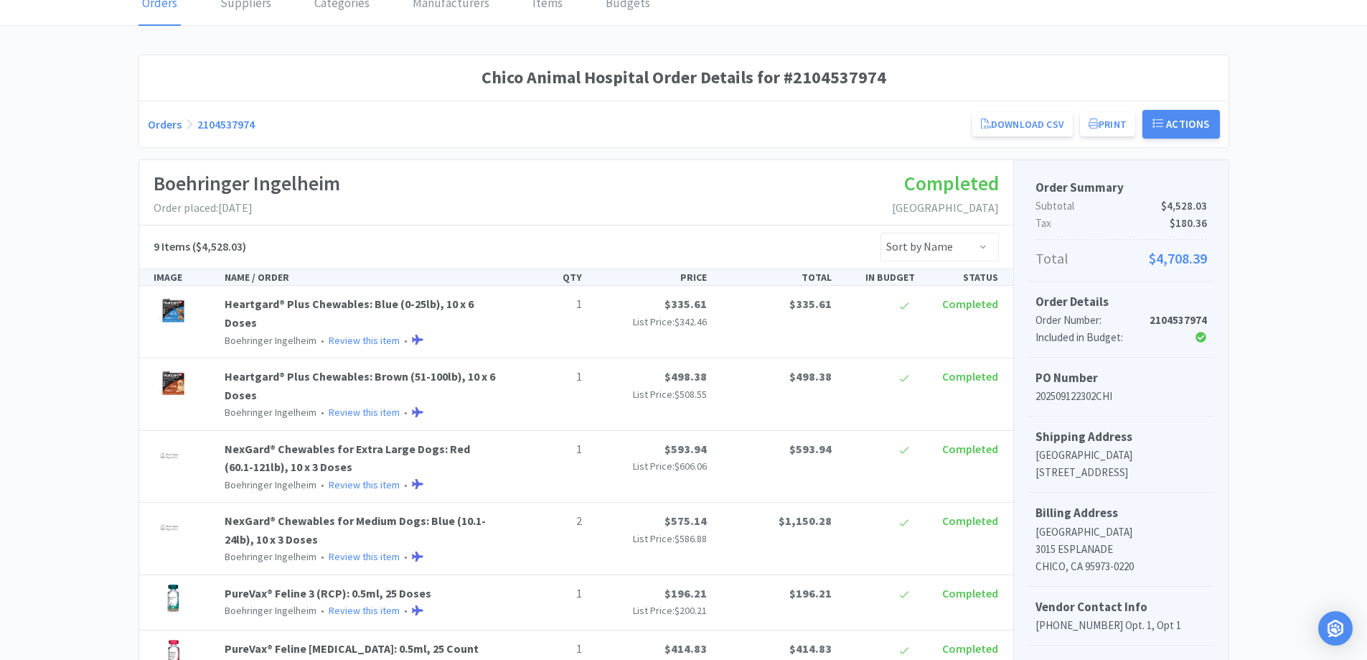
click at [157, 115] on div "Orders 2104537974 Download CSV Print Chico Animal Hospital Order for Boehringer…" at bounding box center [684, 124] width 1072 height 29
click at [153, 126] on link "Orders" at bounding box center [165, 124] width 34 height 14
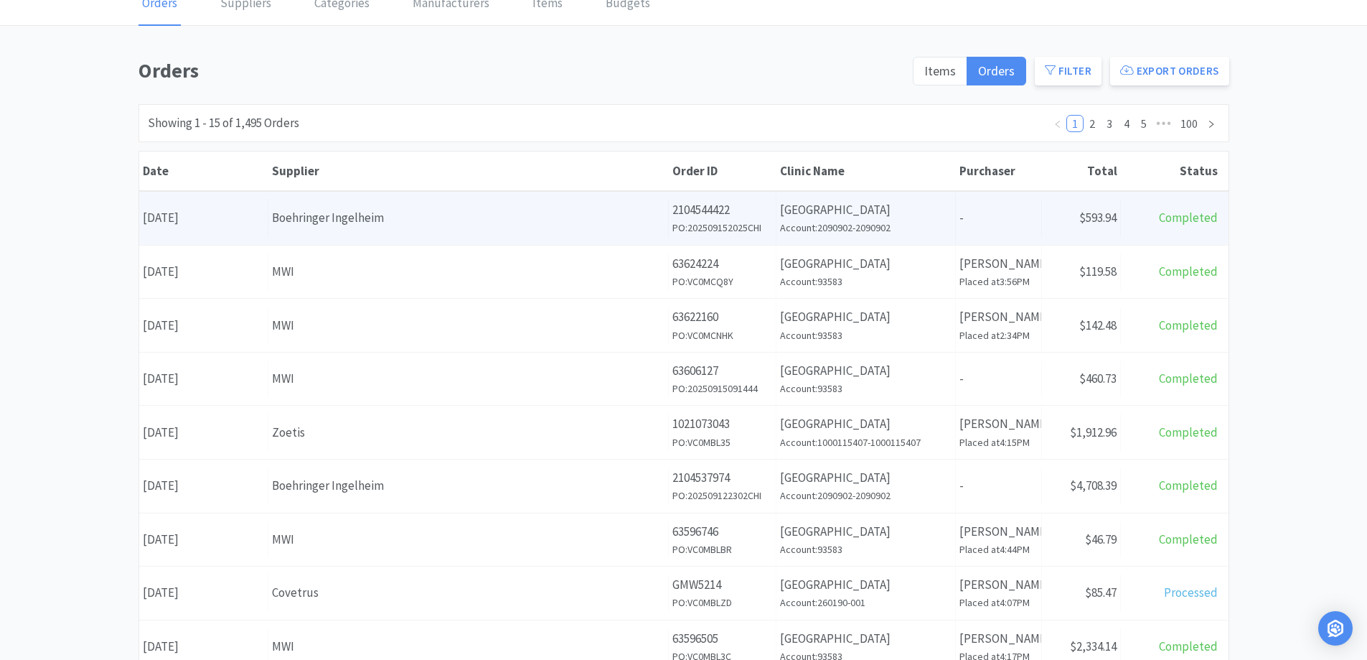
click at [342, 207] on div "Supplier Boehringer Ingelheim" at bounding box center [468, 218] width 400 height 37
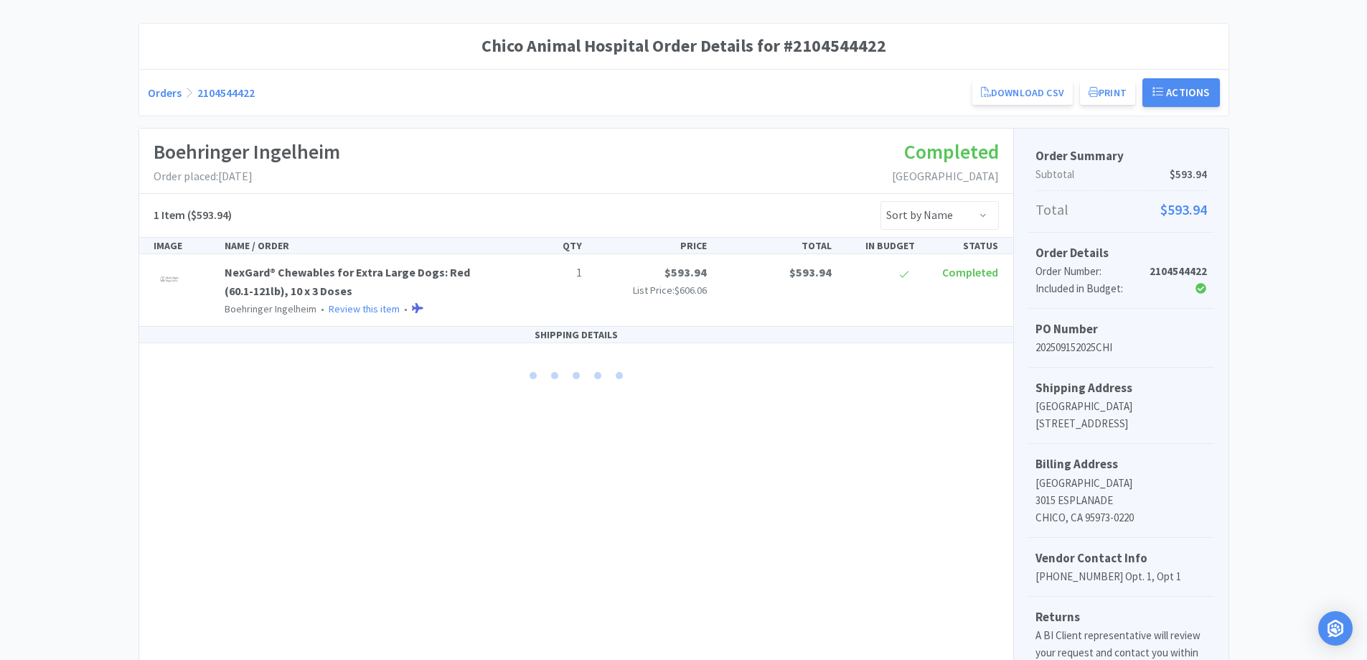
scroll to position [144, 0]
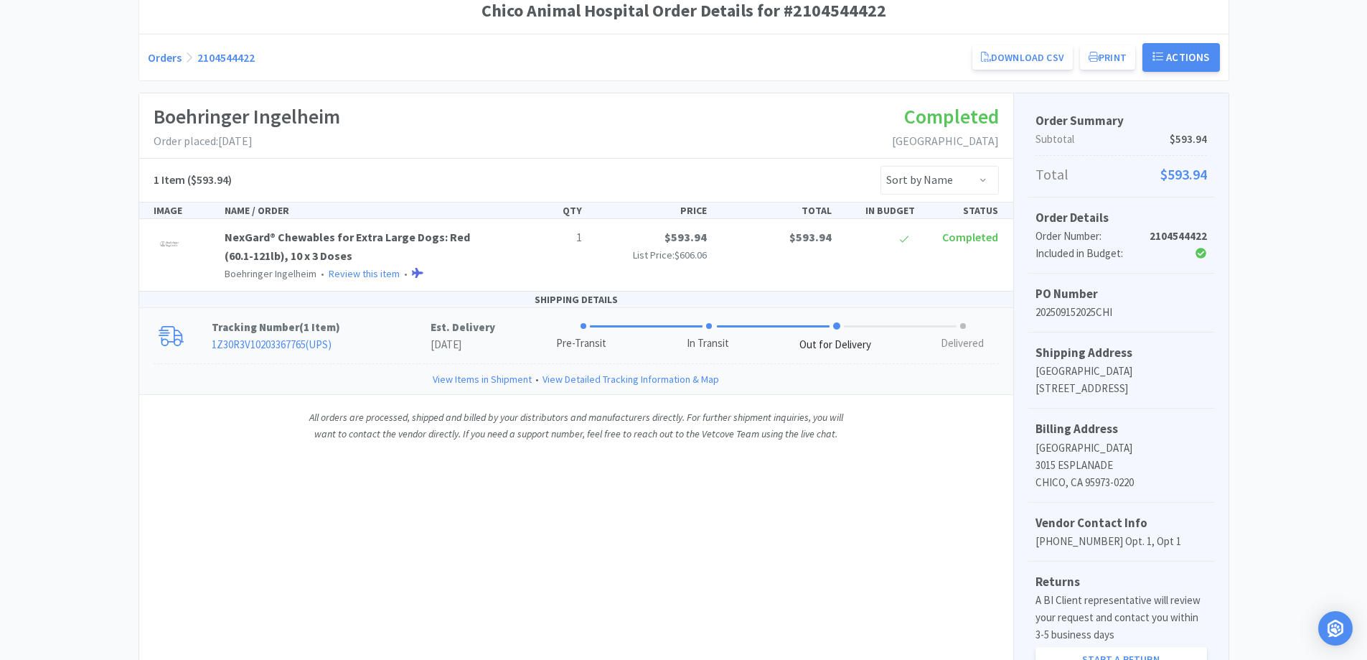
click at [396, 351] on p "1Z30R3V10203367765 ( UPS )" at bounding box center [321, 344] width 219 height 17
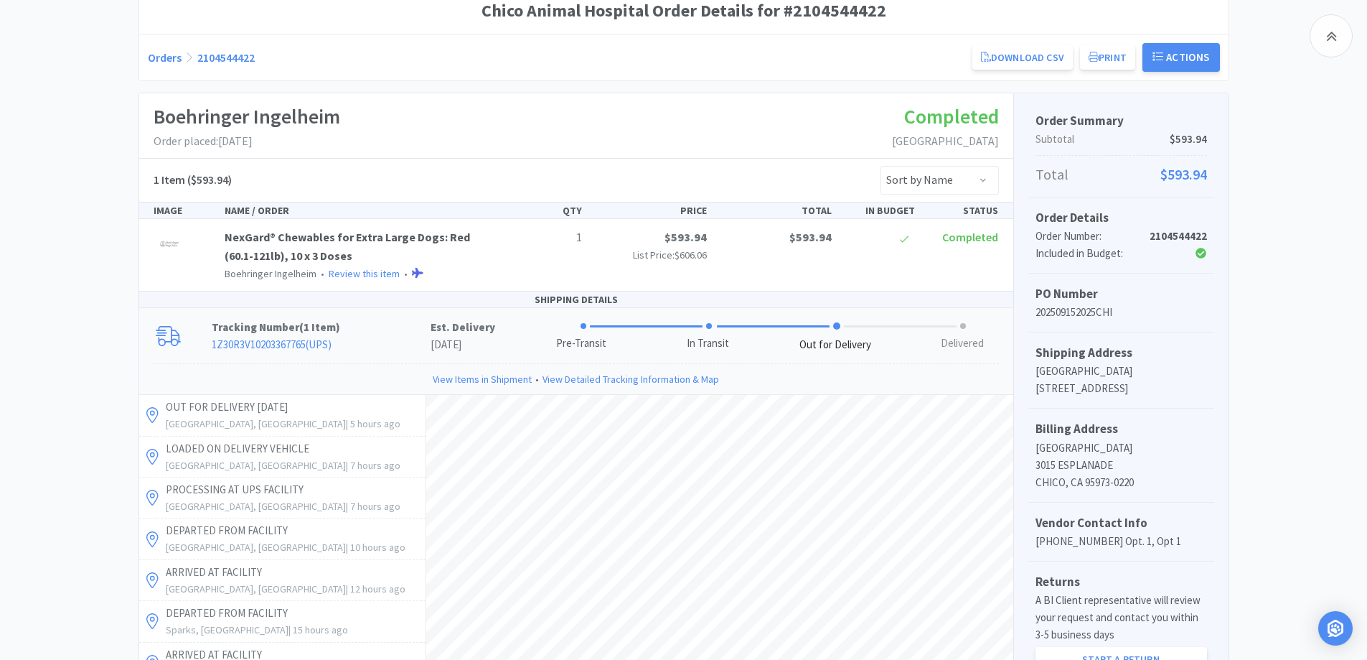
scroll to position [537, 0]
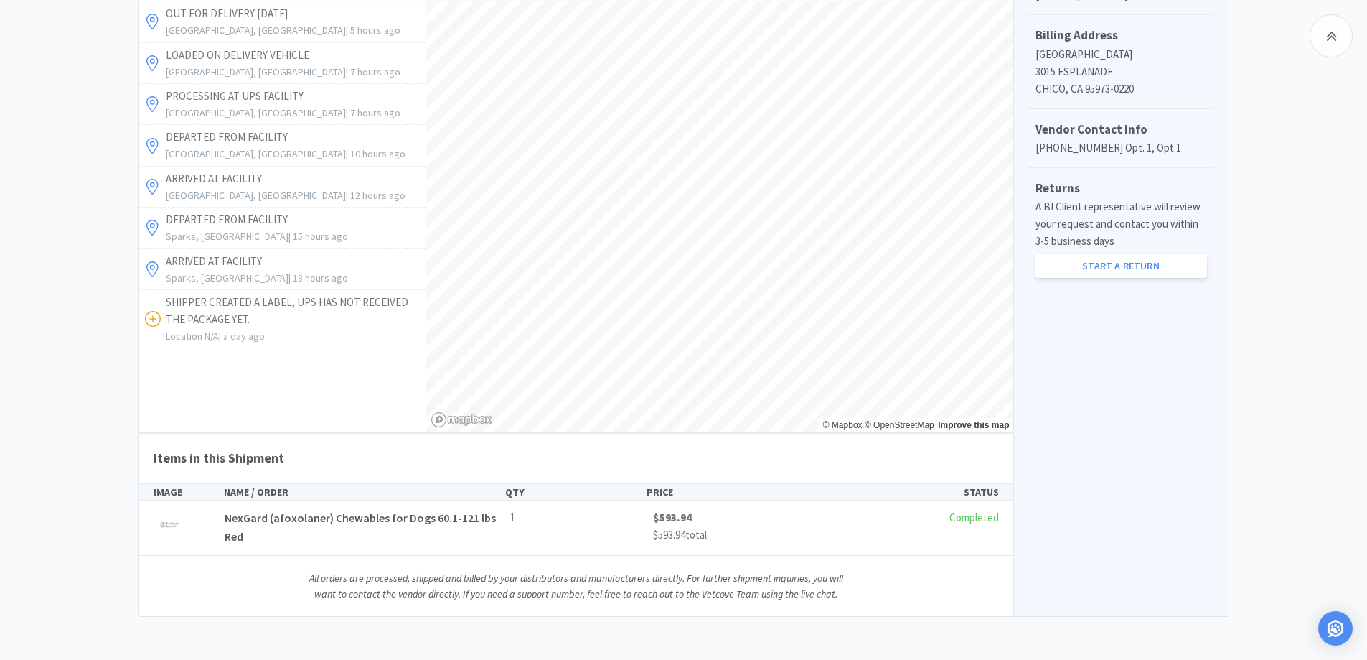
click at [1303, 330] on div "Chico Animal Hospital Order Details for #2104544422 Orders 2104544422 Download …" at bounding box center [683, 106] width 1367 height 1022
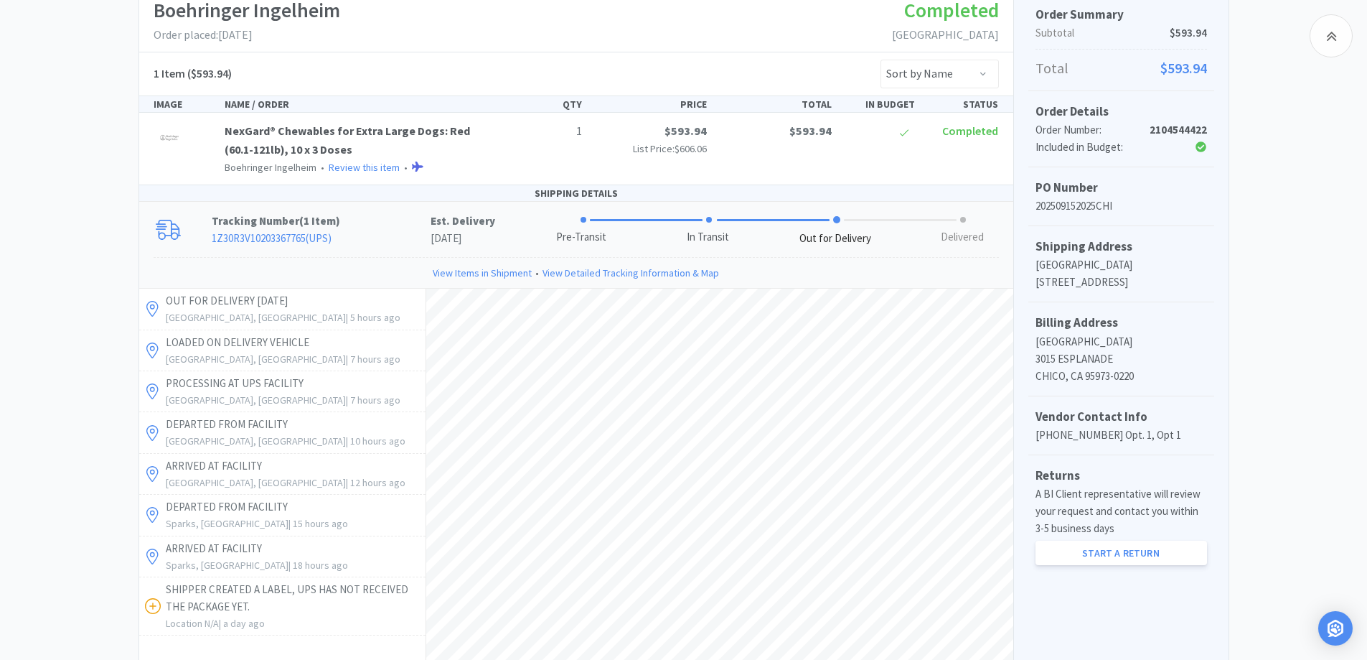
click at [68, 332] on div "Chico Animal Hospital Order Details for #2104544422 Orders 2104544422 Download …" at bounding box center [683, 393] width 1367 height 1022
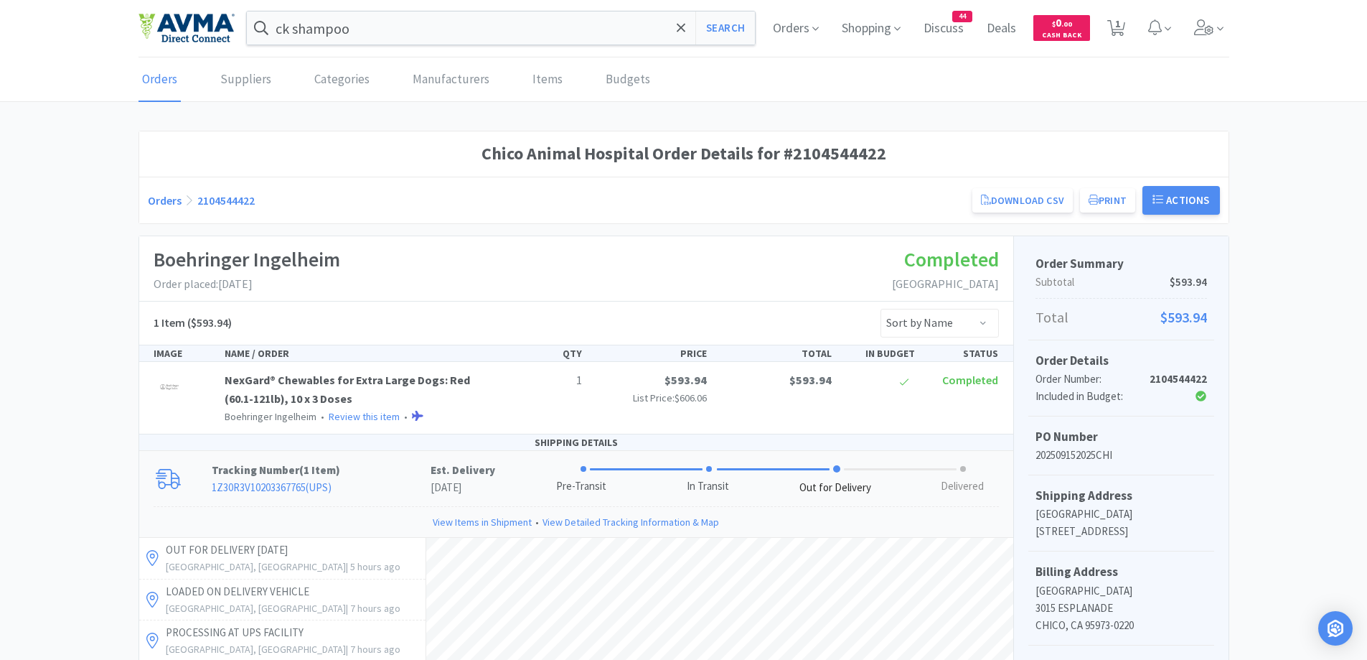
scroll to position [0, 0]
click at [149, 195] on link "Orders" at bounding box center [165, 201] width 34 height 14
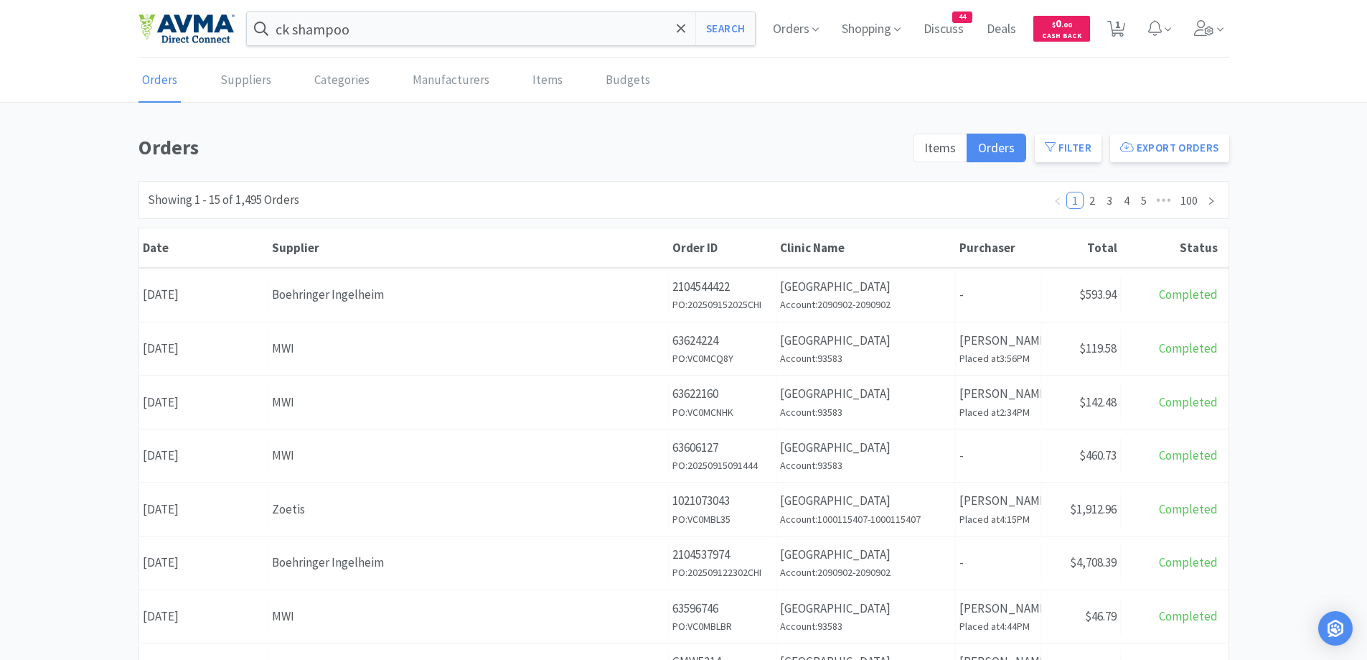
click at [1299, 180] on div "Orders Items Orders Filter Export Orders Filters Filter Suppliers All Suppliers…" at bounding box center [683, 626] width 1367 height 990
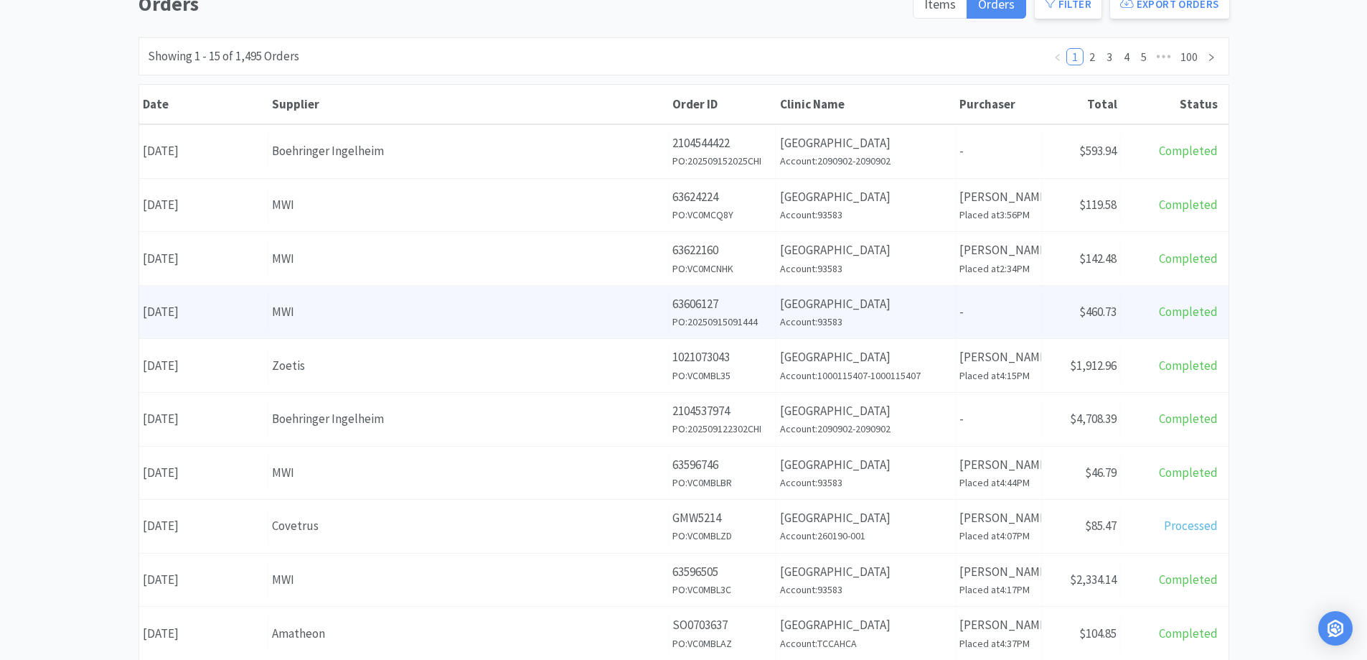
click at [354, 324] on div "Supplier MWI" at bounding box center [468, 312] width 400 height 37
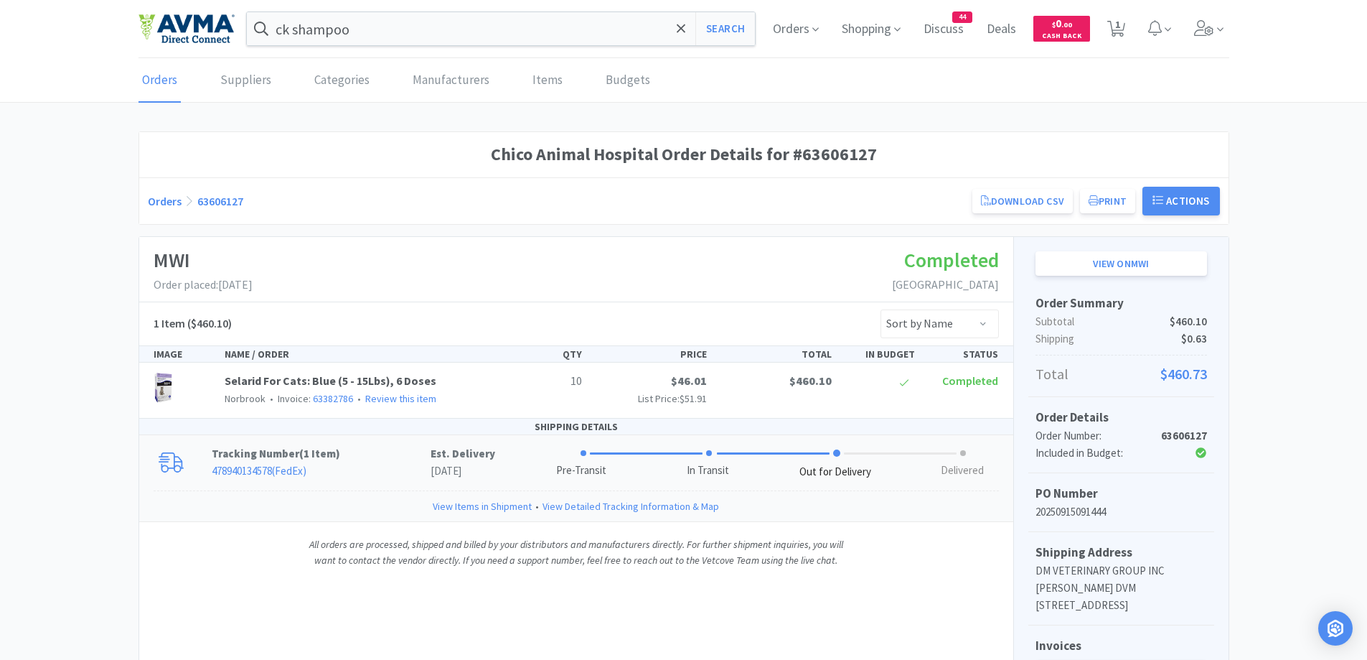
click at [374, 460] on p "Tracking Number ( 1 Item )" at bounding box center [321, 453] width 219 height 17
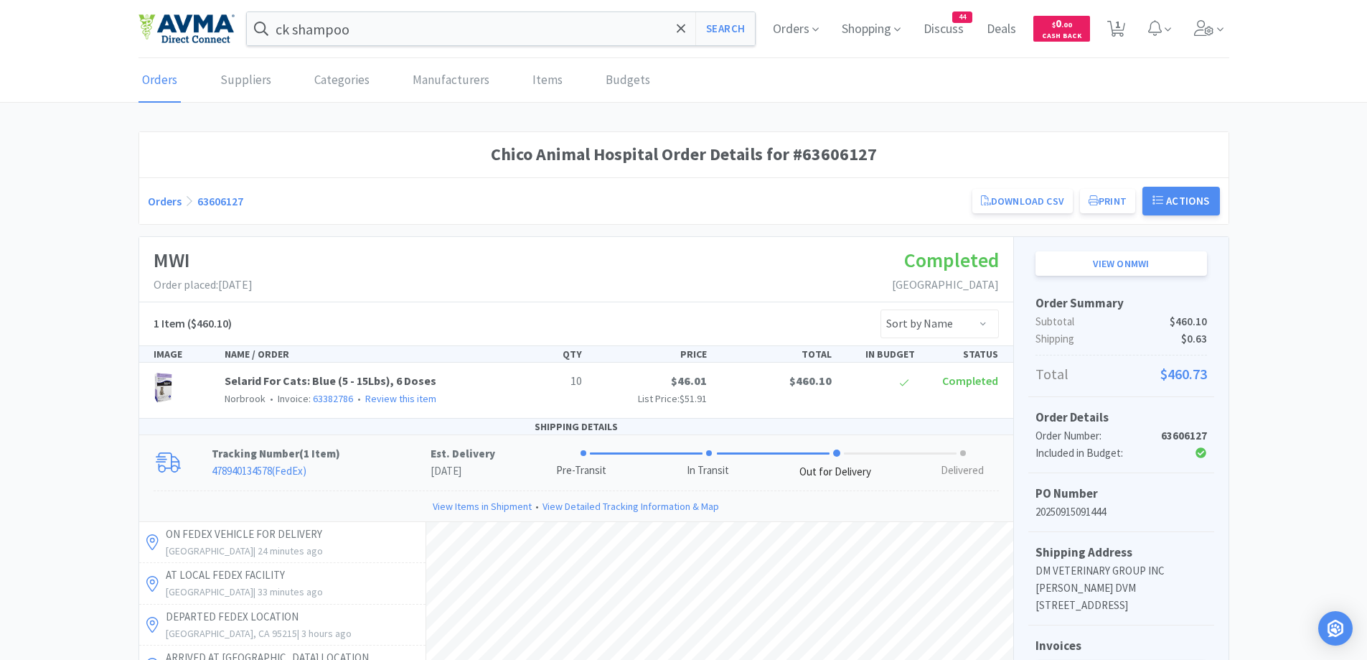
click at [159, 200] on link "Orders" at bounding box center [165, 201] width 34 height 14
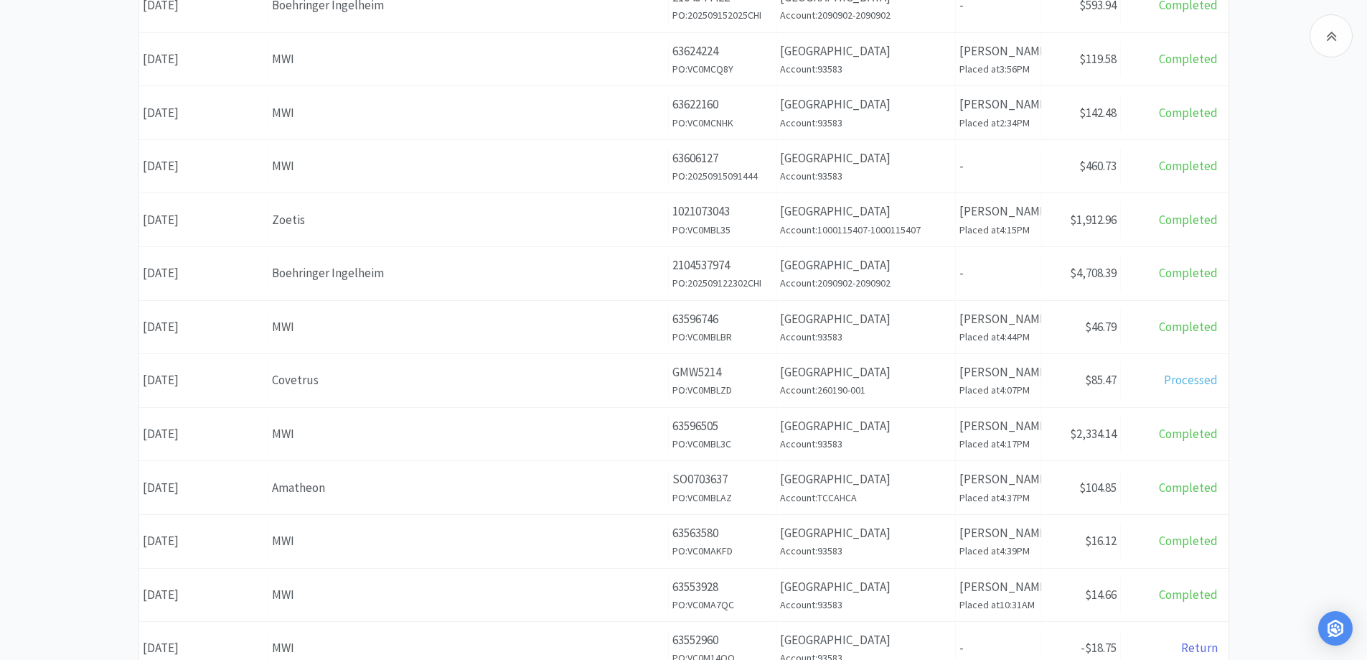
scroll to position [431, 0]
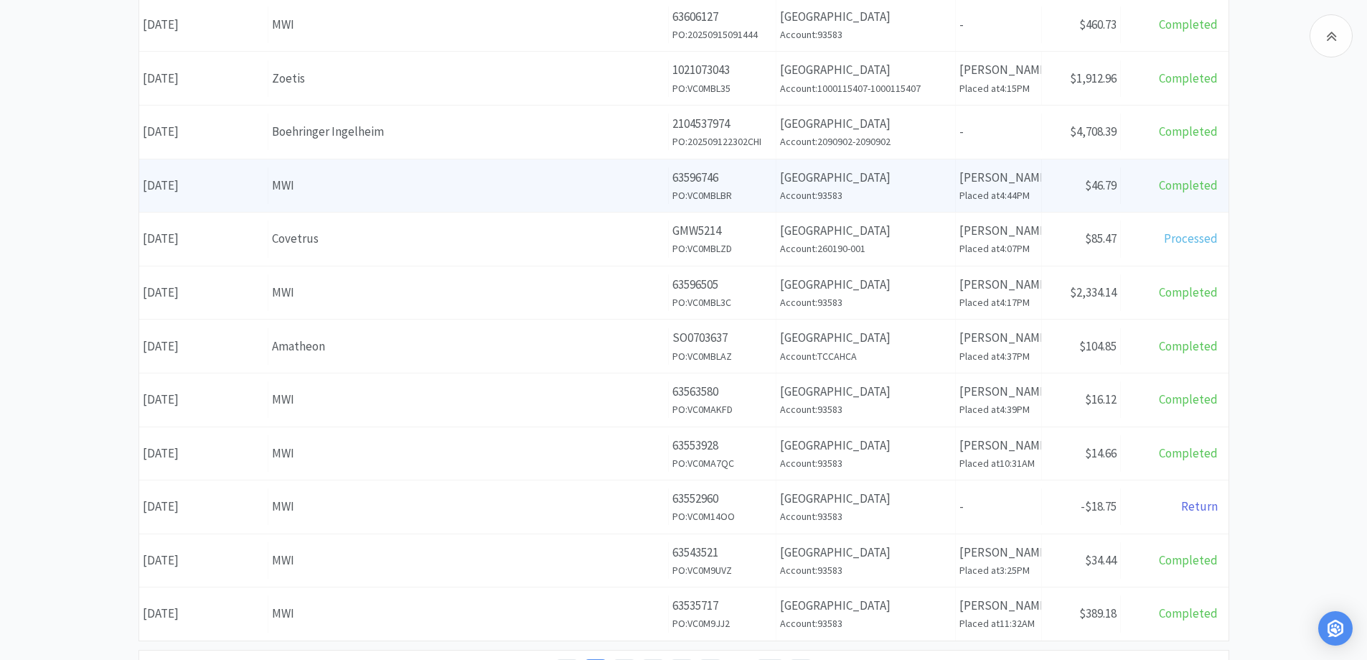
click at [584, 200] on div "Supplier MWI" at bounding box center [468, 185] width 400 height 37
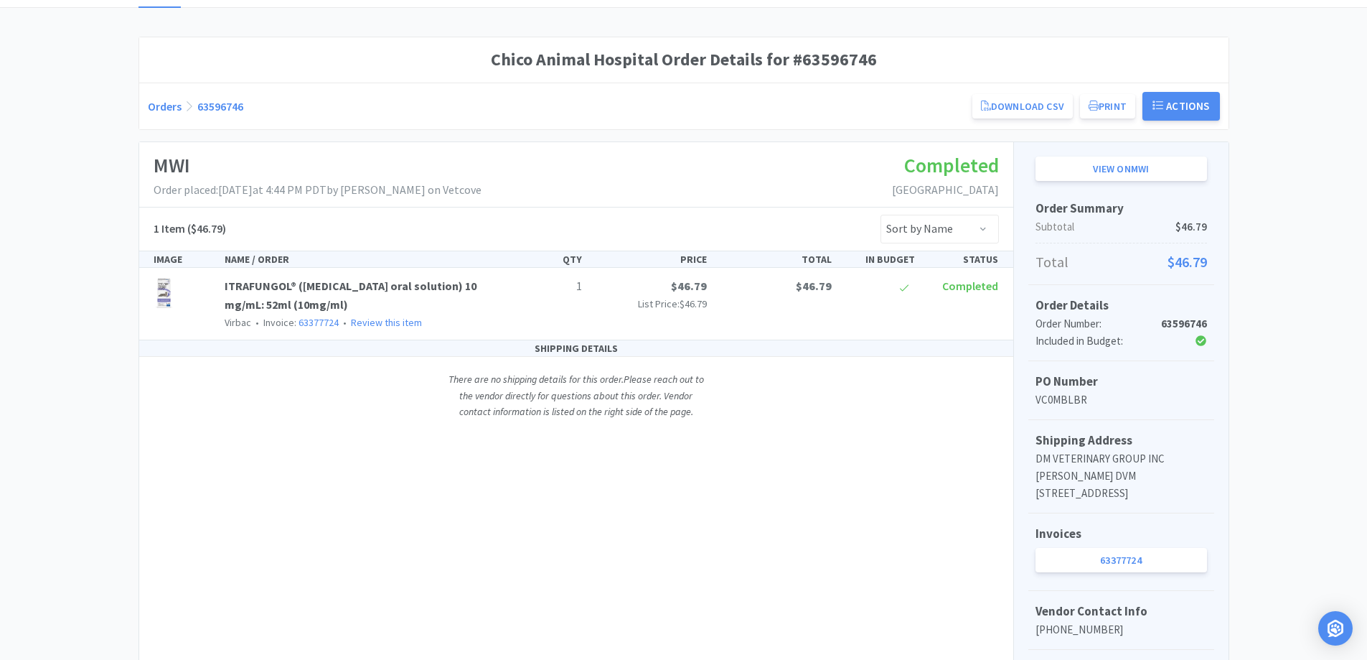
scroll to position [144, 0]
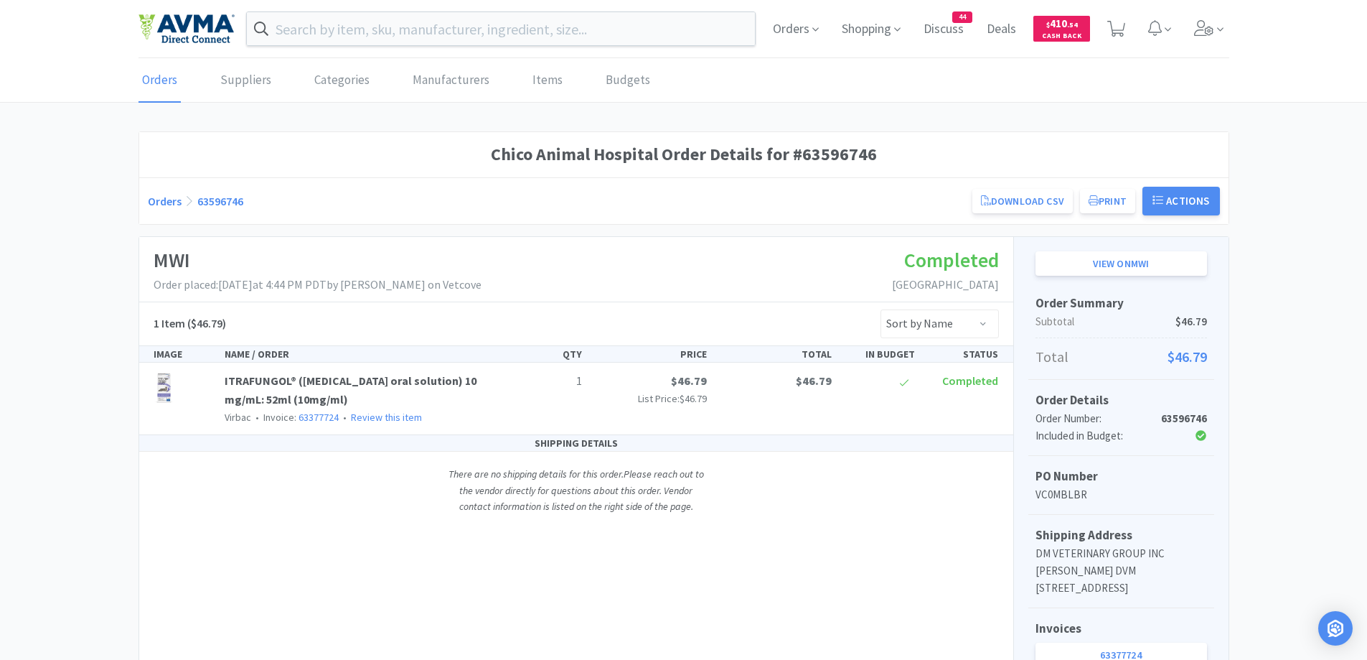
click at [171, 202] on link "Orders" at bounding box center [165, 201] width 34 height 14
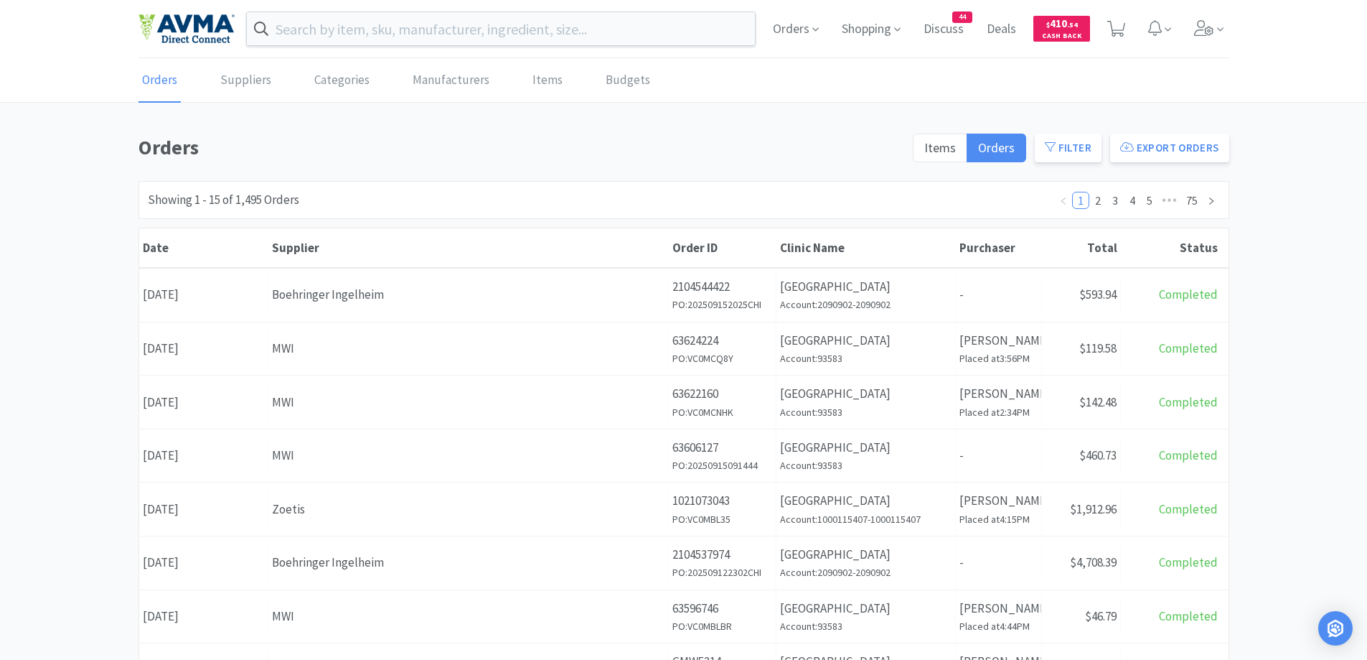
scroll to position [287, 0]
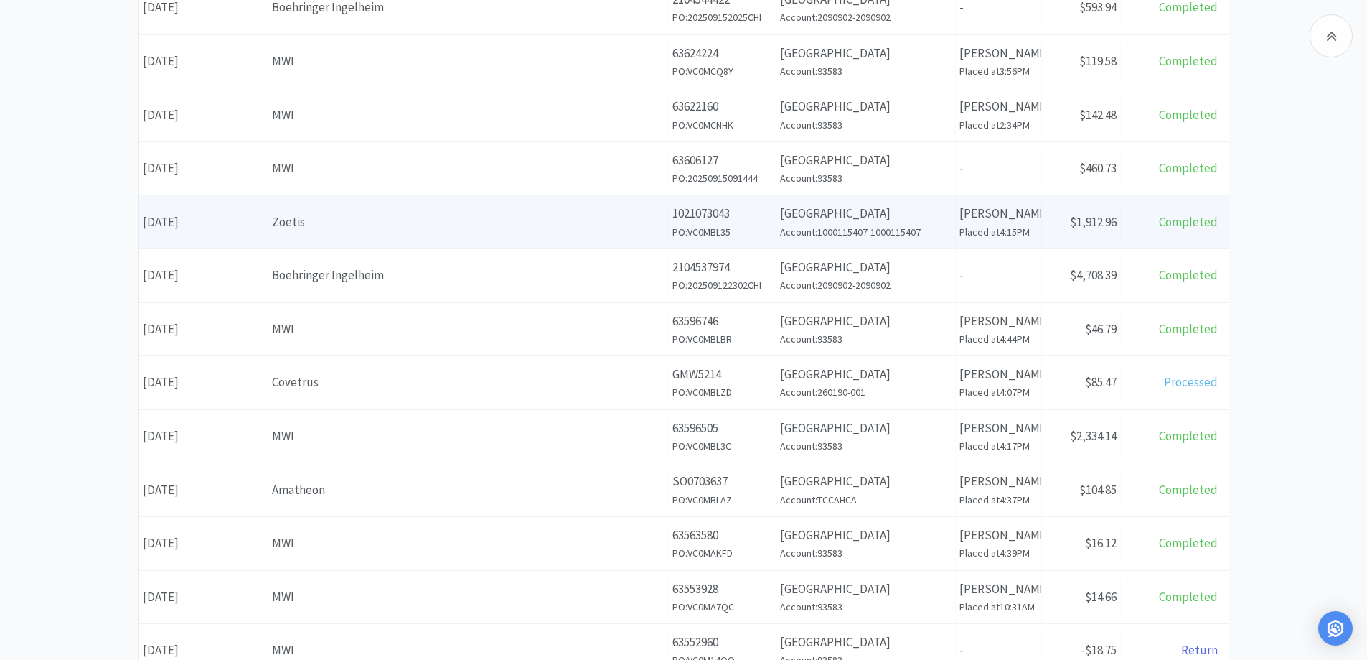
click at [421, 227] on div "Zoetis" at bounding box center [468, 221] width 393 height 19
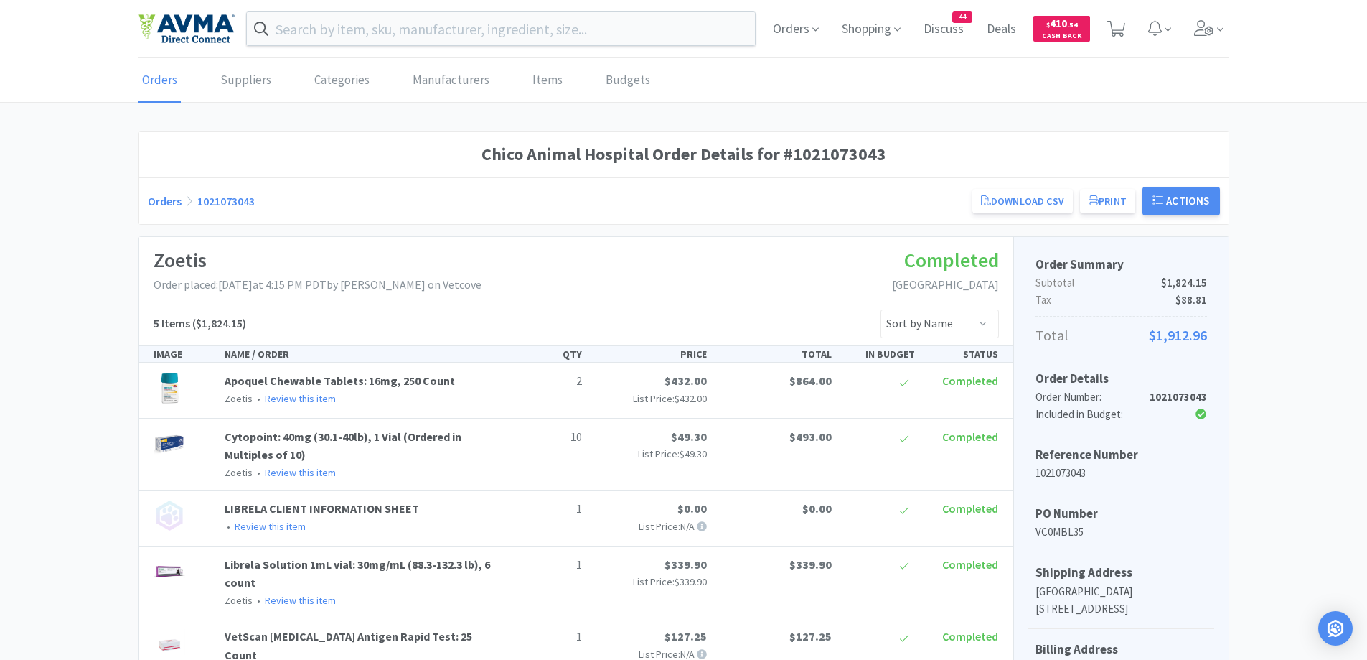
scroll to position [356, 0]
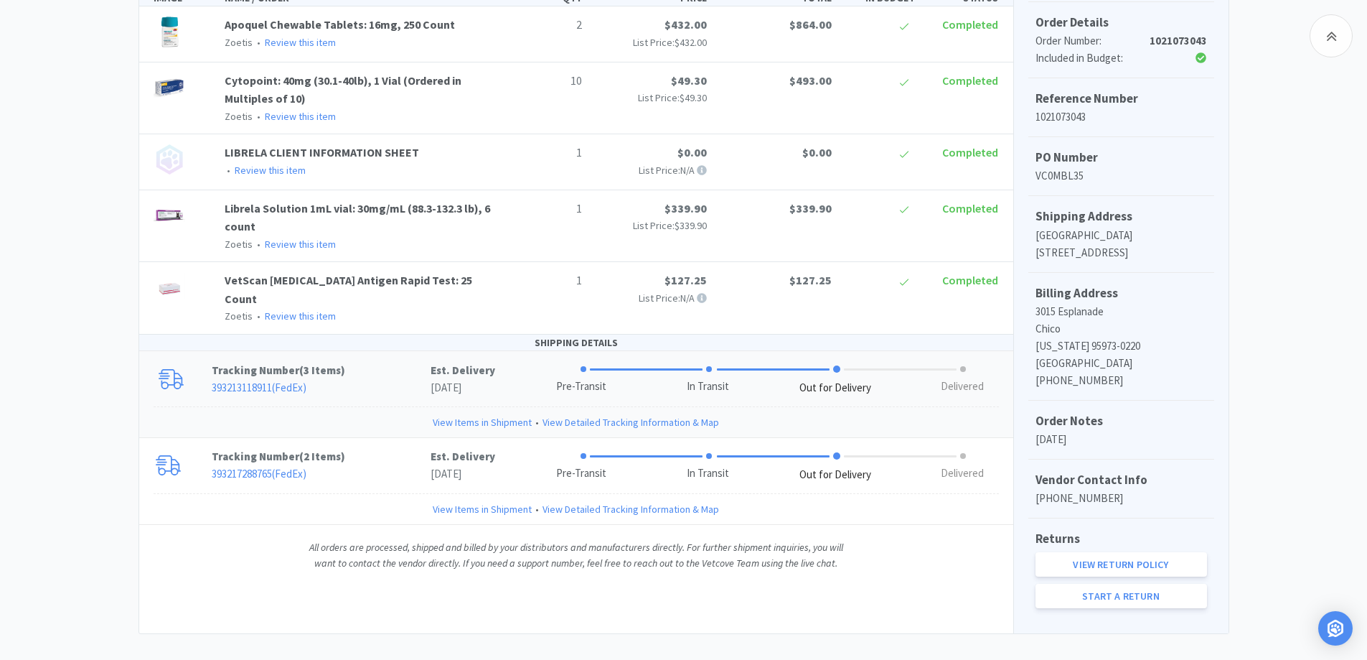
click at [389, 379] on p "393213118911 ( FedEx )" at bounding box center [321, 387] width 219 height 17
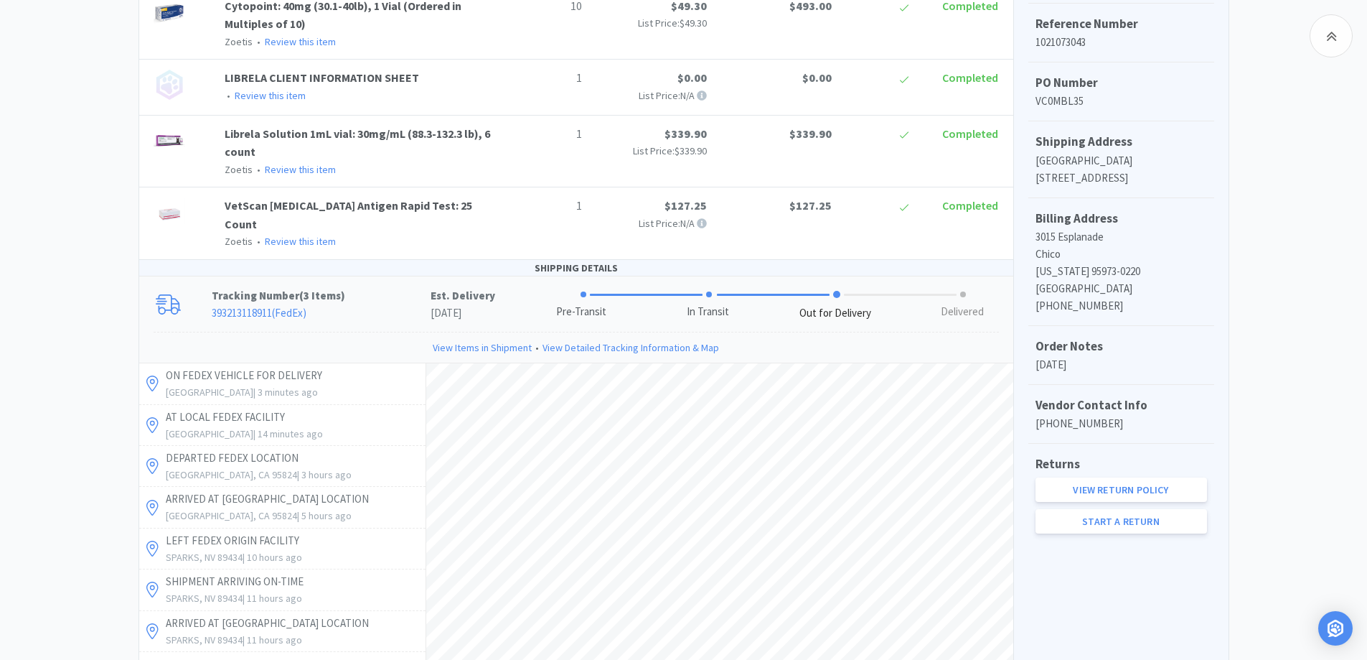
scroll to position [287, 0]
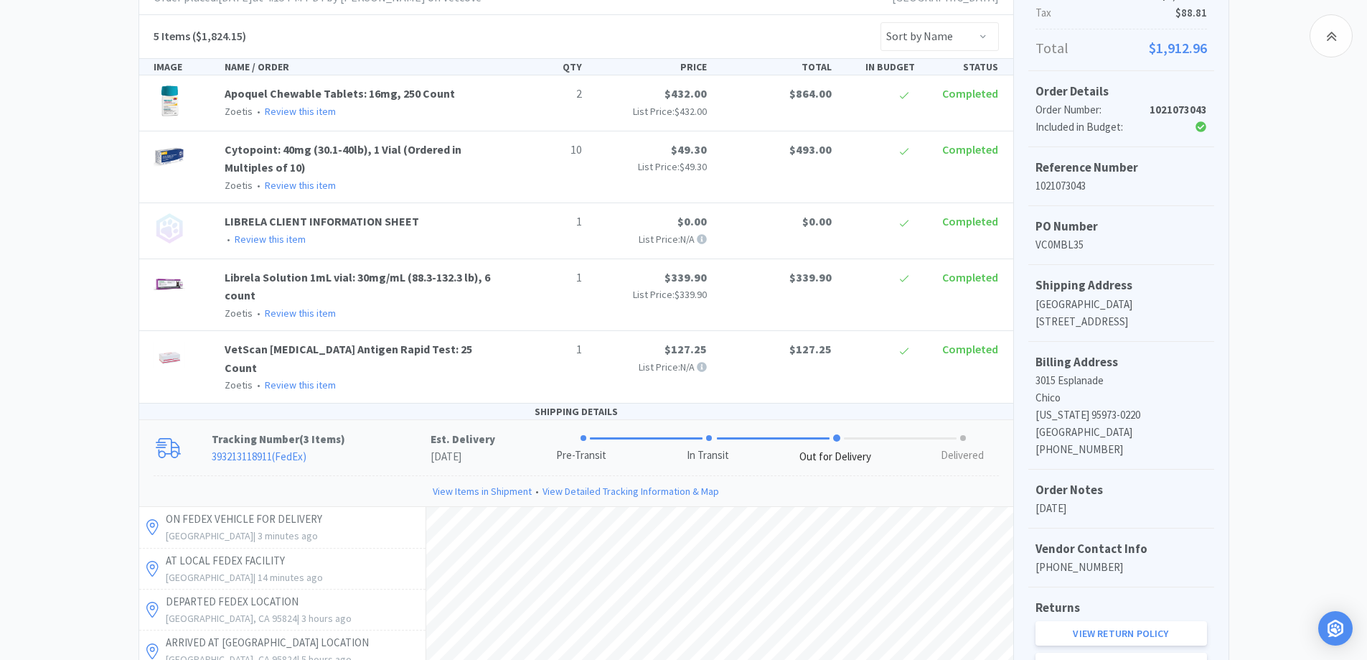
click at [57, 280] on div "Chico Animal Hospital Order Details for #1021073043 Orders 1021073043 Download …" at bounding box center [683, 580] width 1367 height 1472
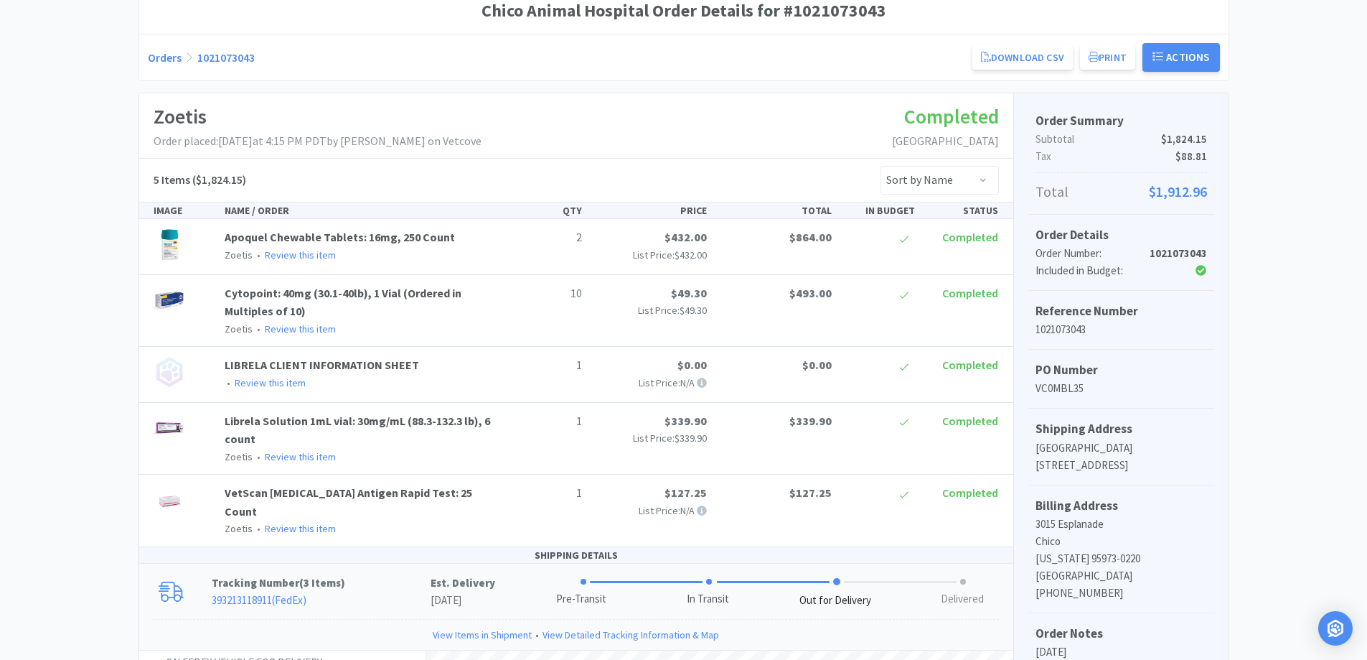
scroll to position [0, 0]
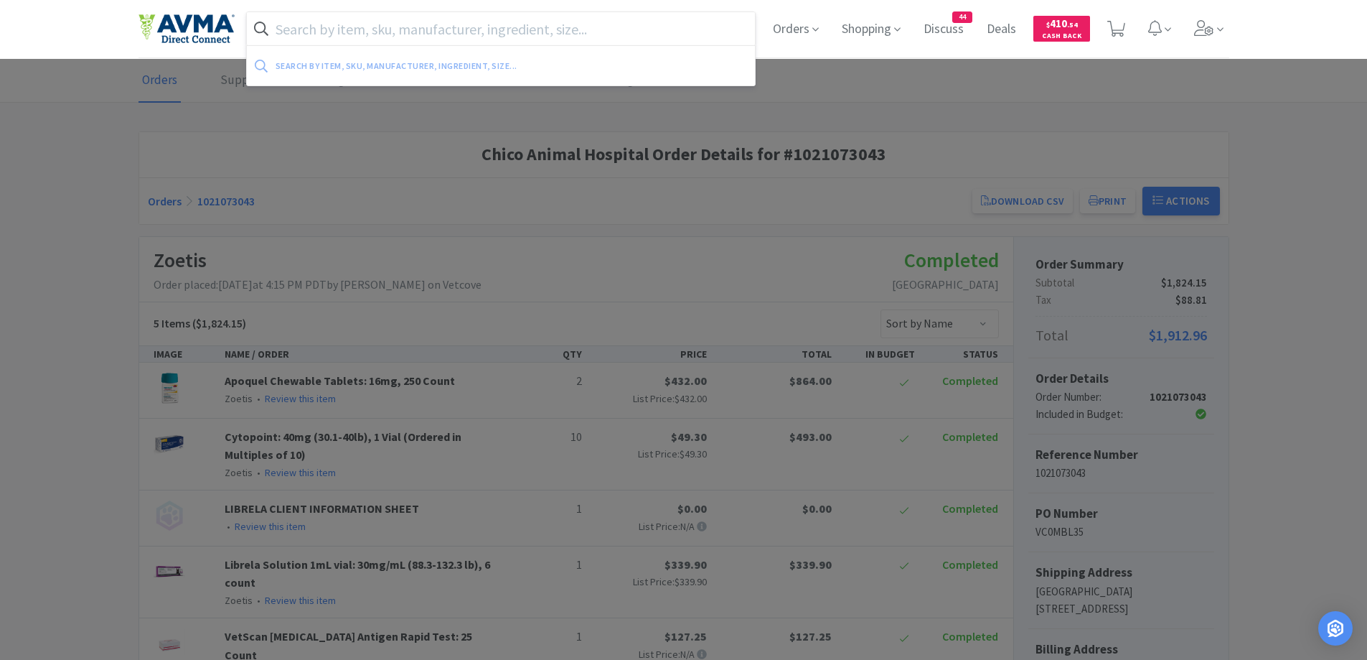
click at [367, 24] on input "text" at bounding box center [501, 28] width 509 height 33
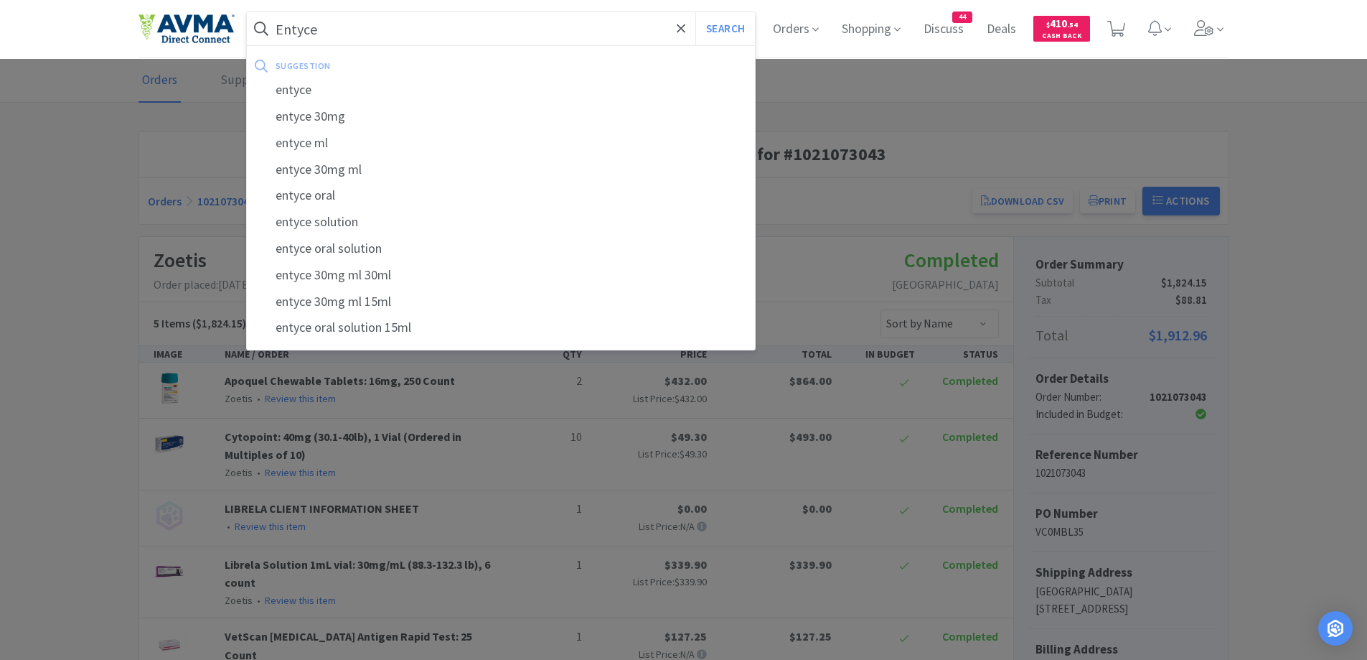
type input "Entyce"
click at [695, 12] on button "Search" at bounding box center [725, 28] width 60 height 33
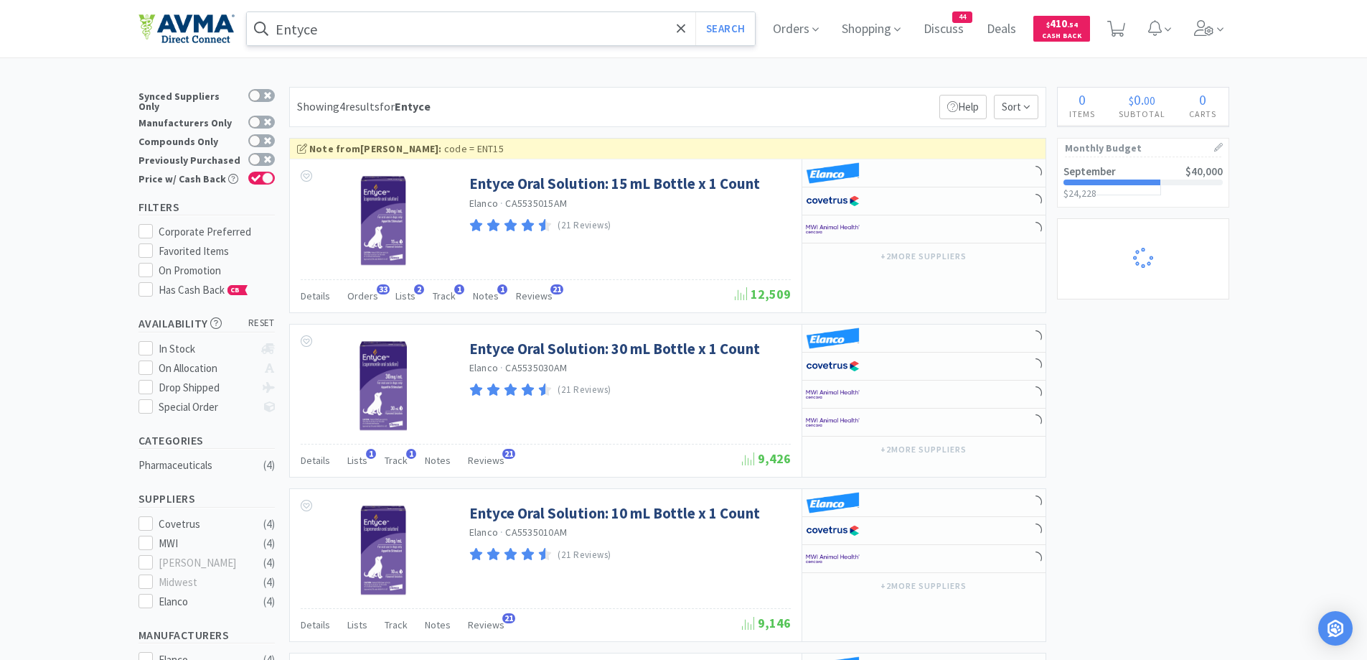
select select "4"
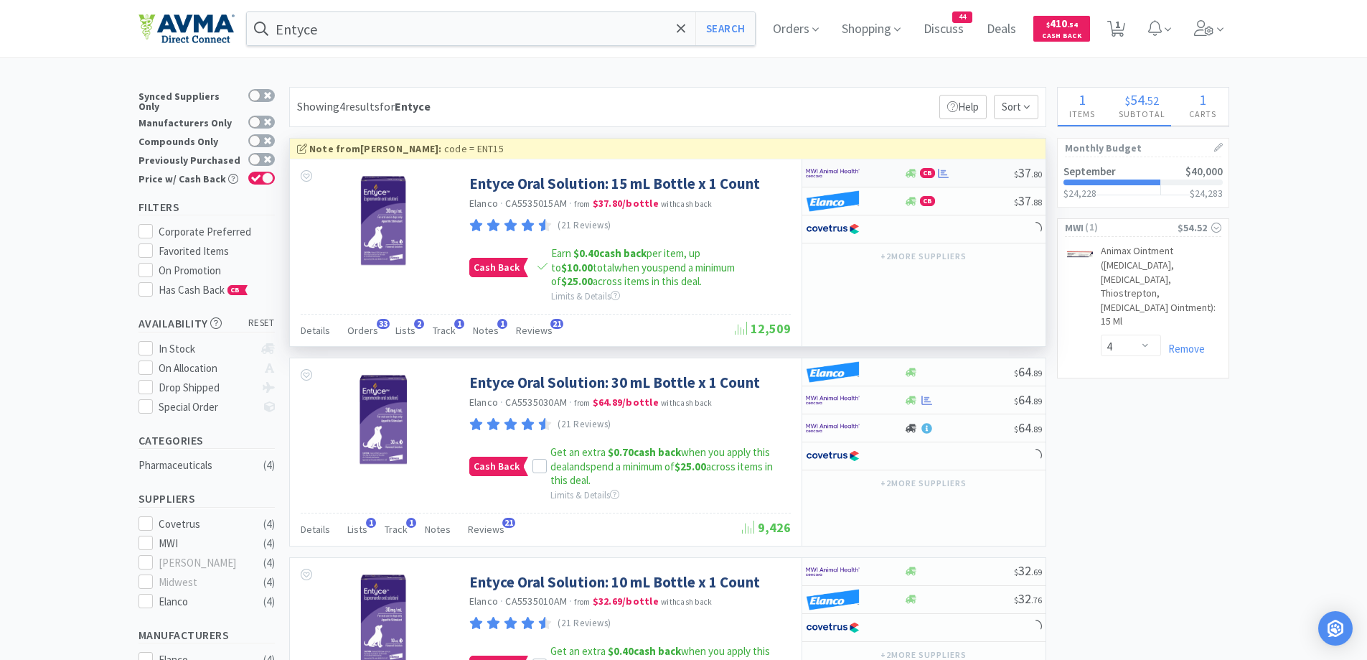
click at [898, 171] on div at bounding box center [855, 173] width 98 height 24
select select "1"
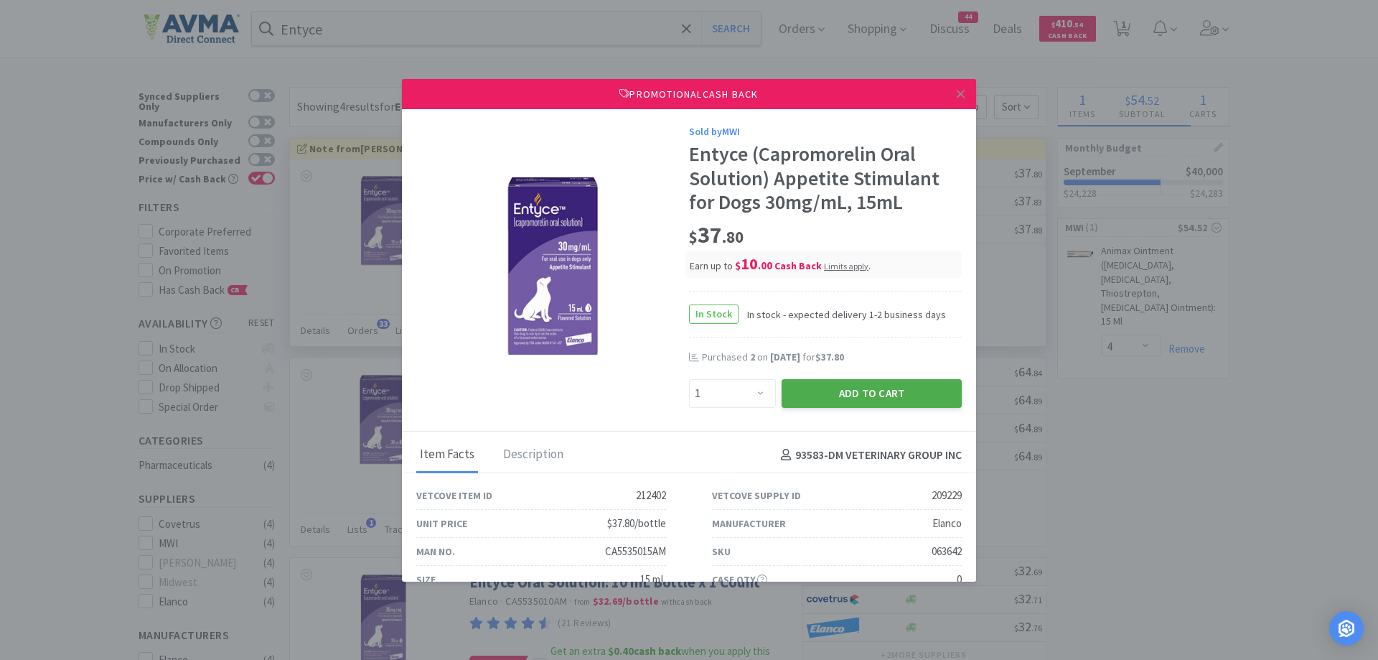
click at [798, 394] on button "Add to Cart" at bounding box center [872, 393] width 180 height 29
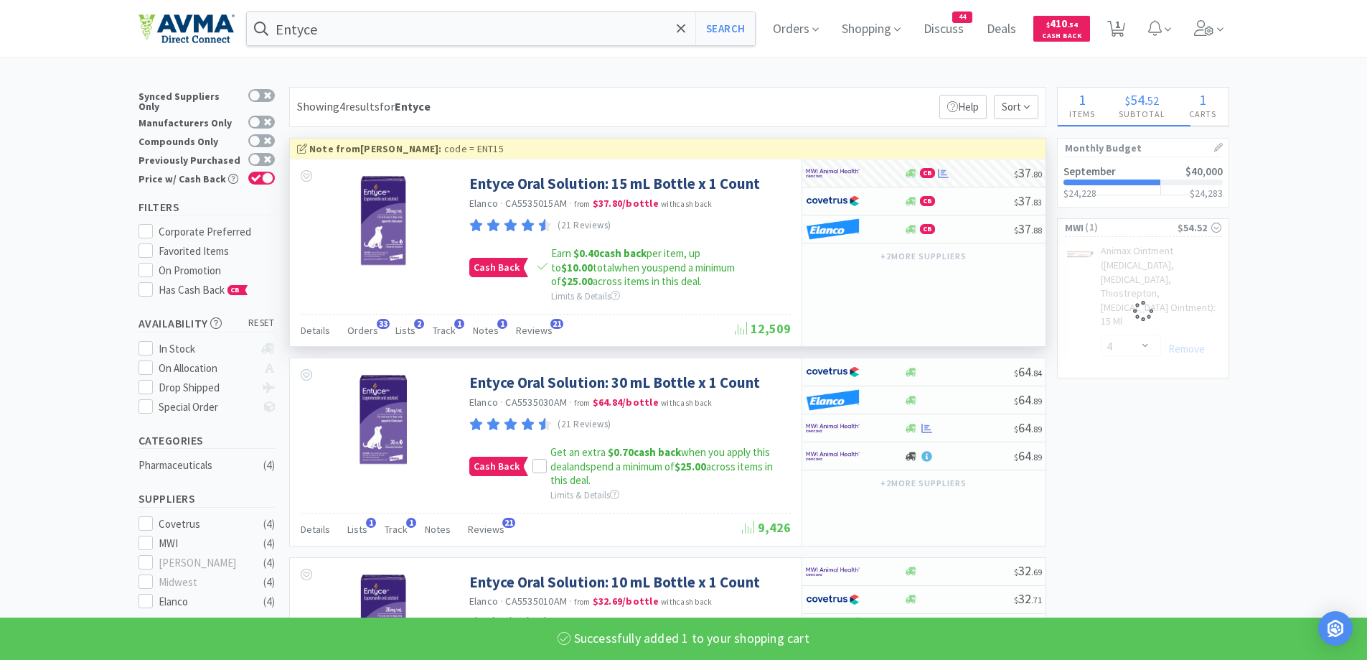
select select "1"
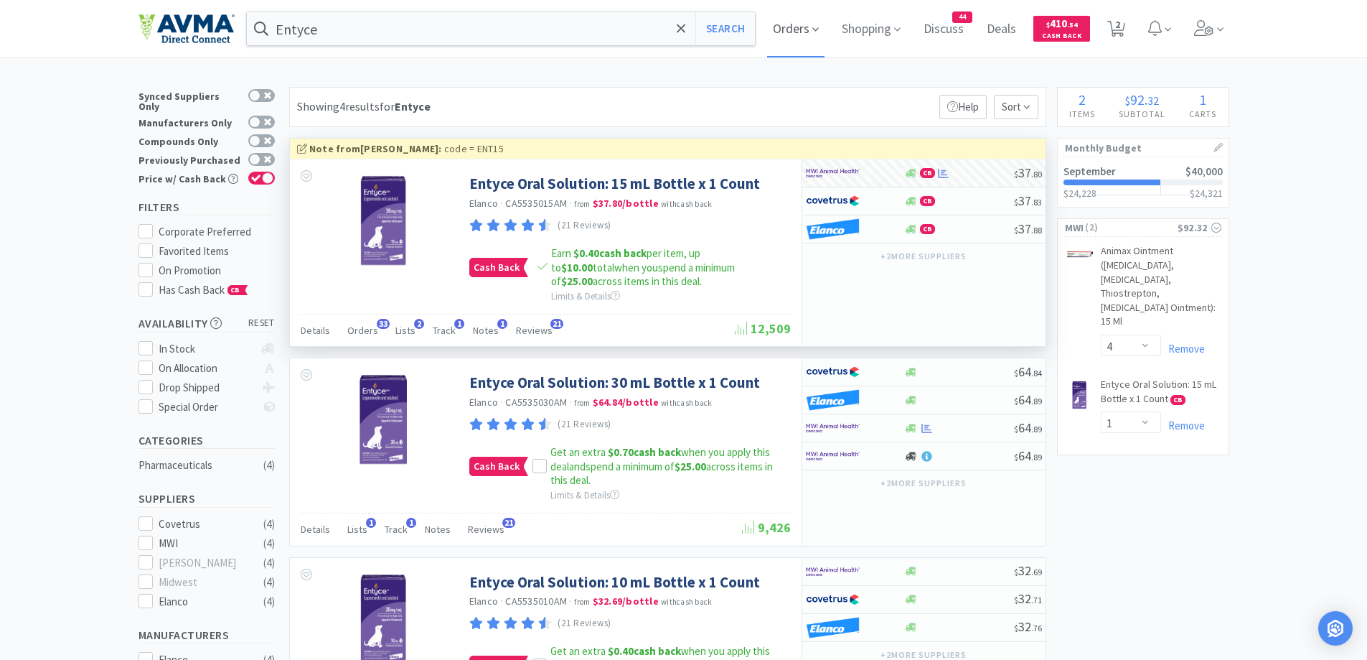
click at [802, 42] on span "Orders" at bounding box center [795, 28] width 57 height 57
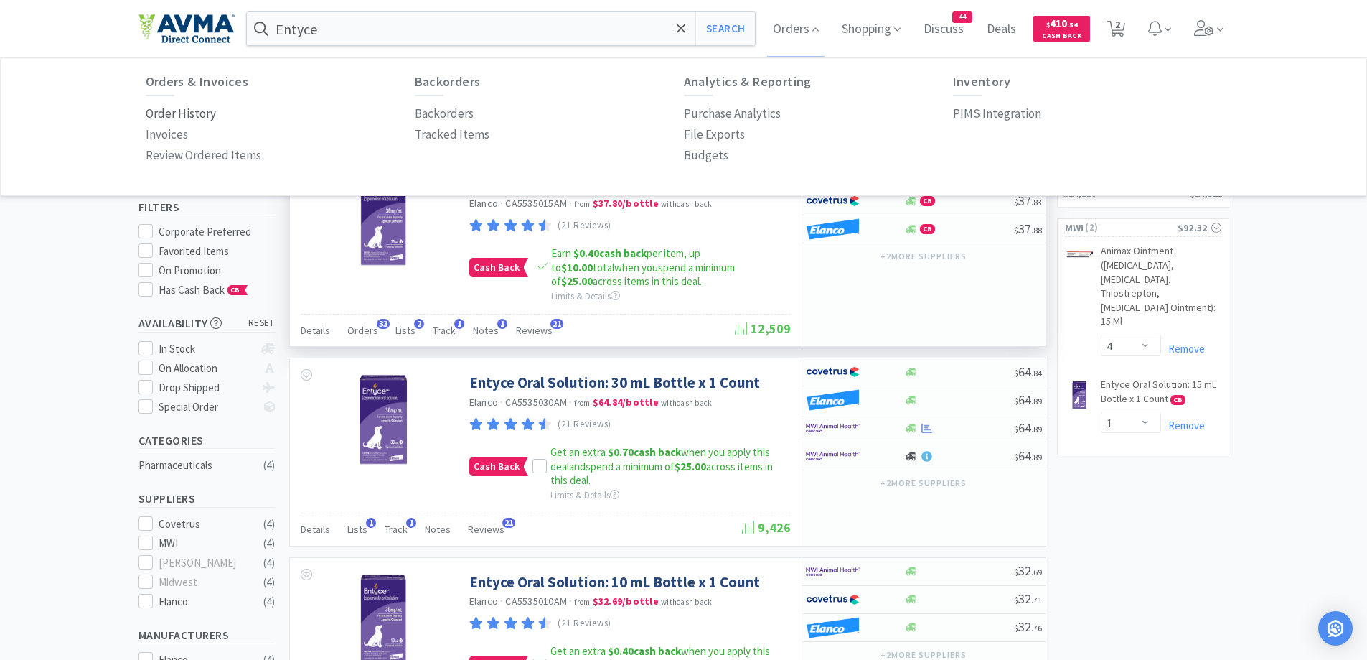
click at [175, 108] on p "Order History" at bounding box center [181, 113] width 70 height 19
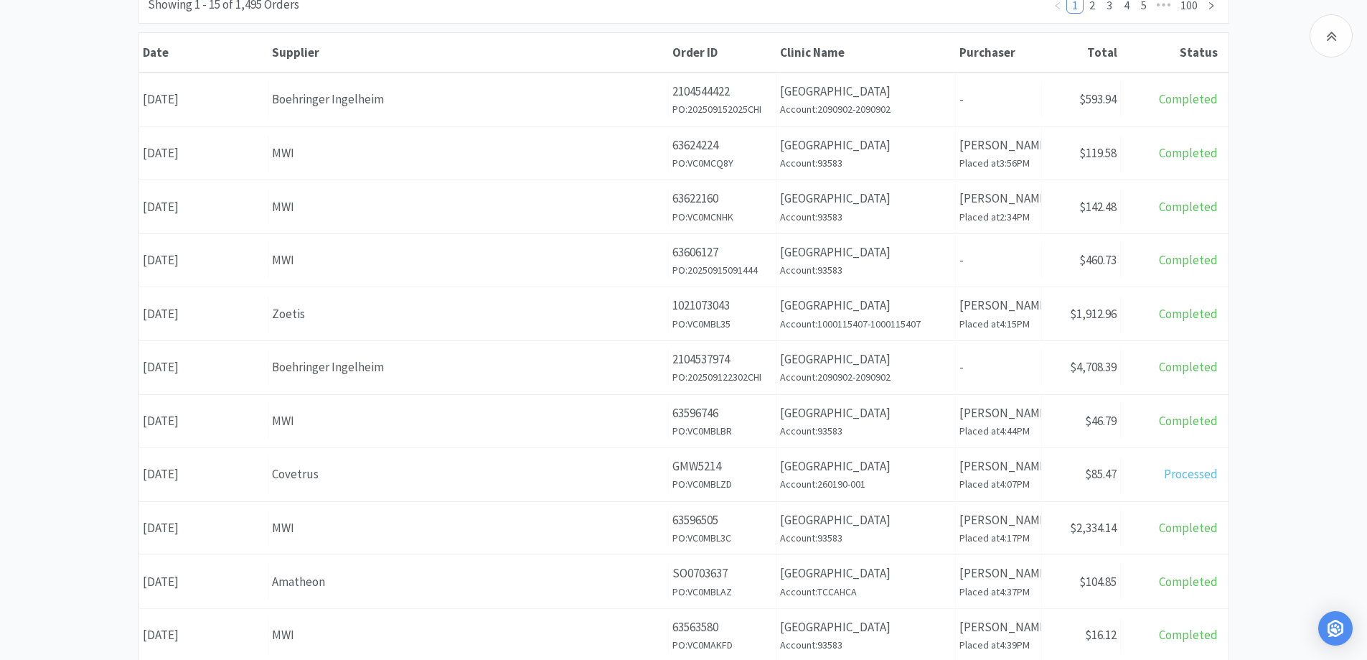
scroll to position [144, 0]
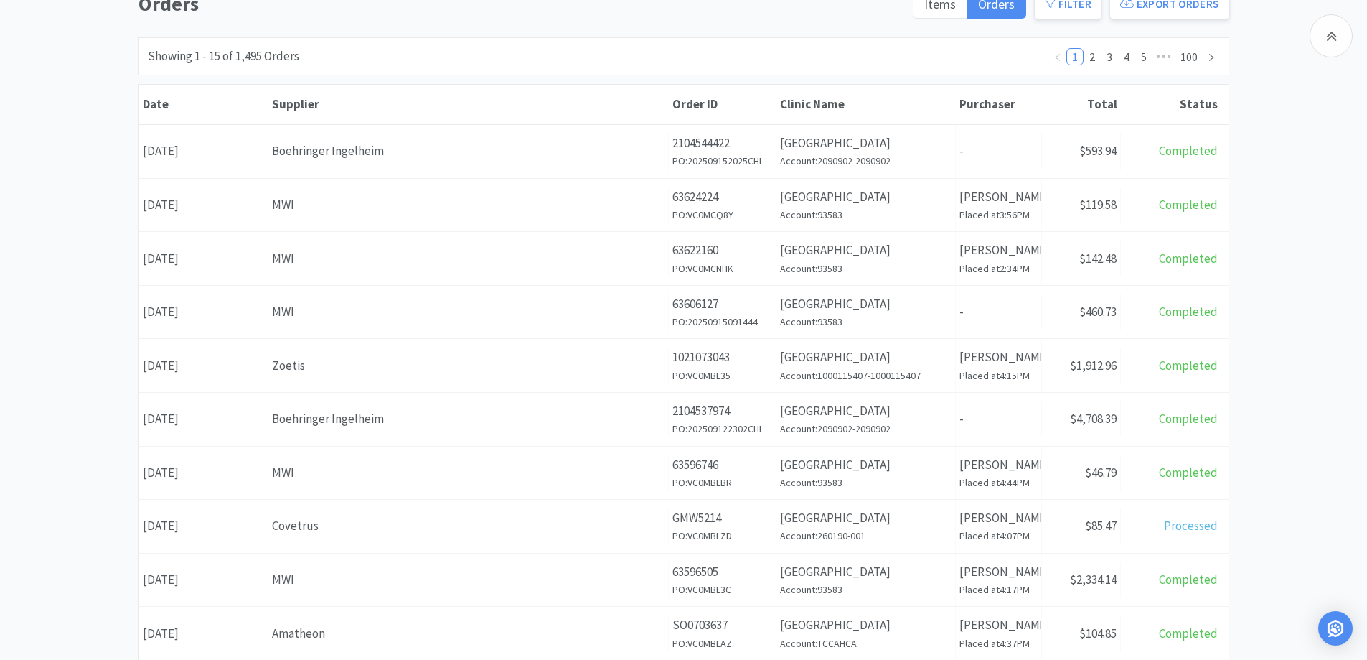
click at [1326, 250] on div "Orders Items Orders Filter Export Orders Filters Filter Suppliers All Suppliers…" at bounding box center [683, 483] width 1367 height 990
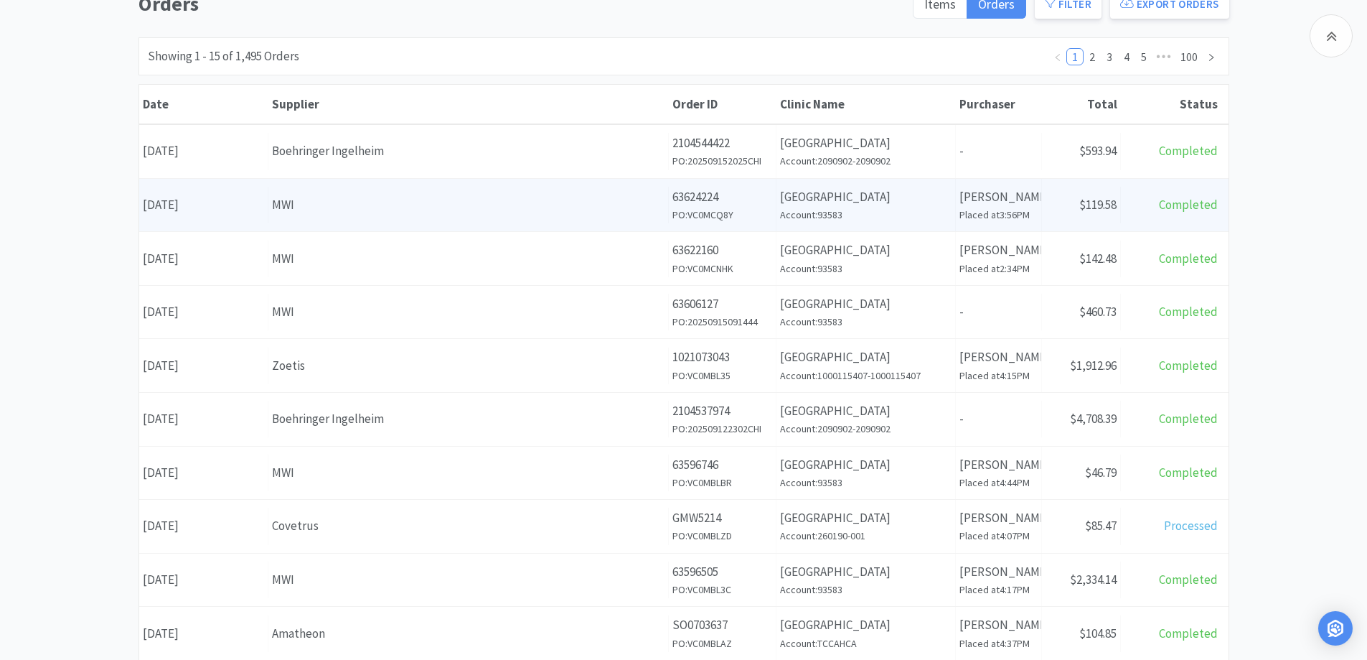
click at [279, 199] on div "MWI" at bounding box center [468, 204] width 393 height 19
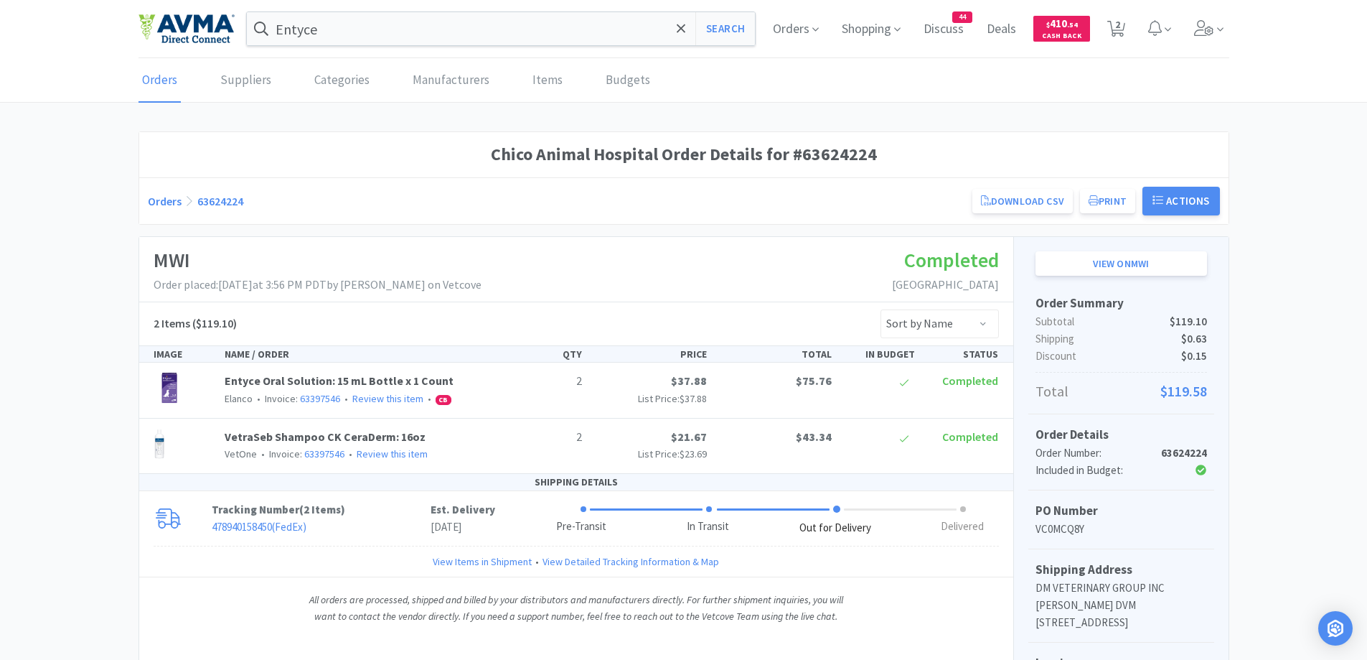
click at [156, 205] on link "Orders" at bounding box center [165, 201] width 34 height 14
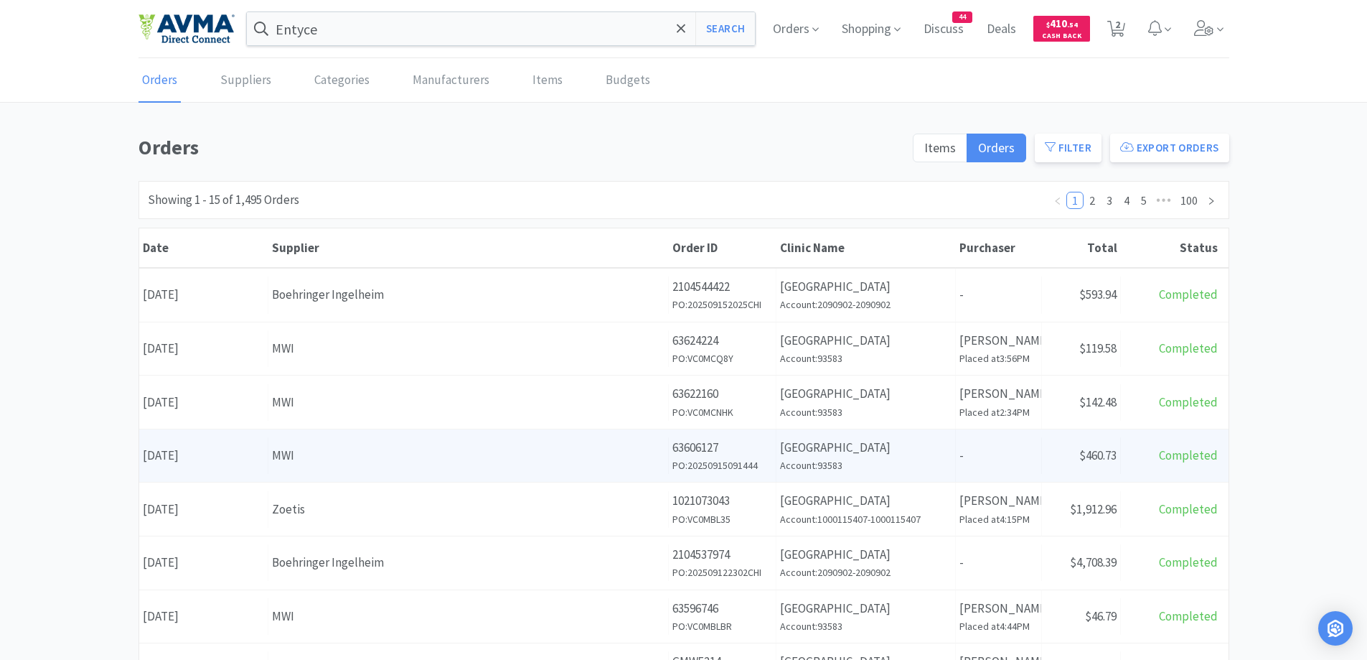
click at [461, 471] on div "Supplier MWI" at bounding box center [468, 455] width 400 height 37
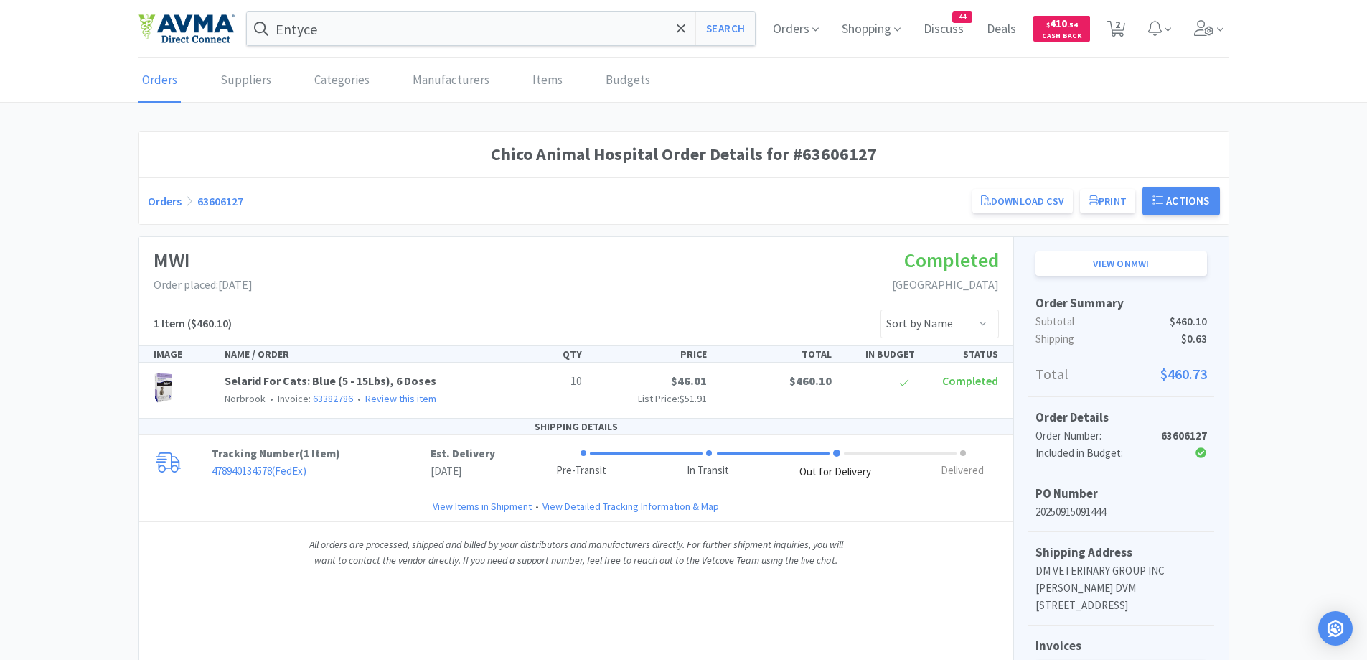
scroll to position [144, 0]
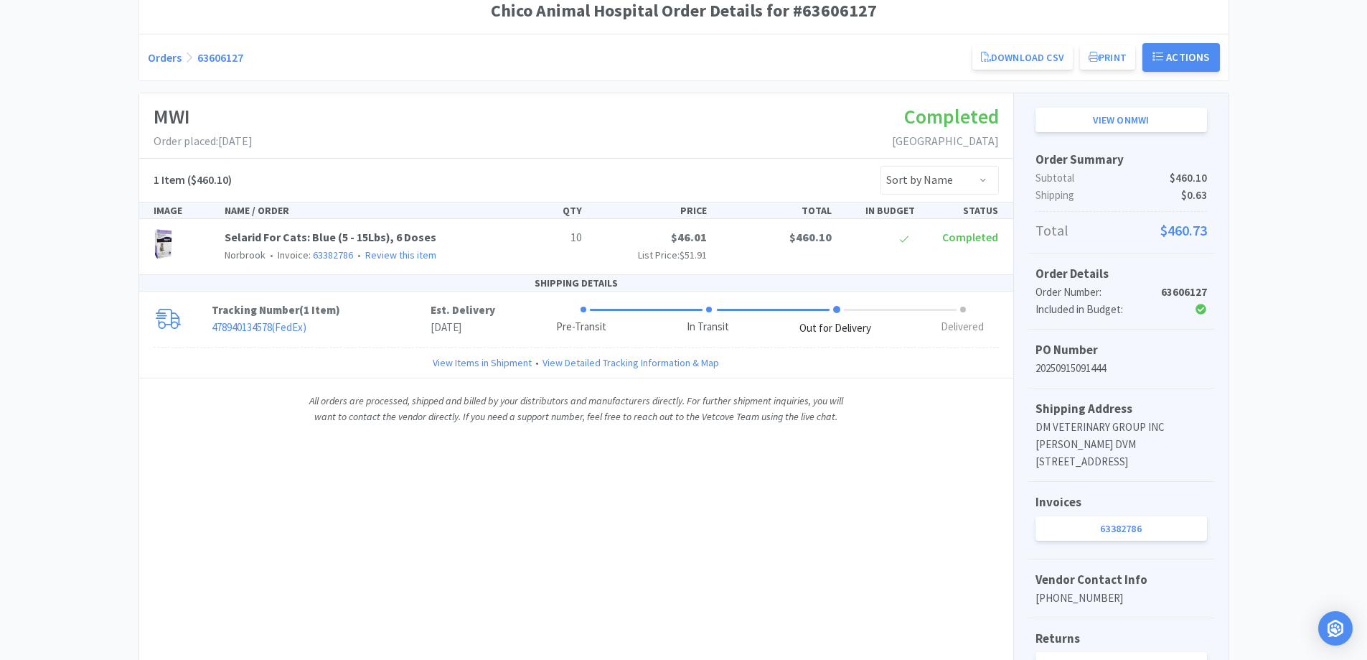
click at [171, 56] on link "Orders" at bounding box center [165, 57] width 34 height 14
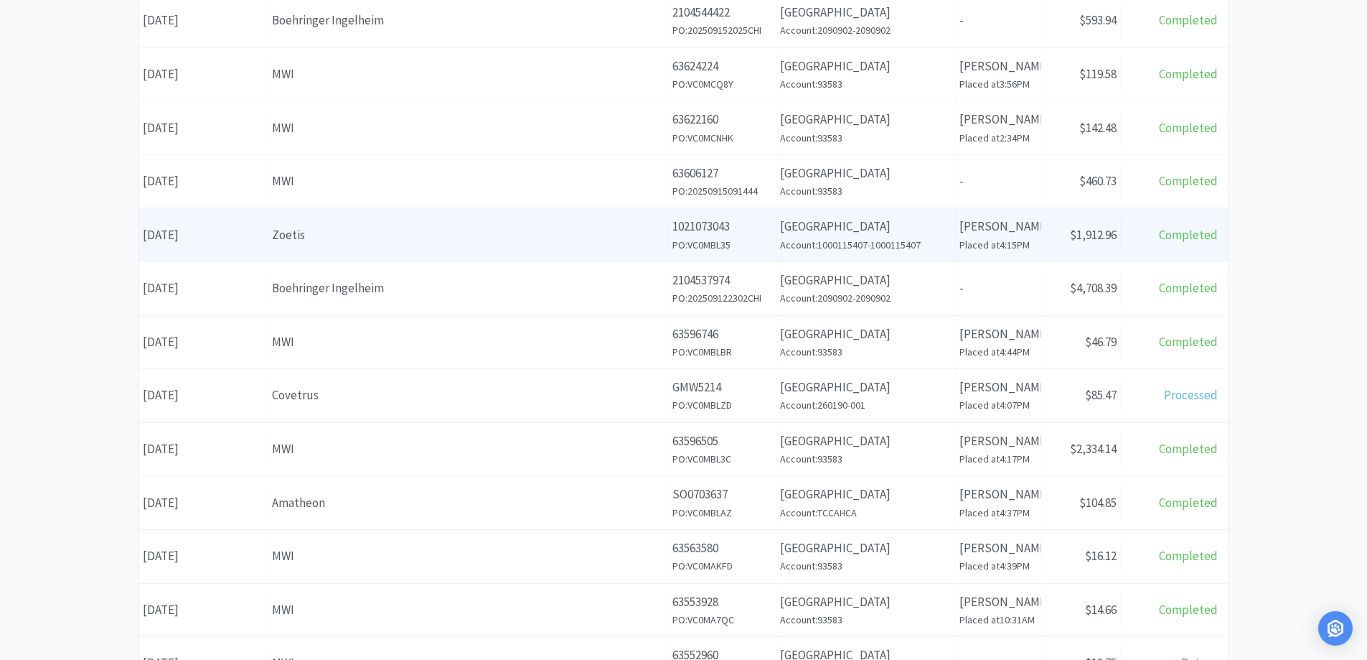
scroll to position [431, 0]
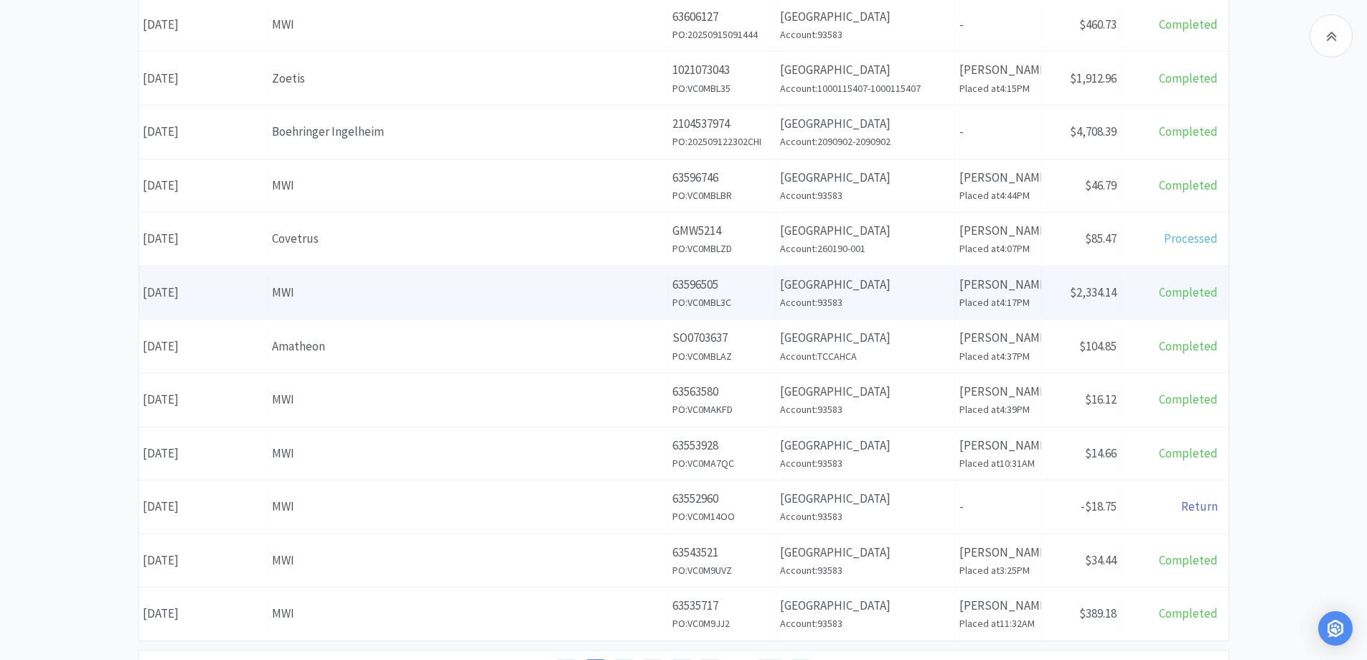
click at [380, 287] on div "MWI" at bounding box center [468, 292] width 393 height 19
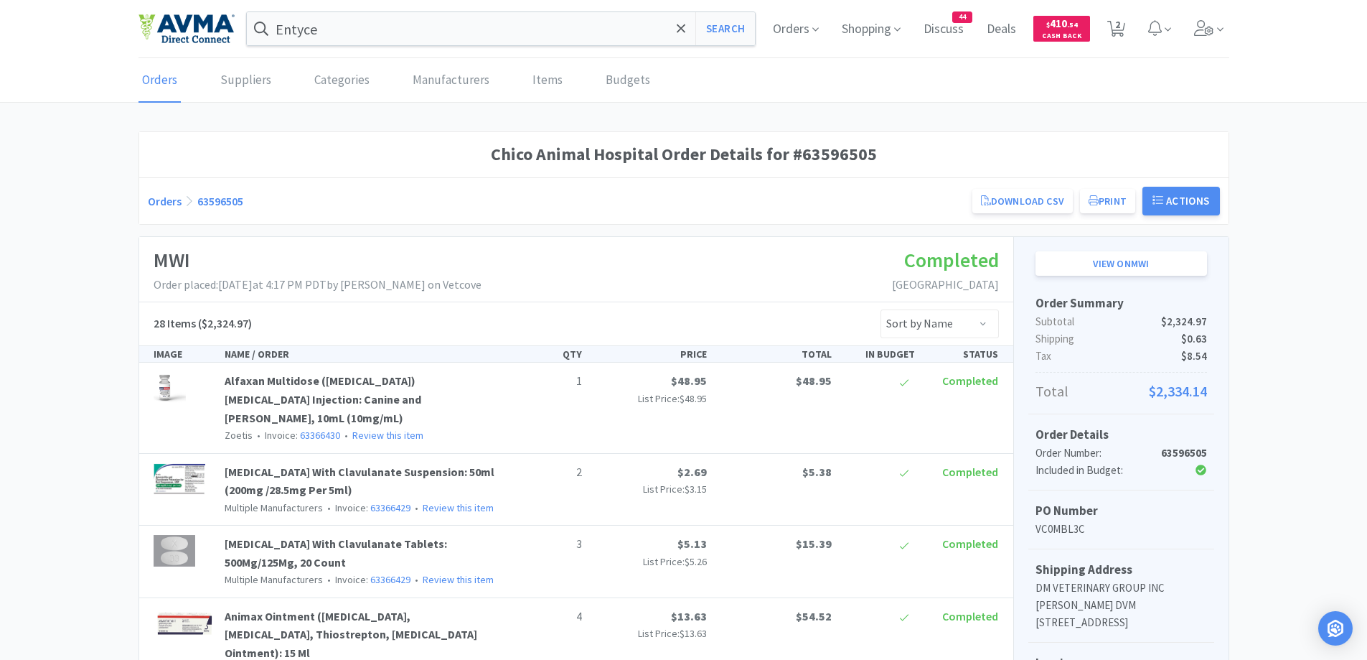
click at [159, 194] on link "Orders" at bounding box center [165, 201] width 34 height 14
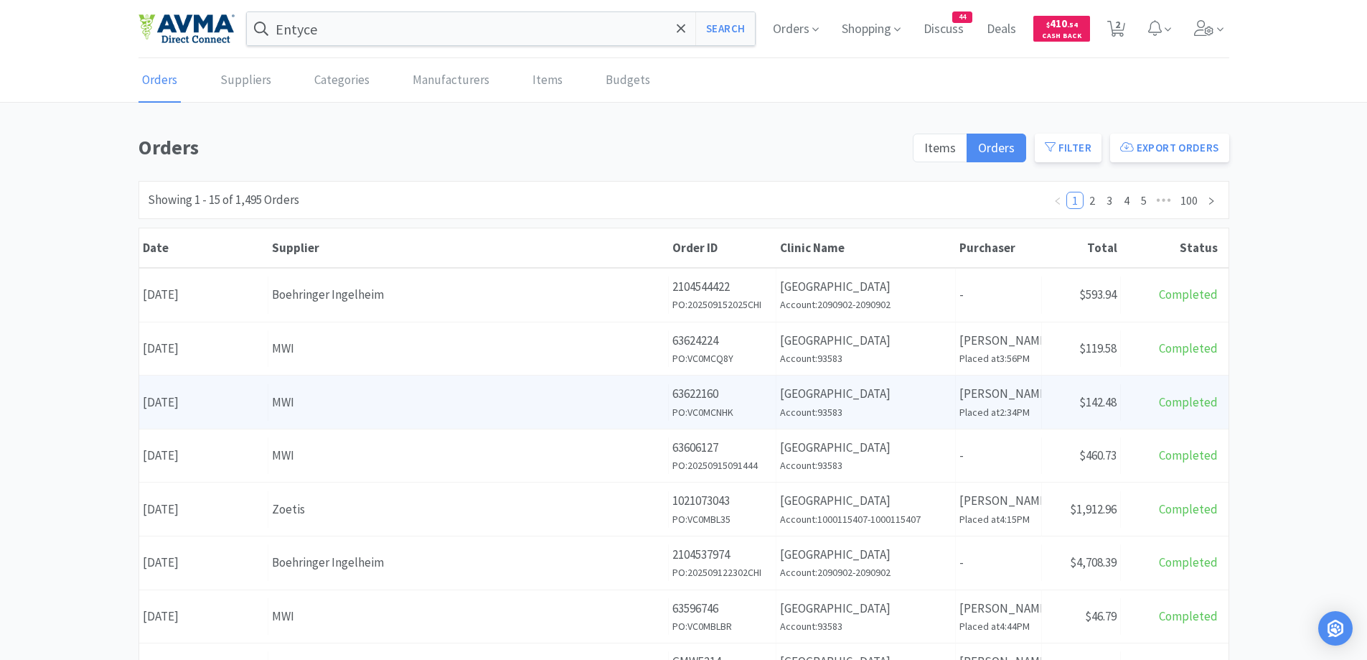
click at [439, 400] on div "MWI" at bounding box center [468, 402] width 393 height 19
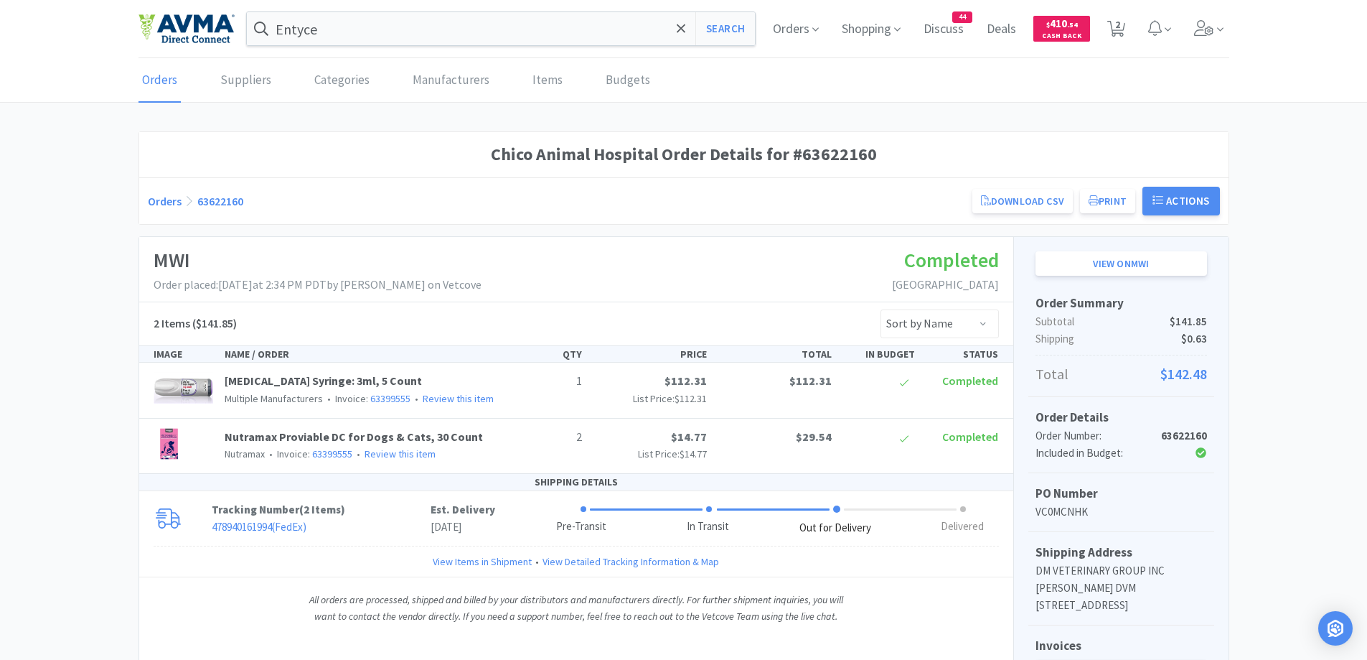
scroll to position [144, 0]
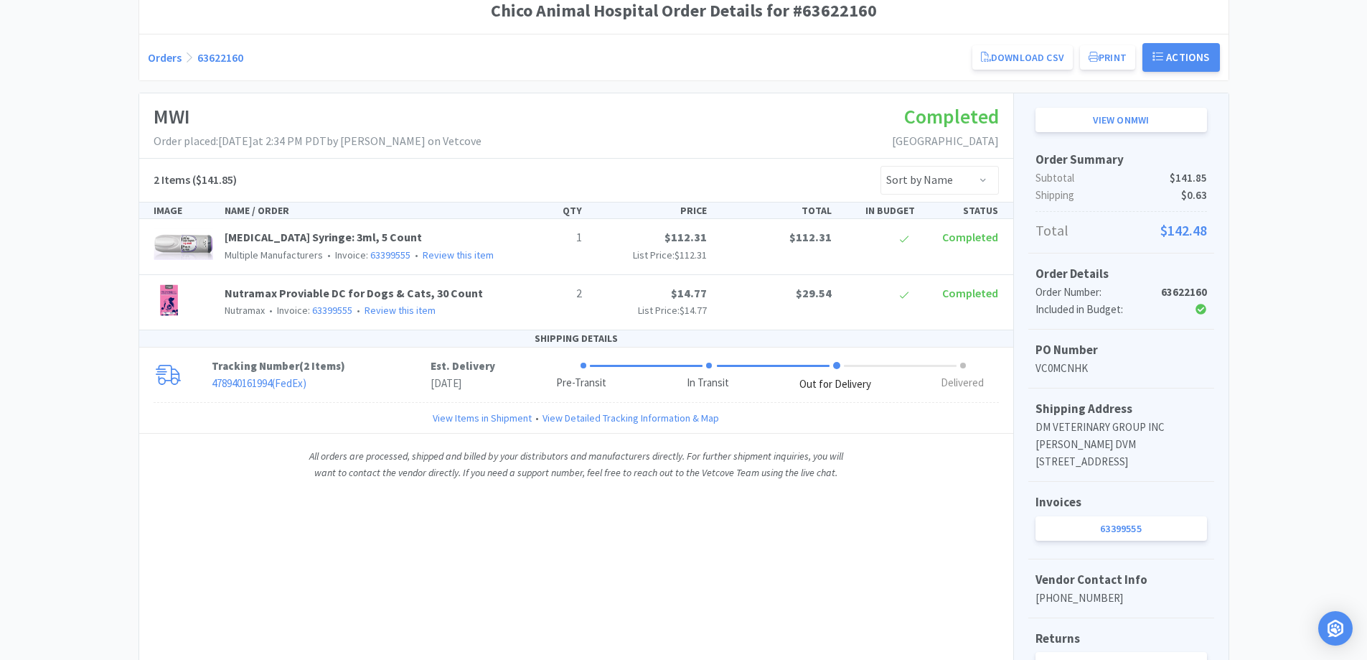
click at [166, 60] on link "Orders" at bounding box center [165, 57] width 34 height 14
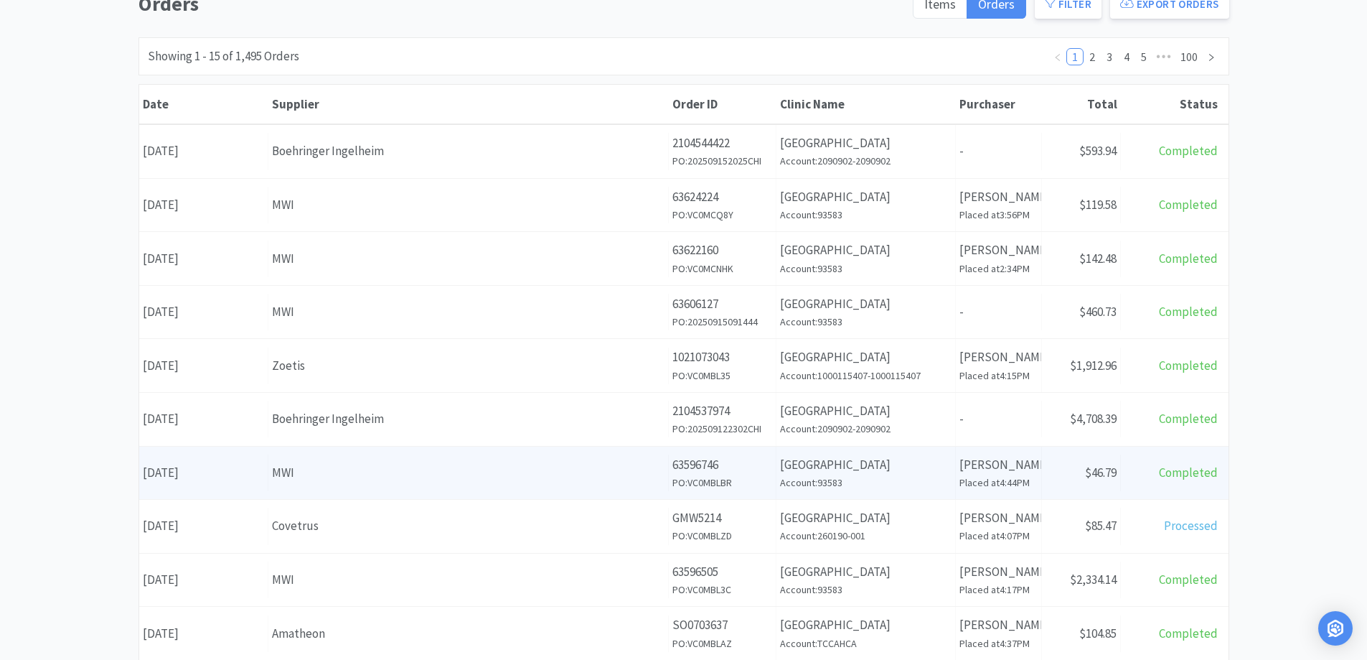
click at [985, 453] on div "Purchaser Jessica Hayes Placed at 4:44PM" at bounding box center [999, 472] width 86 height 53
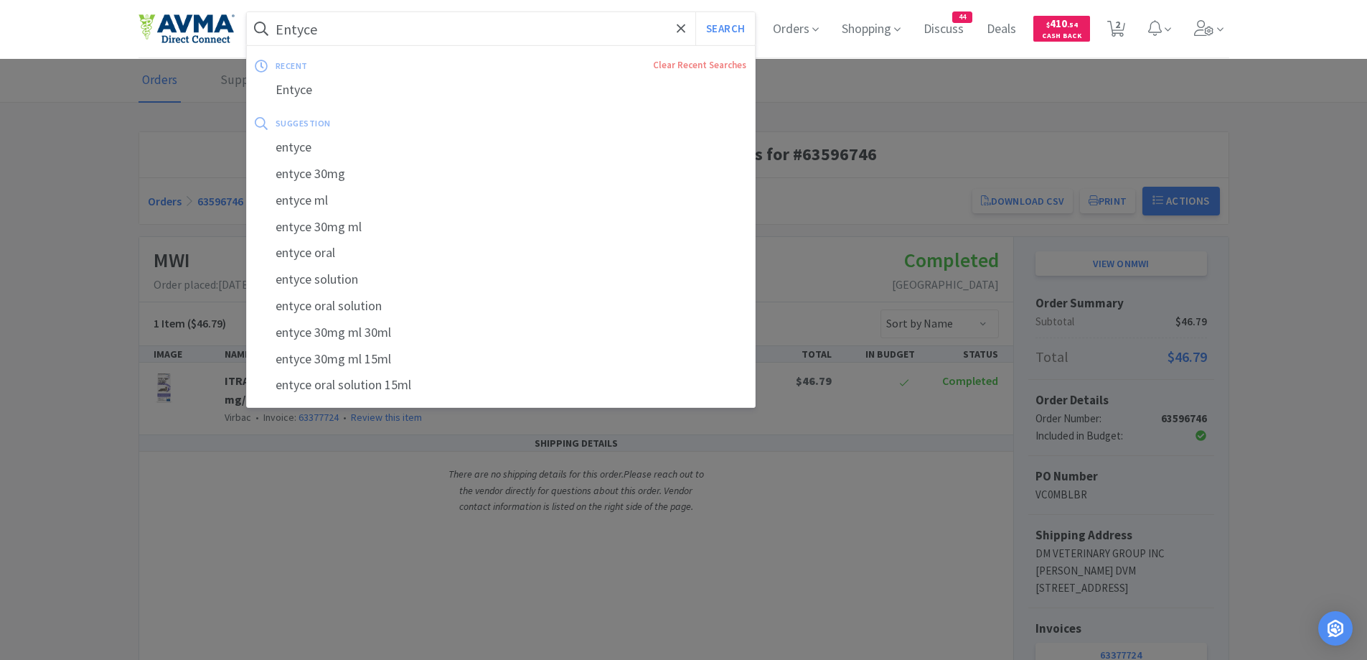
click at [374, 39] on input "Entyce" at bounding box center [501, 28] width 509 height 33
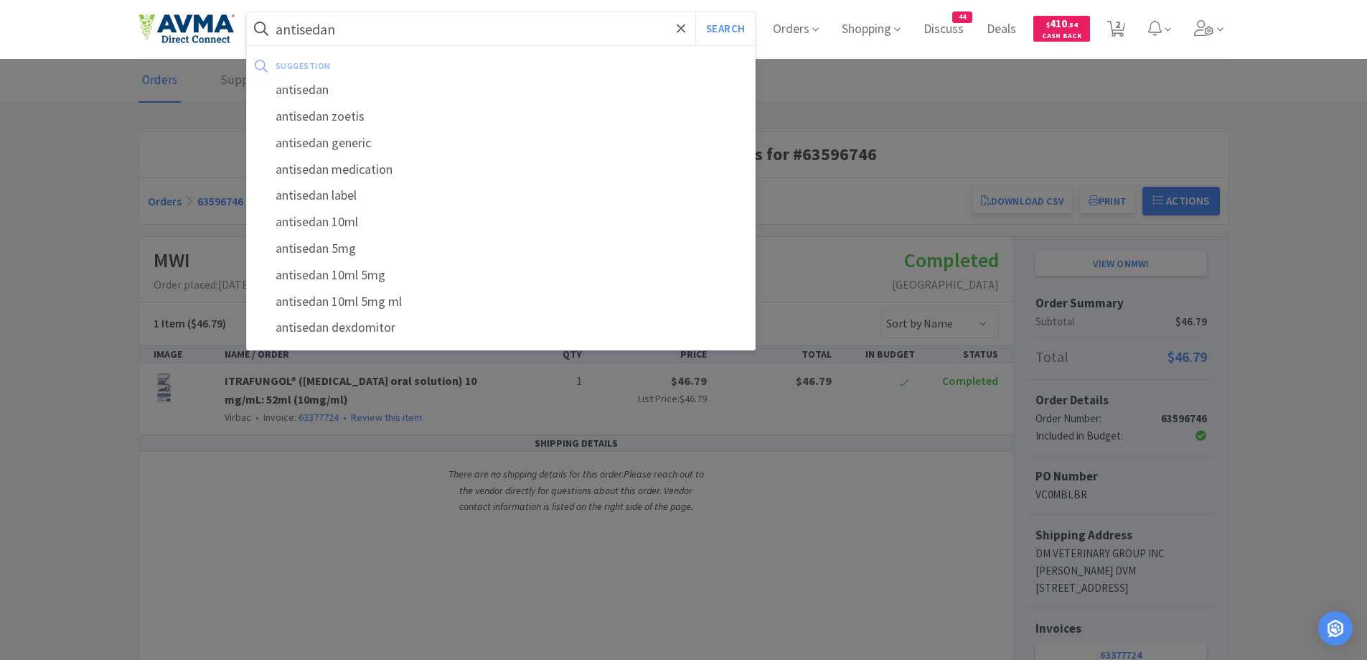
type input "antisedan"
click at [695, 12] on button "Search" at bounding box center [725, 28] width 60 height 33
select select "4"
select select "1"
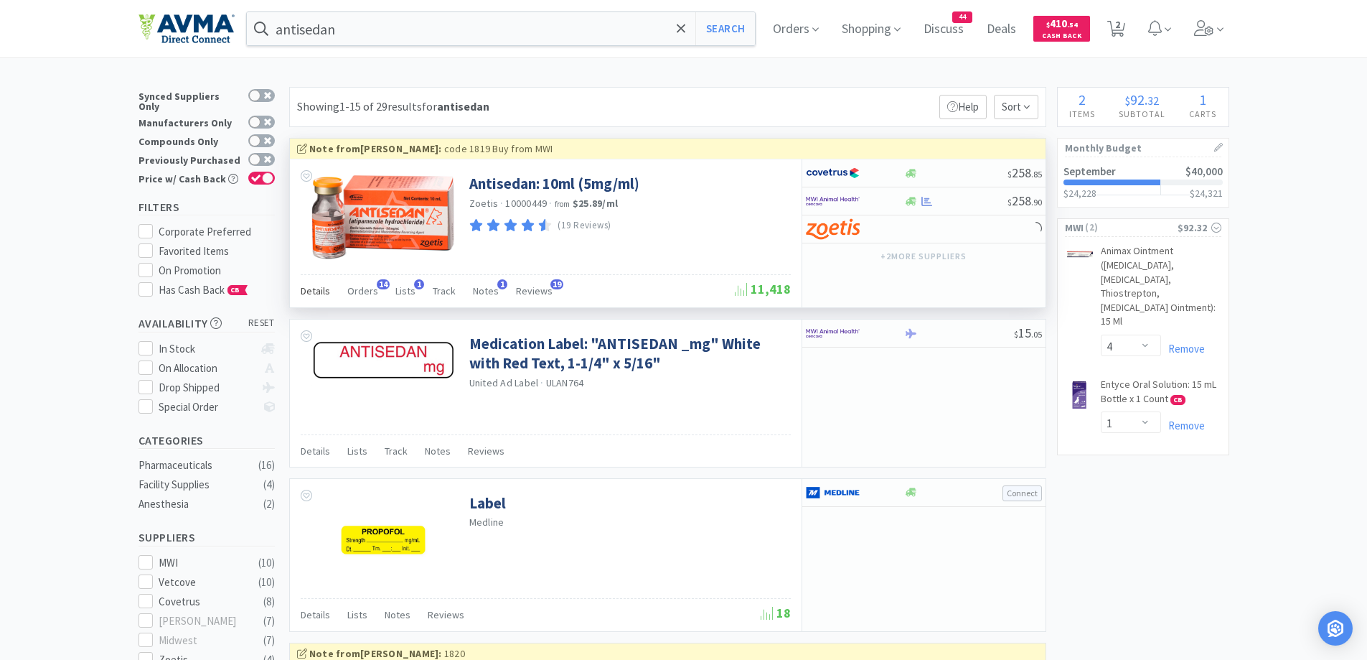
click at [317, 299] on div "Details" at bounding box center [315, 292] width 29 height 27
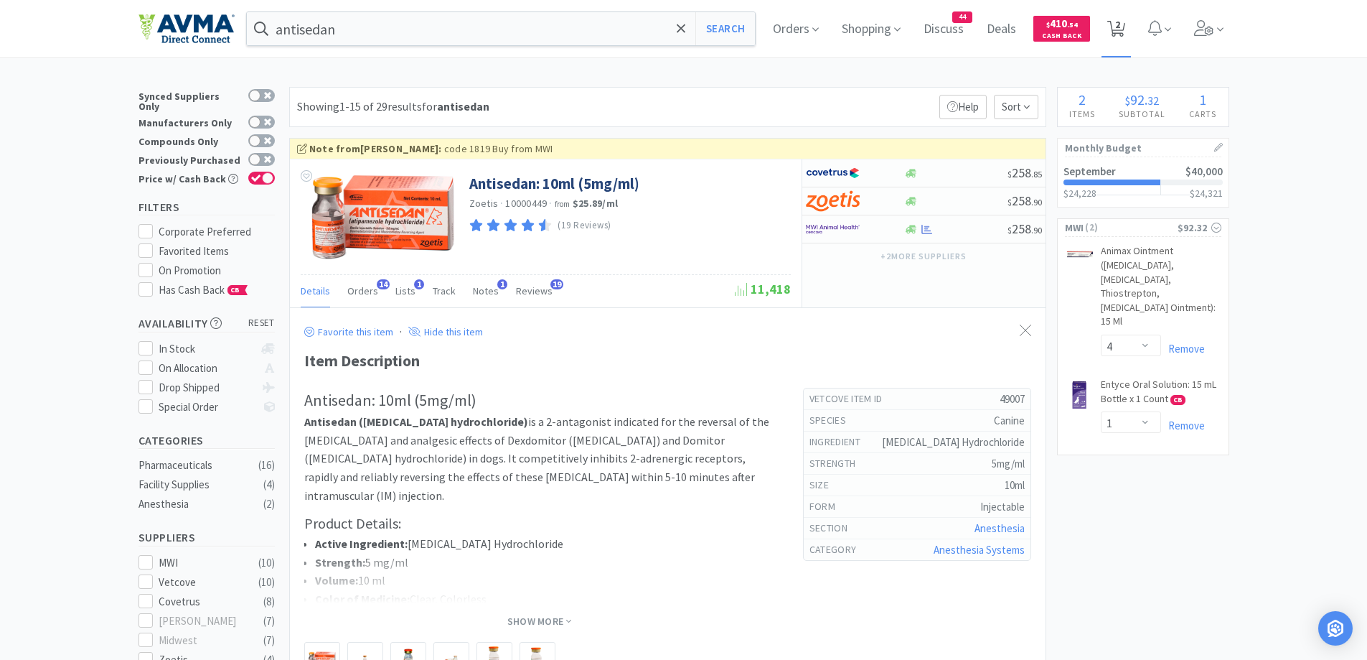
click at [1125, 29] on icon at bounding box center [1116, 29] width 18 height 16
select select "4"
select select "1"
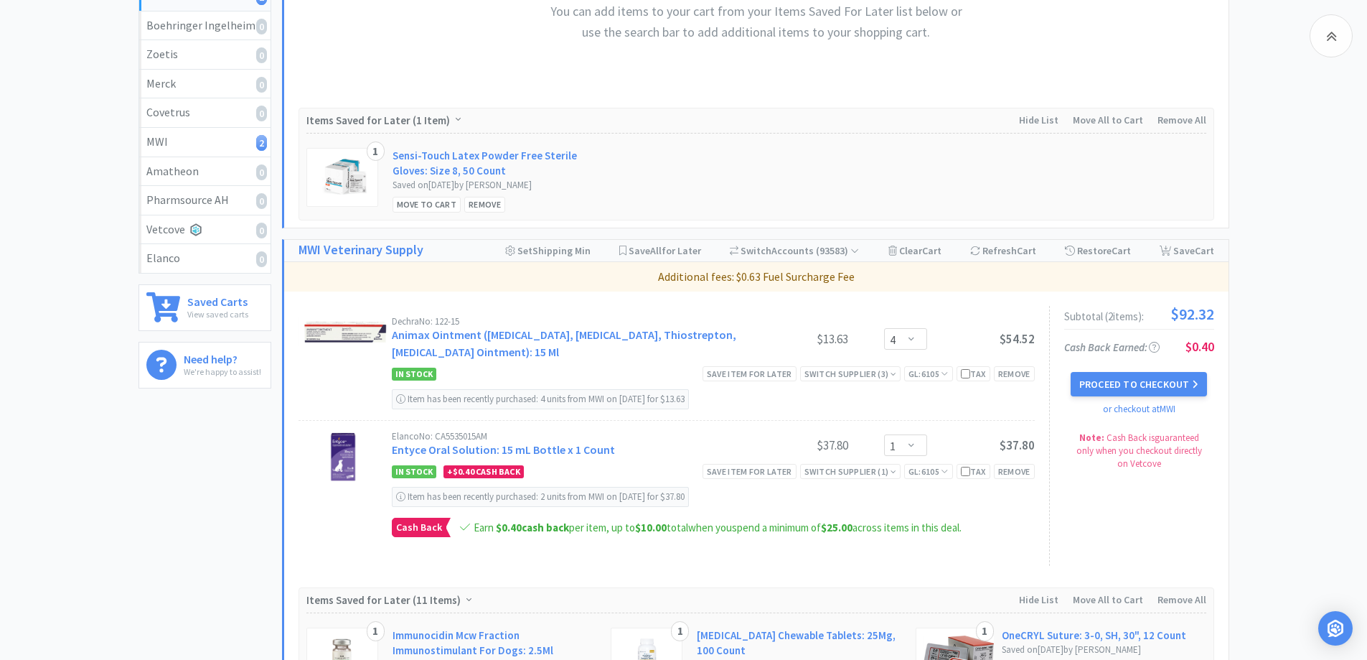
scroll to position [431, 0]
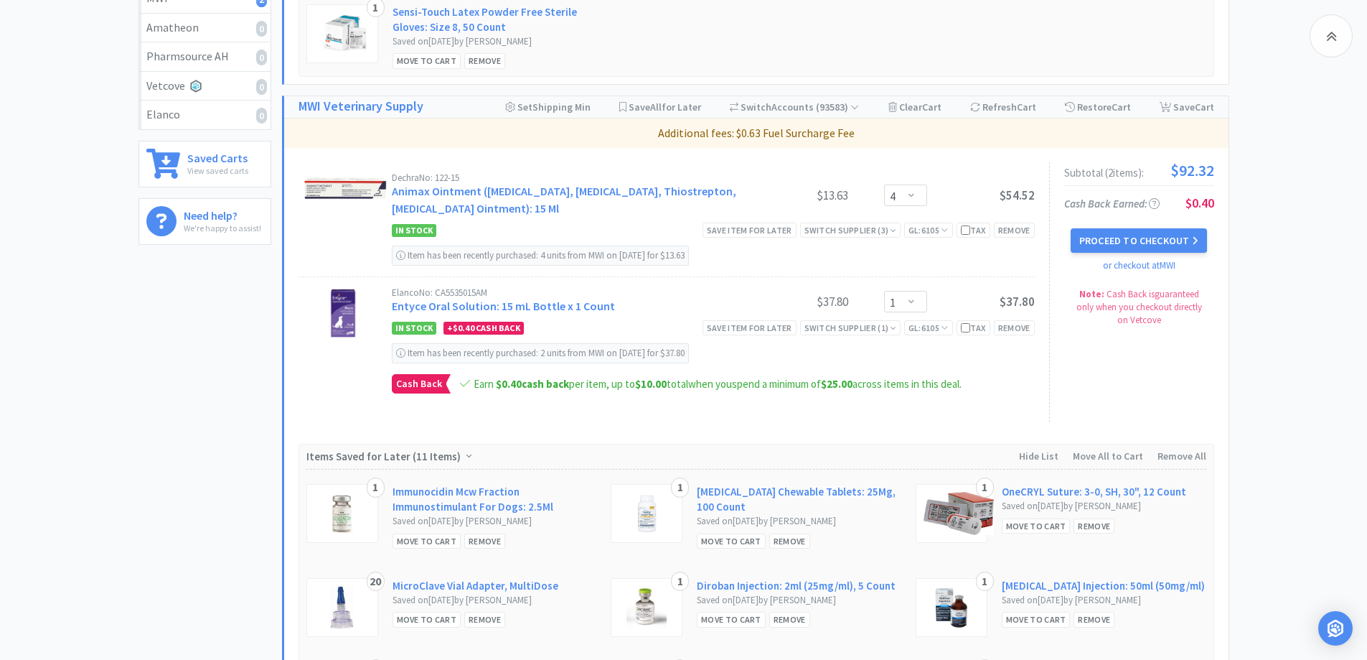
click at [1327, 357] on div "All Carts 2 Items $ 92 . 32 Subtotal 1 Carts How It Works Monthly Budget Septem…" at bounding box center [683, 267] width 1367 height 1223
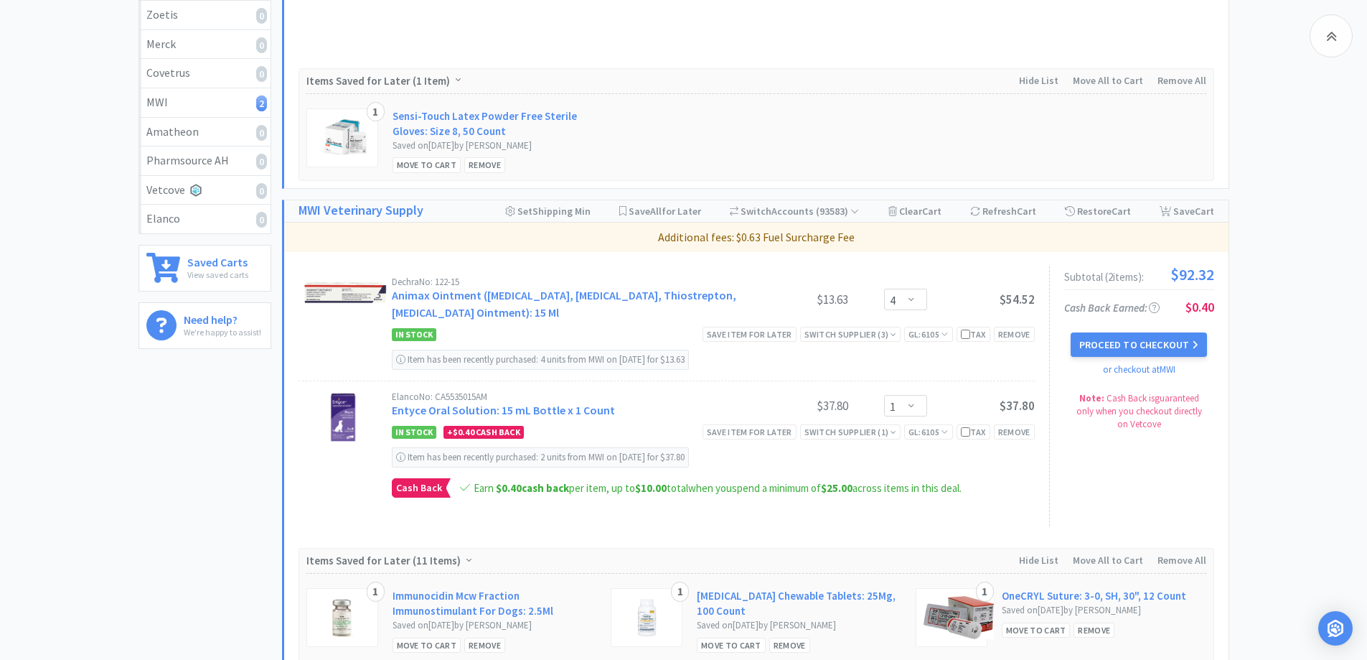
scroll to position [470, 0]
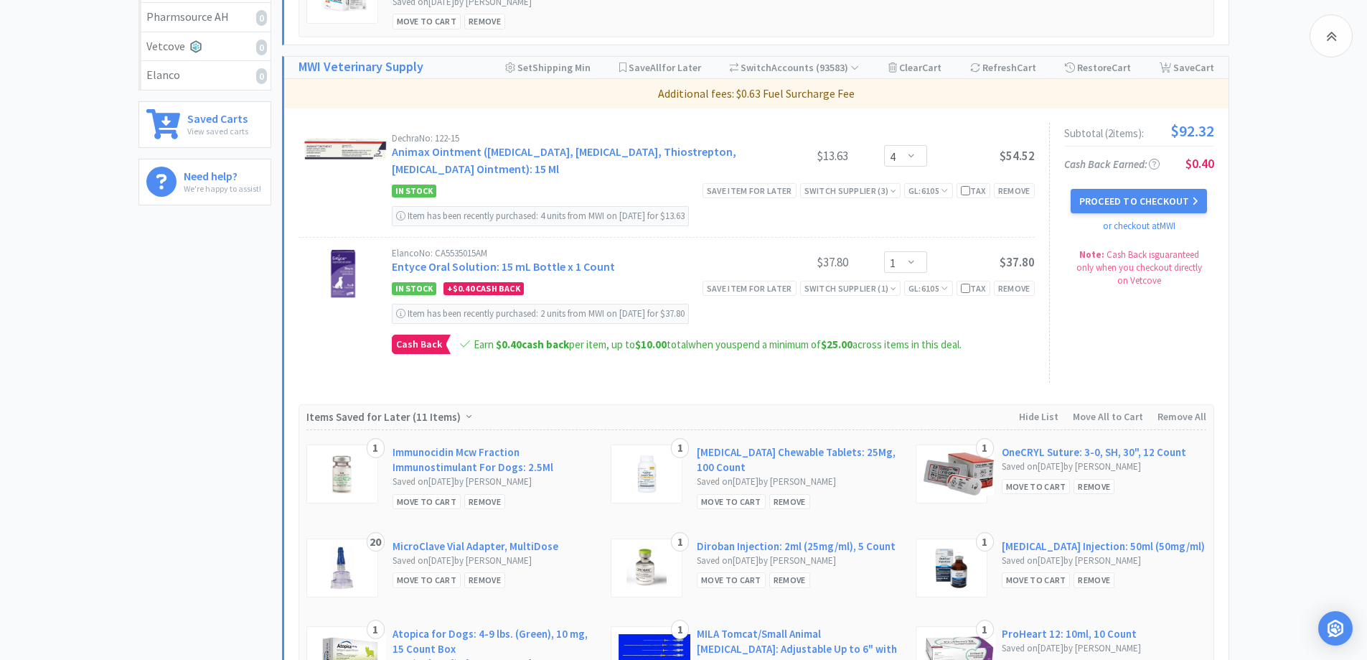
click at [177, 410] on div "All Carts 2 Items $ 92 . 32 Subtotal 1 Carts How It Works Monthly Budget Septem…" at bounding box center [211, 228] width 144 height 1223
